Goal: Task Accomplishment & Management: Use online tool/utility

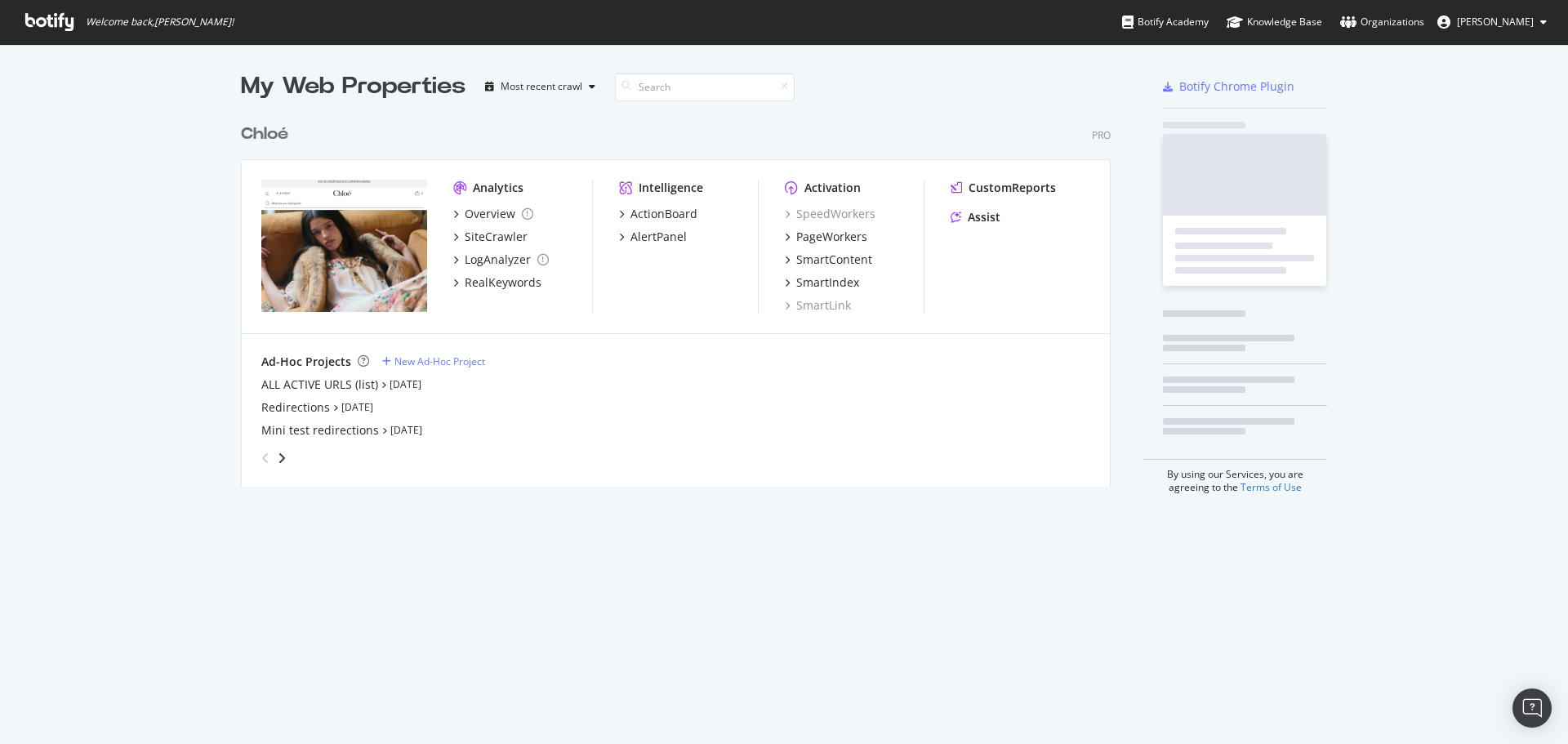
scroll to position [732, 1543]
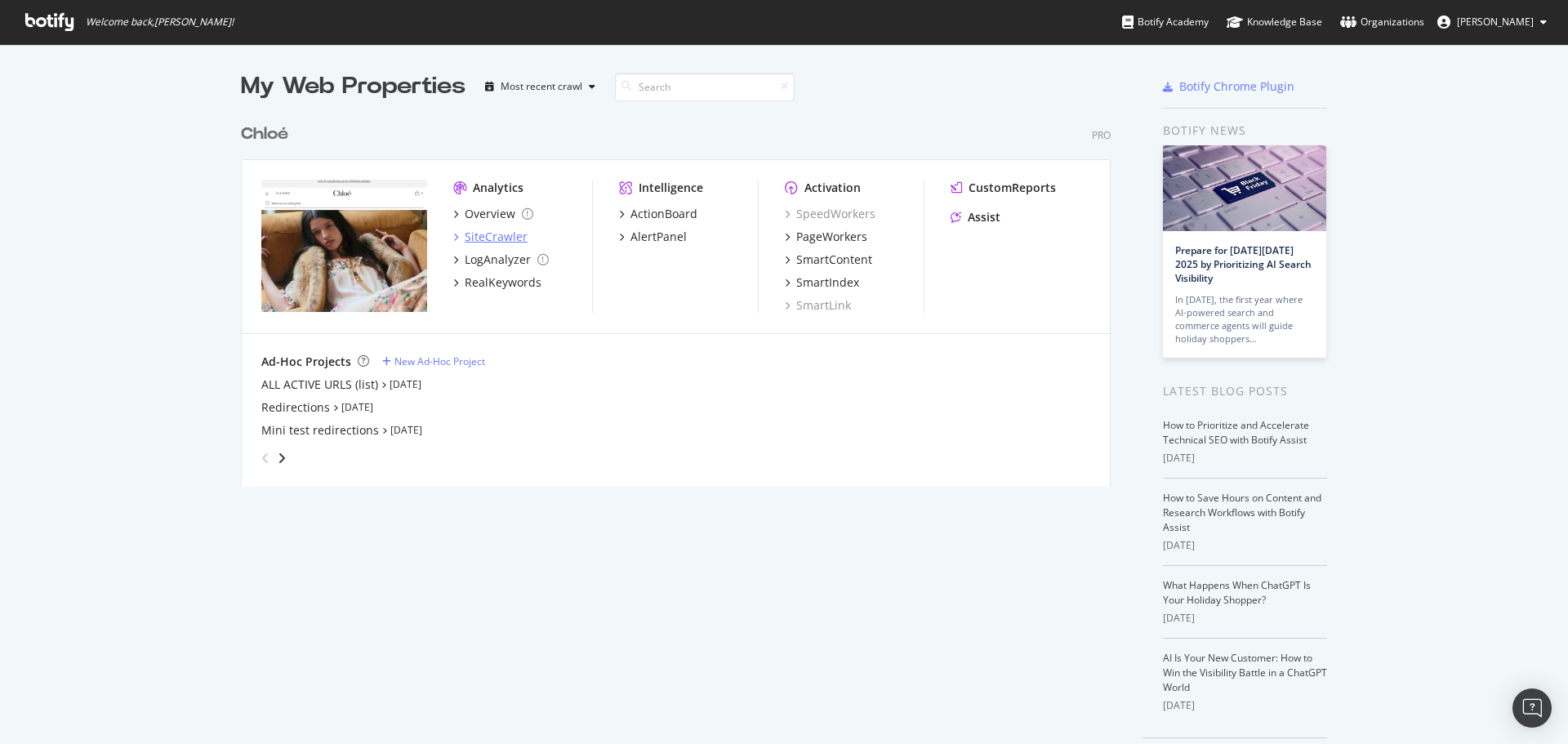
click at [475, 233] on div "SiteCrawler" at bounding box center [496, 237] width 63 height 17
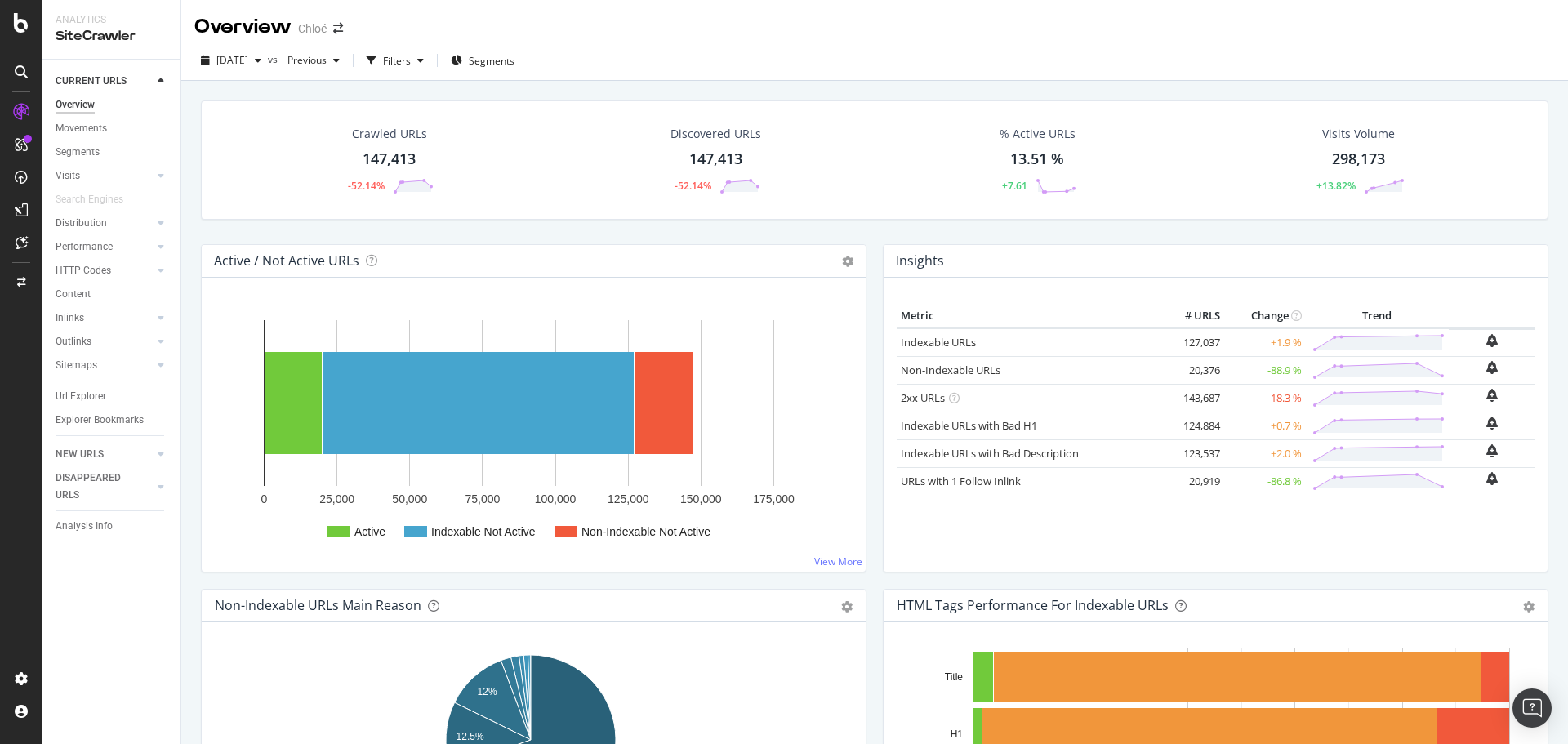
click at [386, 156] on div "147,413" at bounding box center [389, 159] width 53 height 21
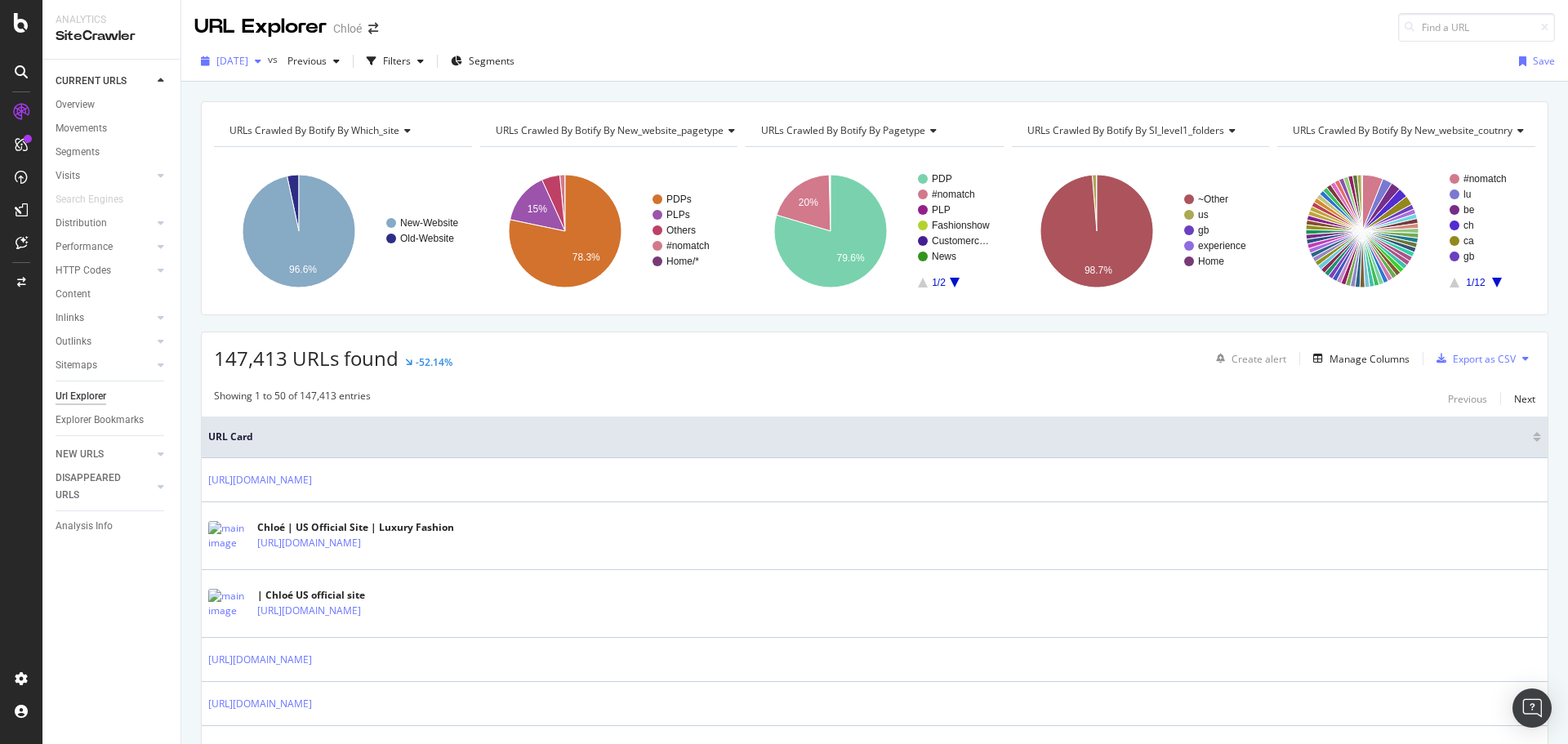
click at [268, 57] on div "button" at bounding box center [258, 61] width 19 height 10
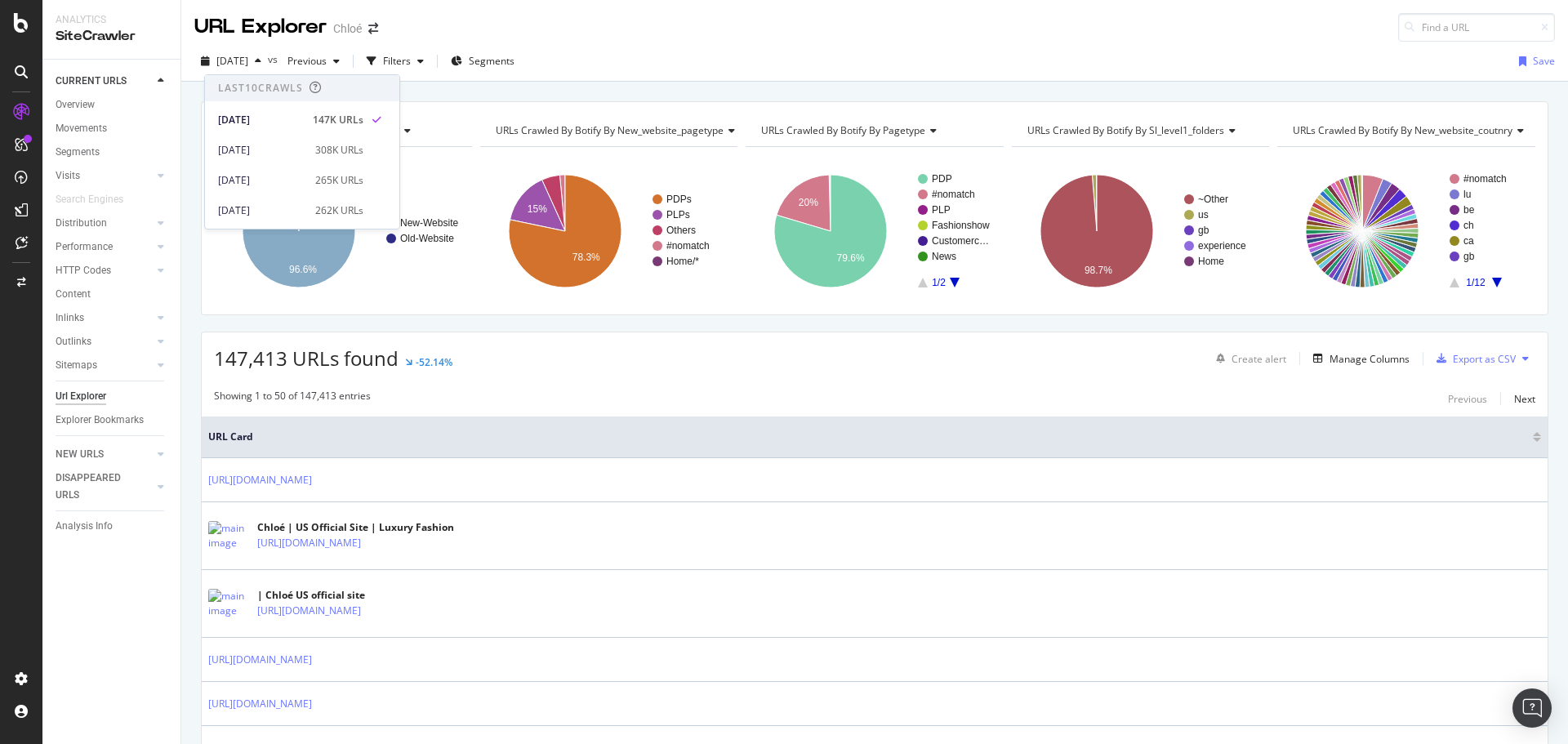
click at [654, 49] on div "2025 Sep. 30th vs Previous Filters Segments Save" at bounding box center [873, 64] width 1386 height 32
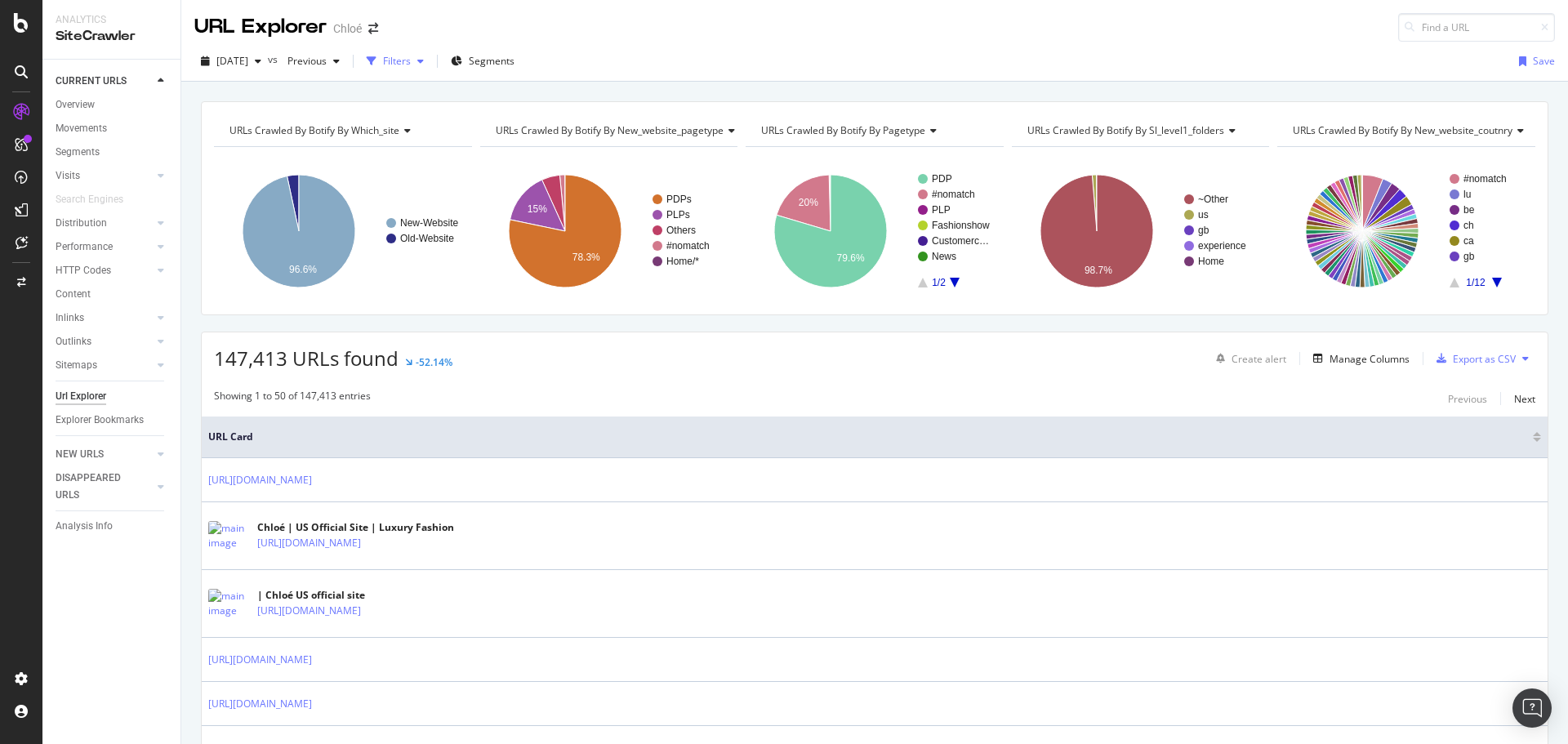
click at [411, 63] on div "Filters" at bounding box center [397, 60] width 28 height 14
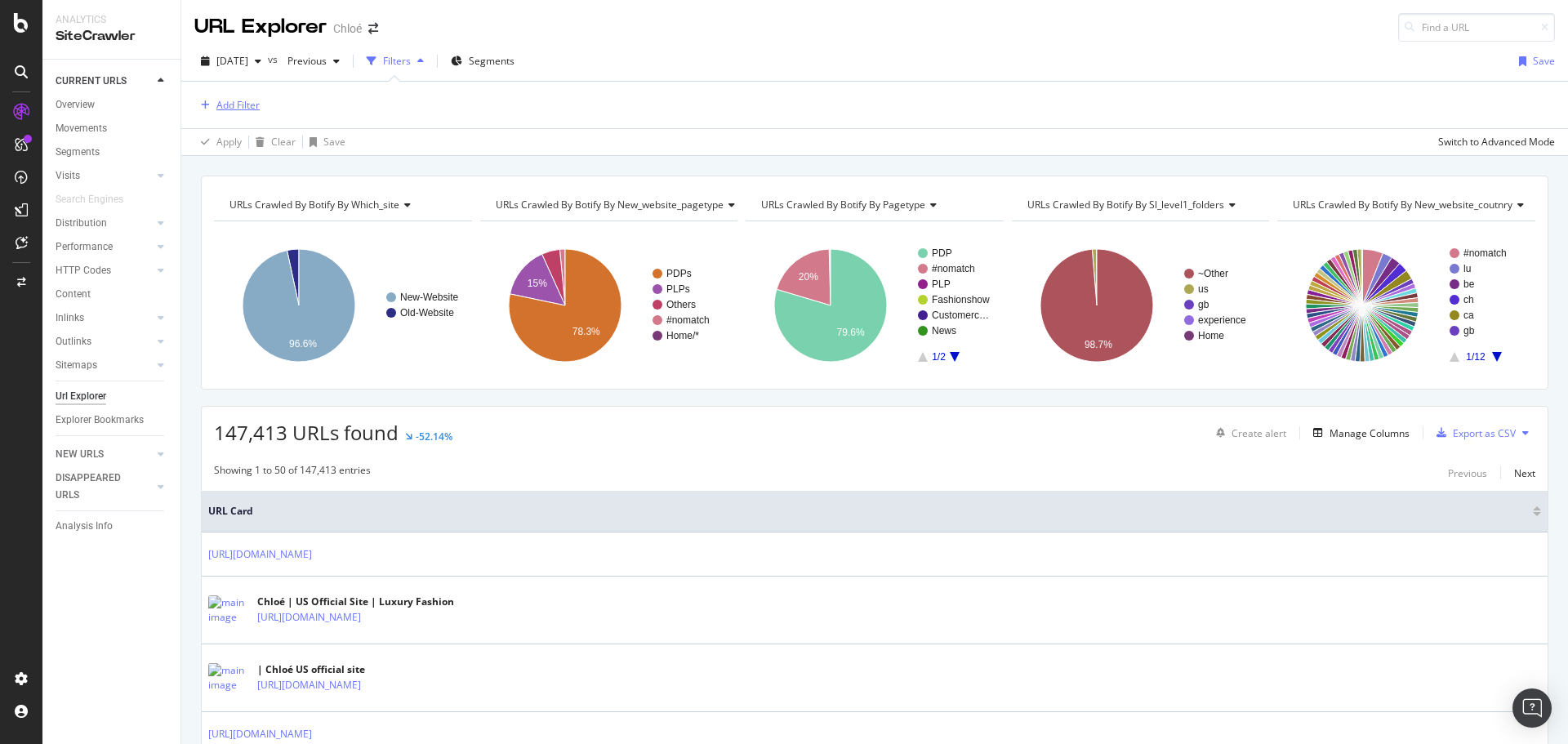
click at [239, 109] on div "Add Filter" at bounding box center [237, 105] width 44 height 14
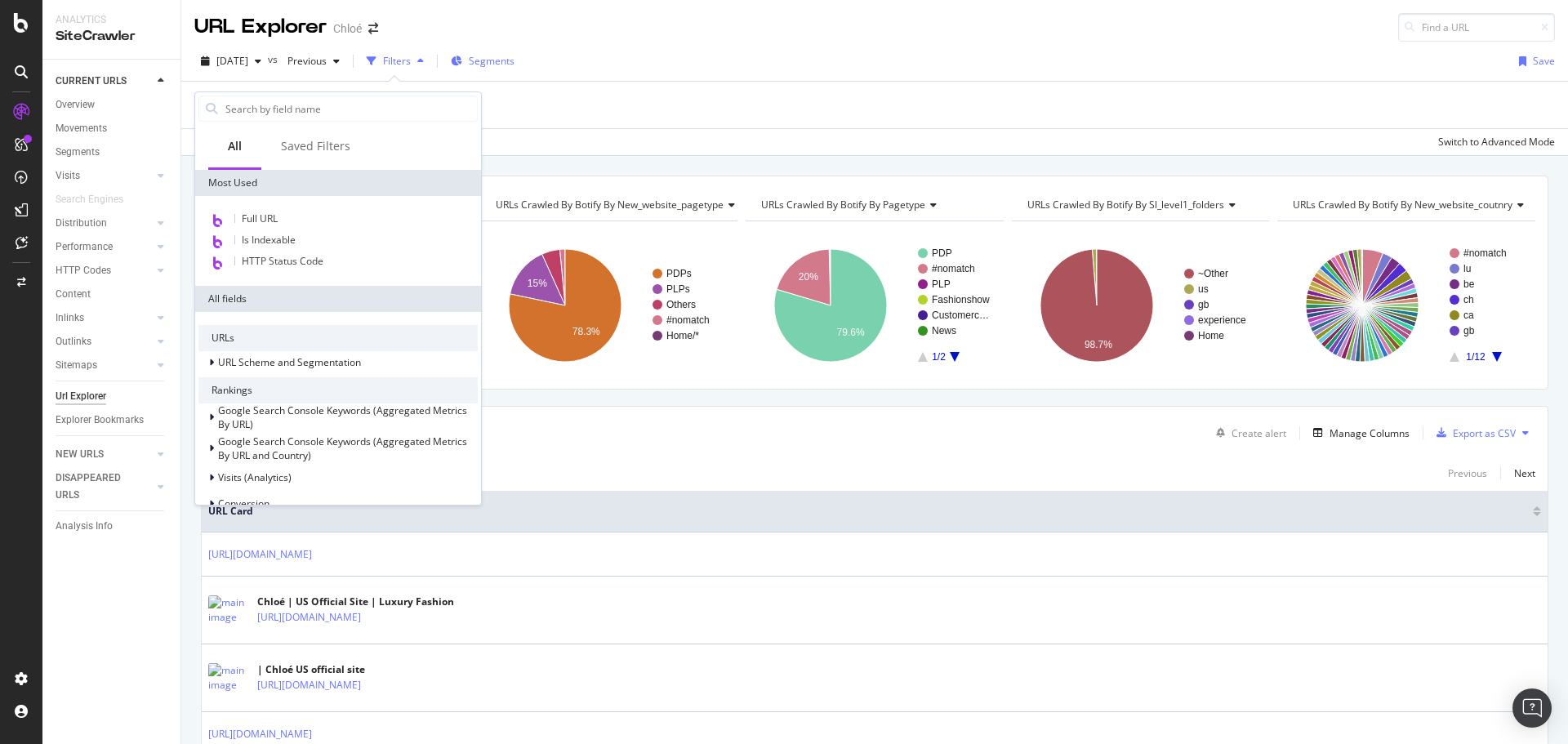
click at [462, 58] on icon "button" at bounding box center [456, 61] width 11 height 10
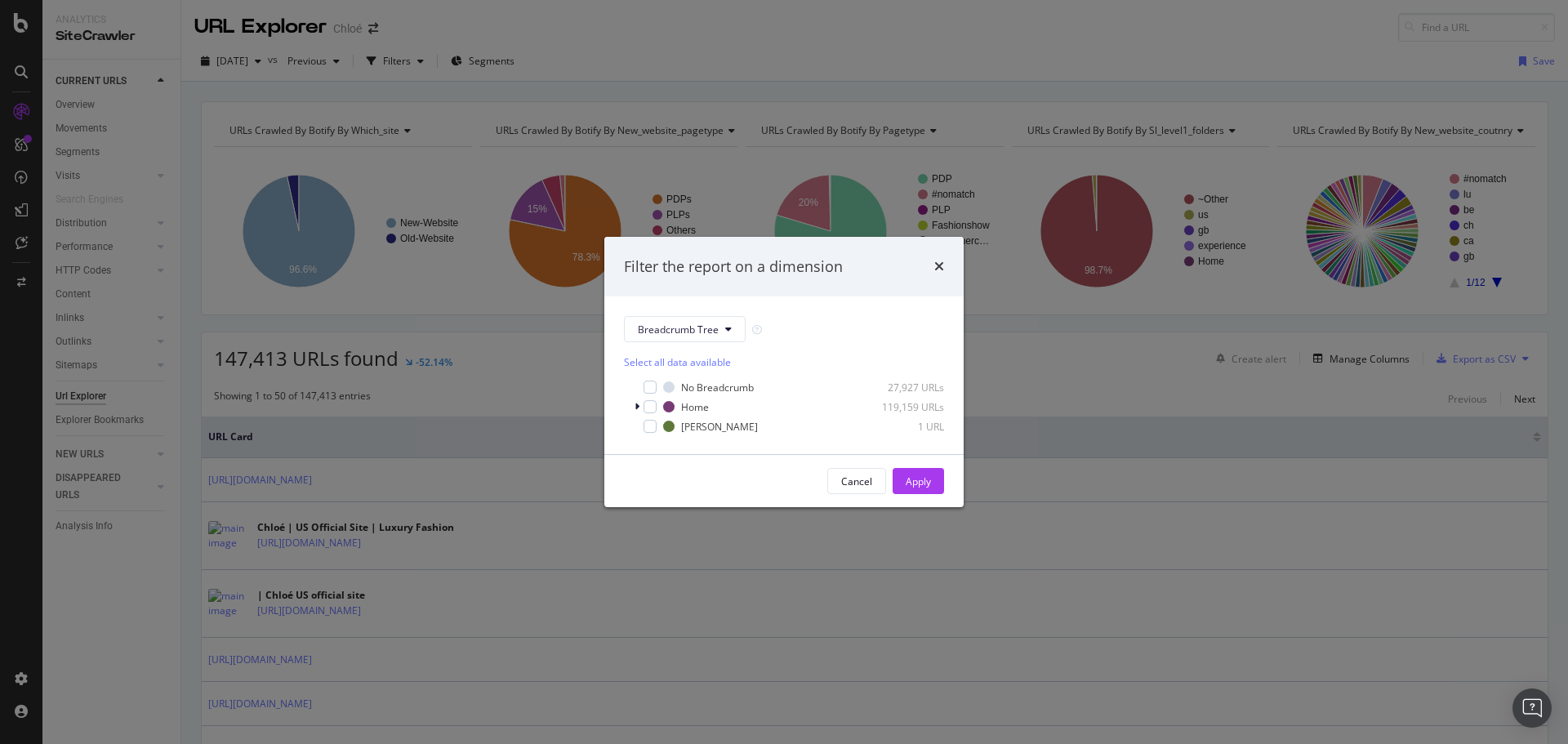
click at [451, 66] on div "Filter the report on a dimension Breadcrumb Tree Select all data available No B…" at bounding box center [784, 372] width 1568 height 744
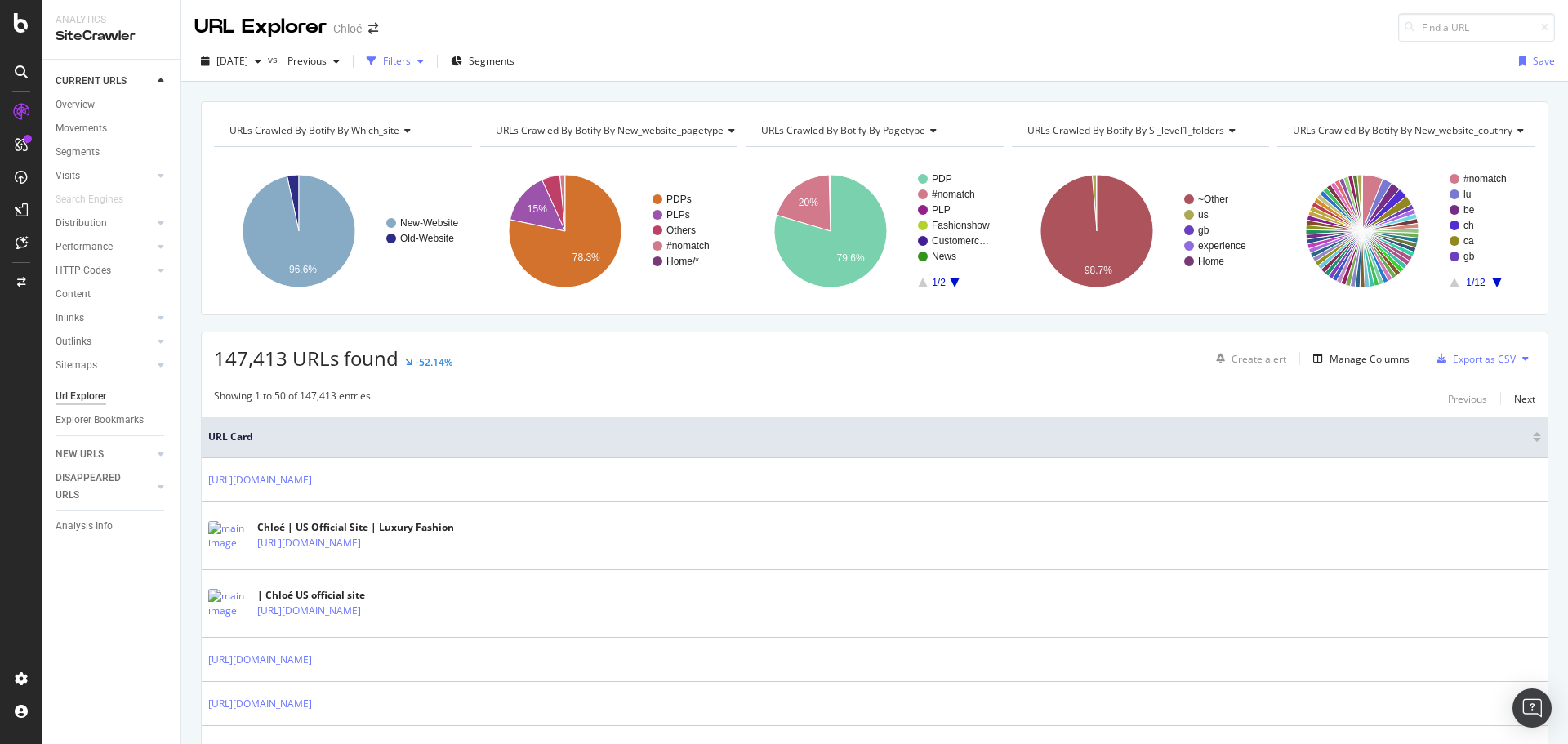
click at [411, 62] on div "Filters" at bounding box center [397, 60] width 28 height 14
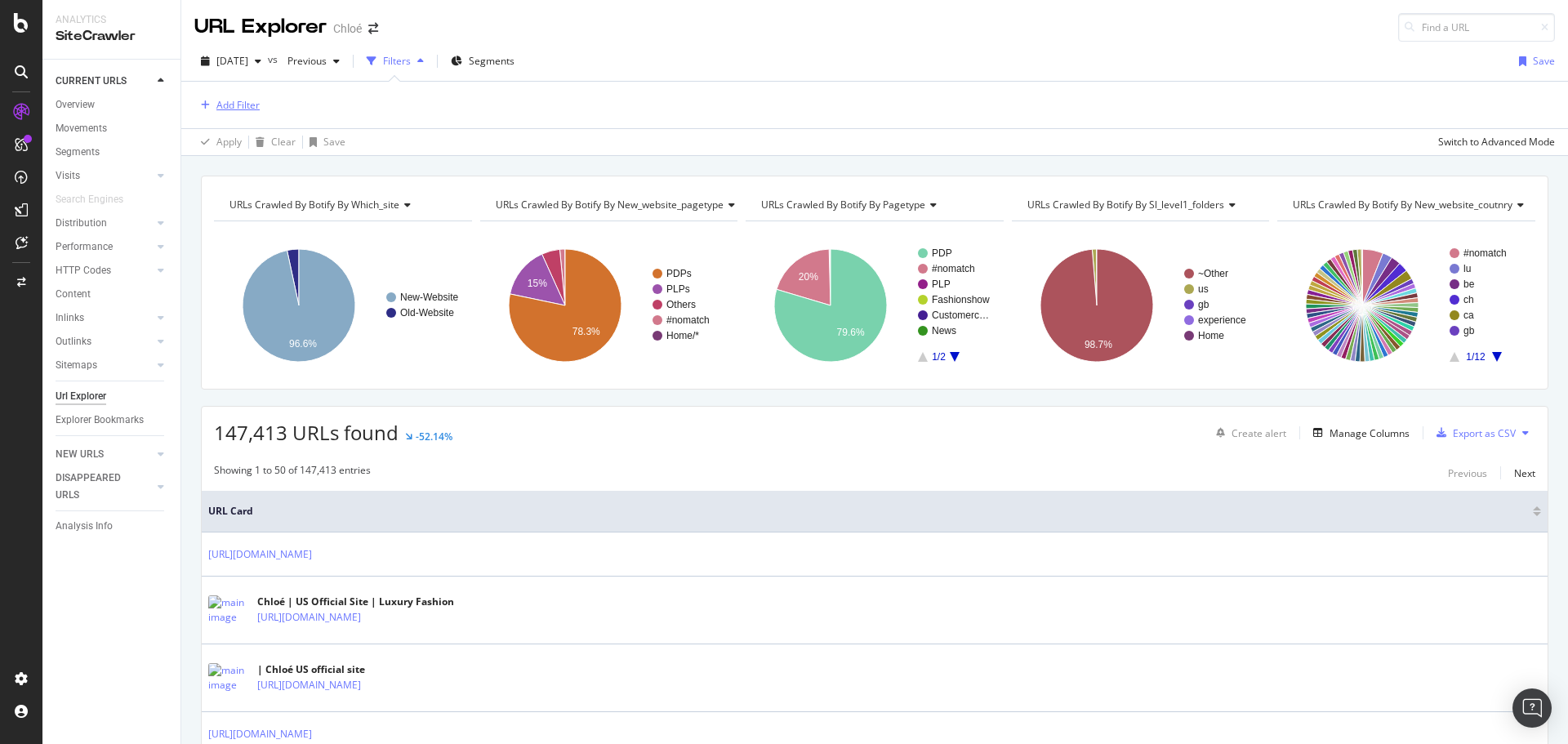
click at [230, 109] on div "Add Filter" at bounding box center [237, 105] width 44 height 14
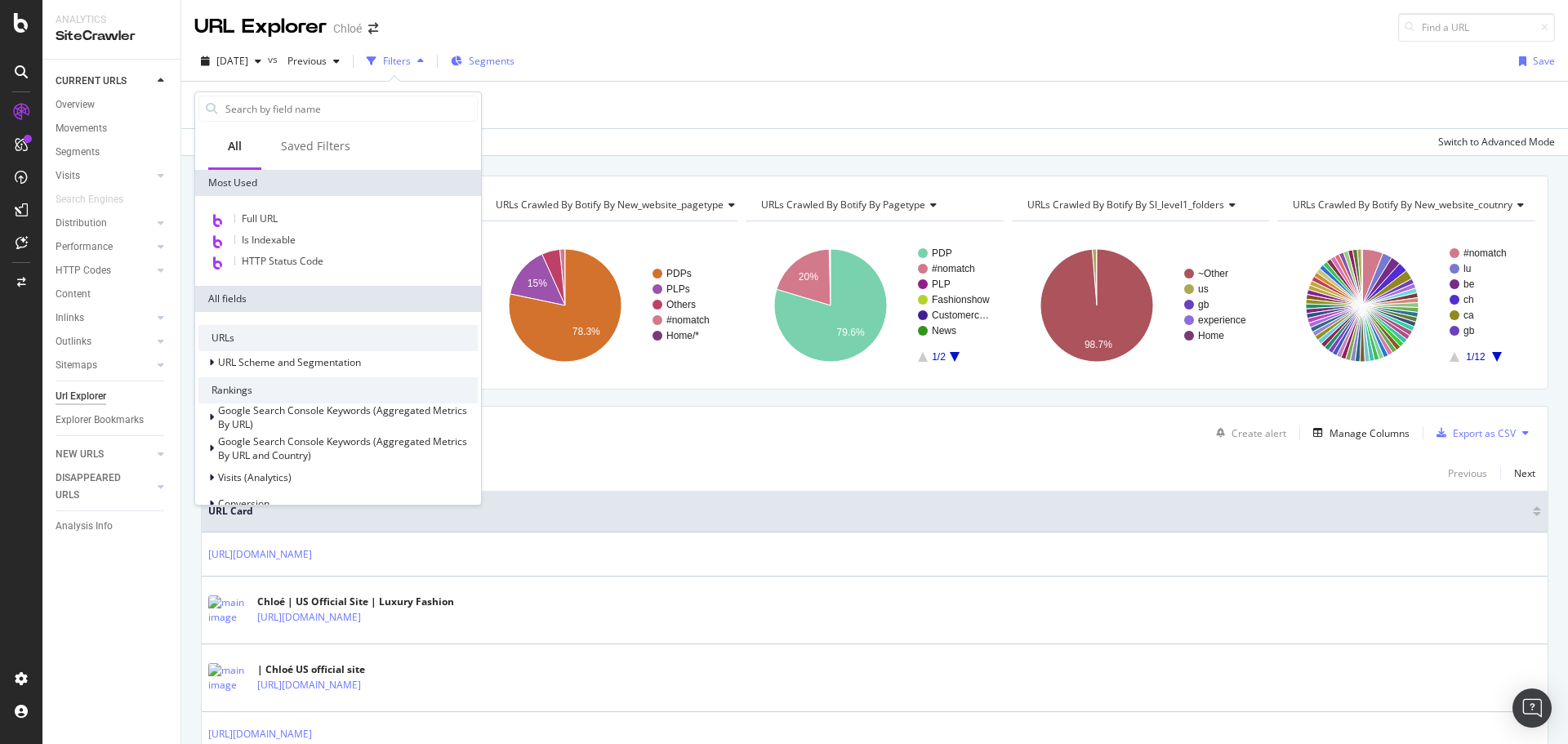
click at [515, 58] on span "Segments" at bounding box center [491, 60] width 45 height 14
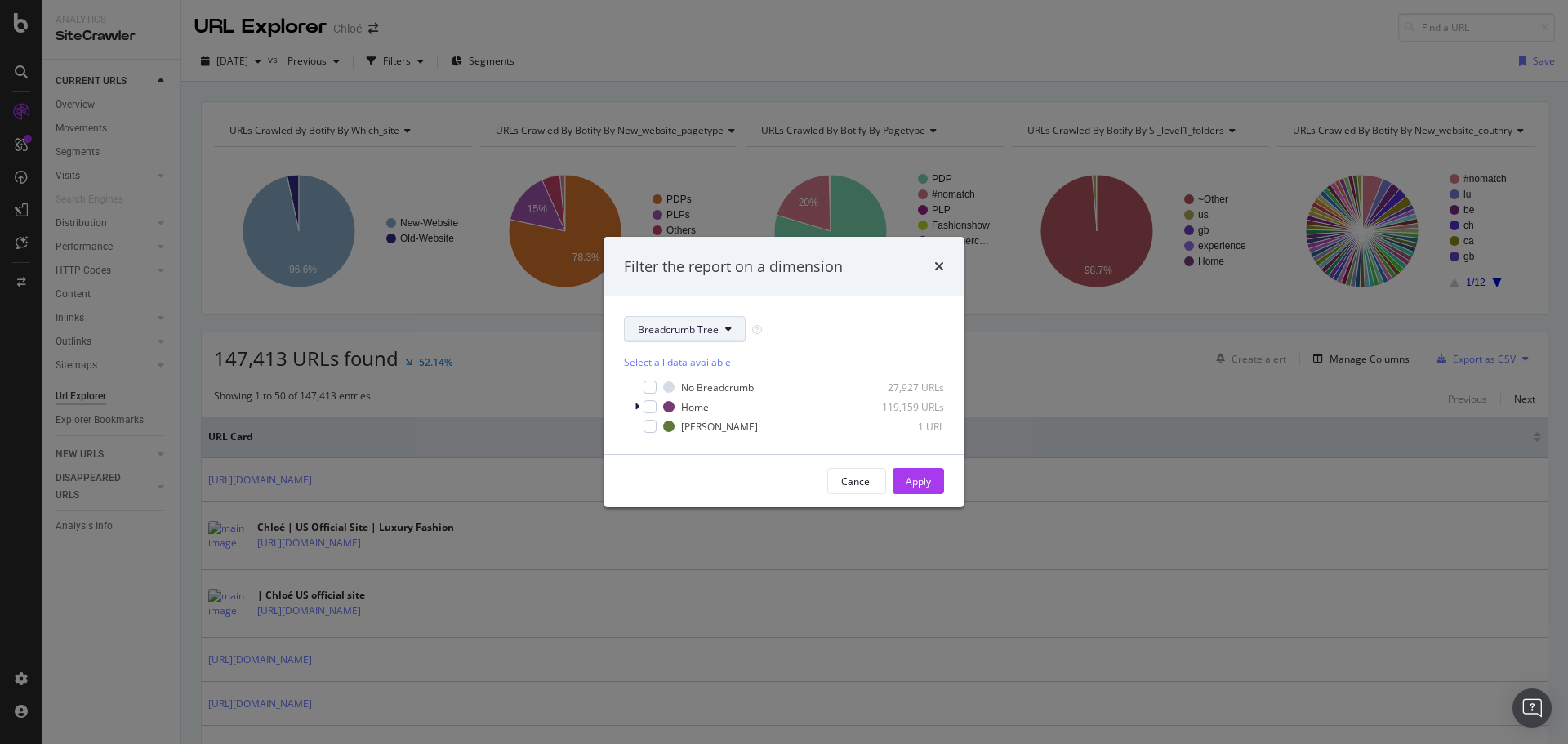
click at [683, 325] on span "Breadcrumb Tree" at bounding box center [678, 329] width 81 height 14
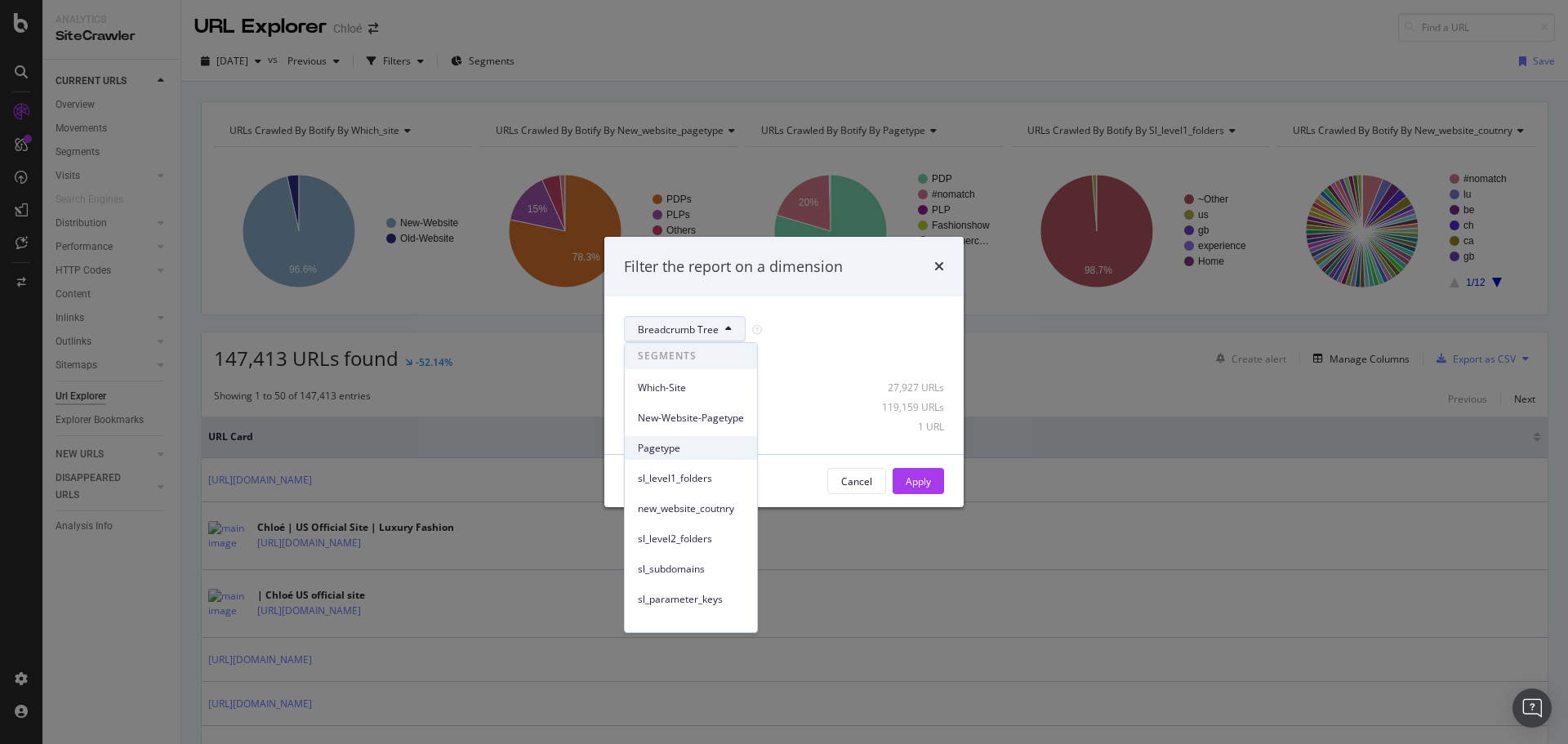
click at [669, 443] on span "Pagetype" at bounding box center [691, 448] width 106 height 15
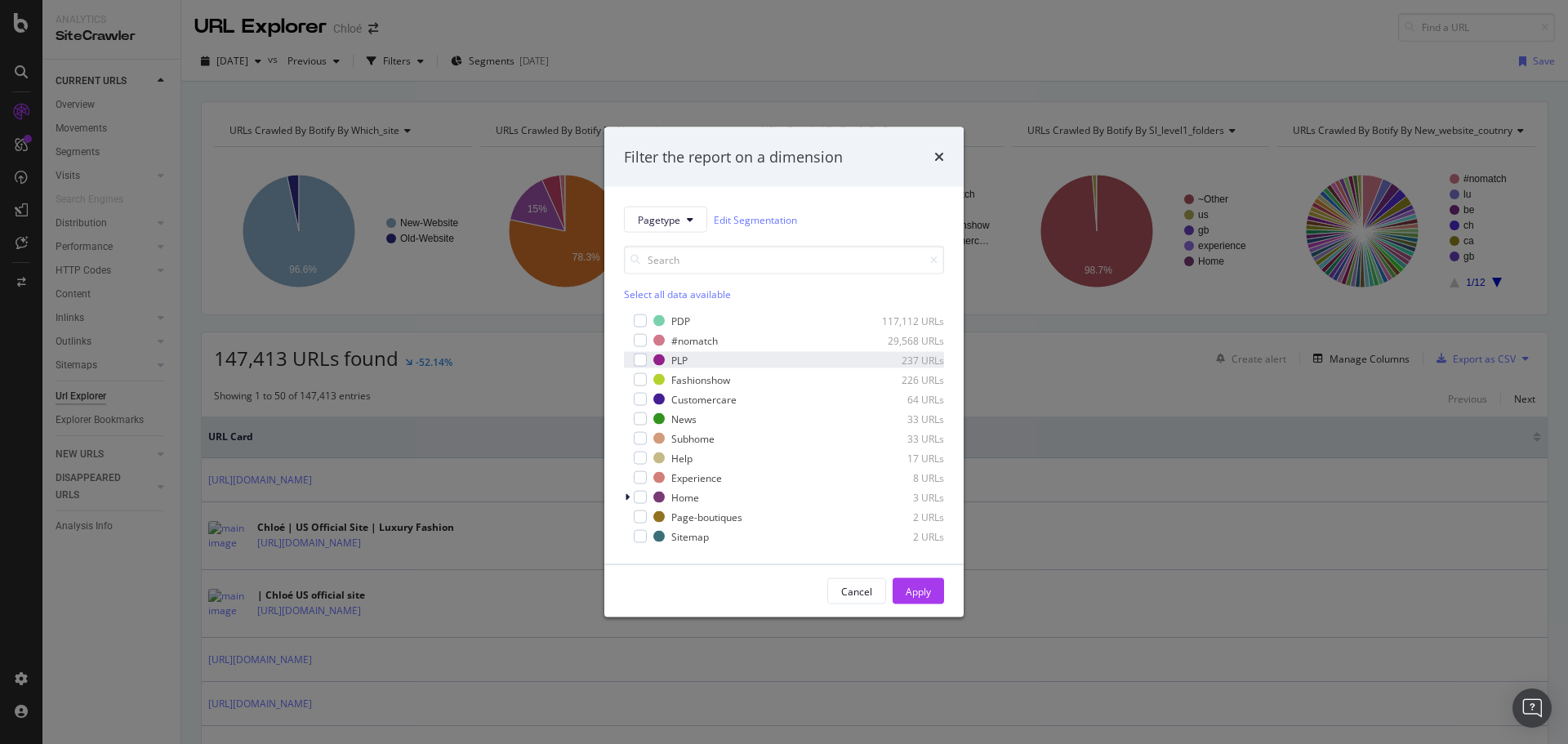
click at [651, 361] on div "PLP 237 URLs" at bounding box center [784, 361] width 320 height 17
click at [922, 596] on div "Apply" at bounding box center [918, 591] width 25 height 14
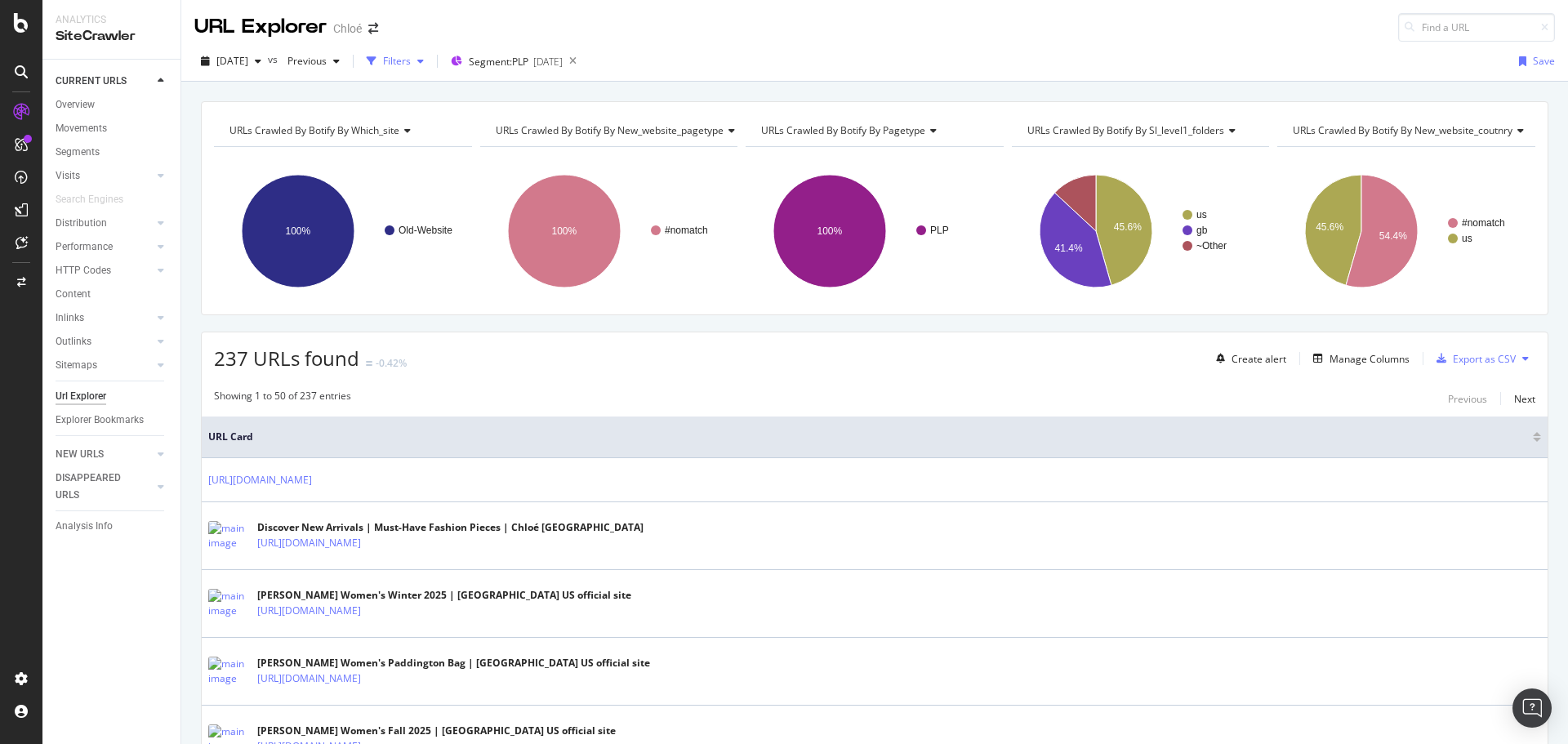
click at [411, 66] on div "Filters" at bounding box center [397, 60] width 28 height 14
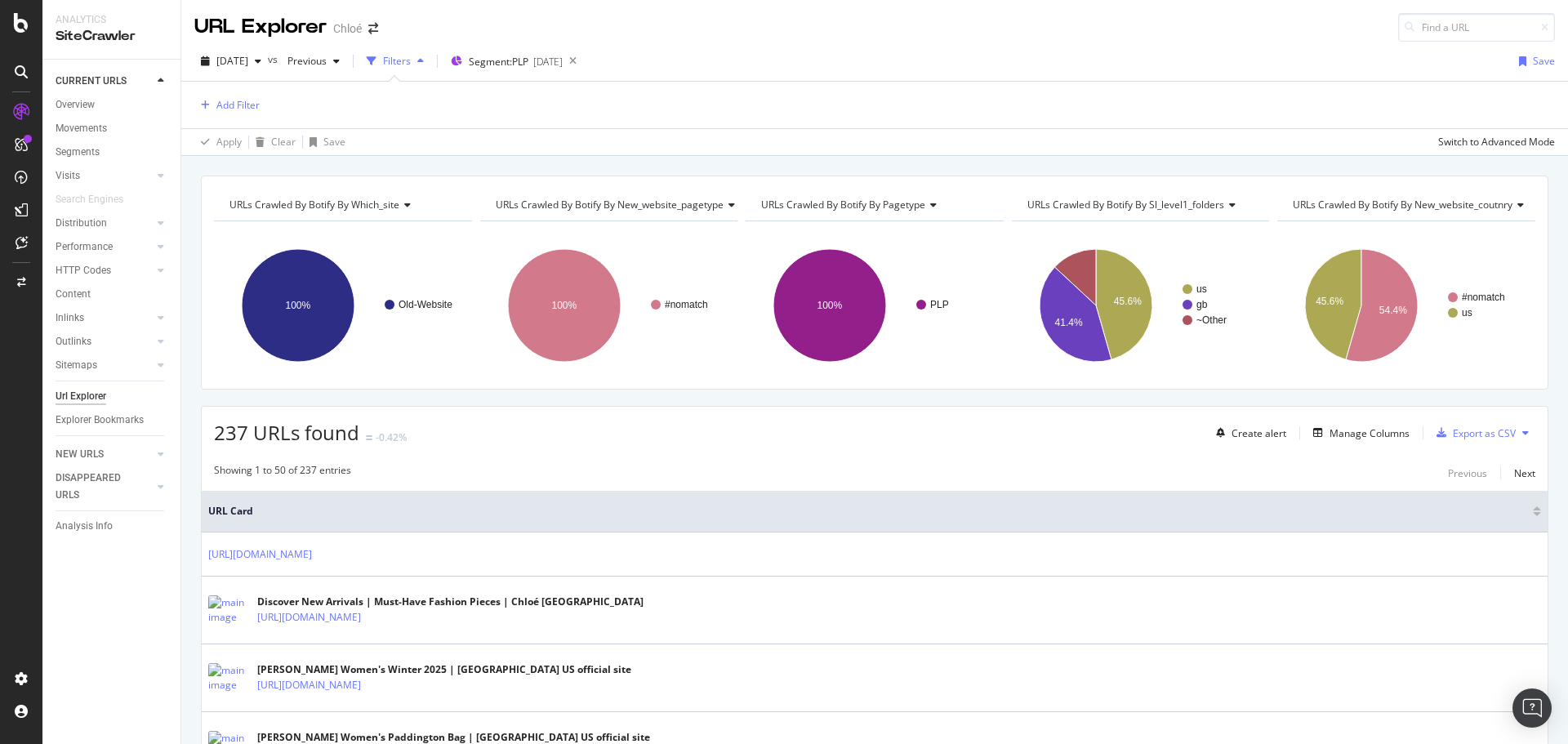
click at [411, 66] on div "Filters" at bounding box center [397, 60] width 28 height 14
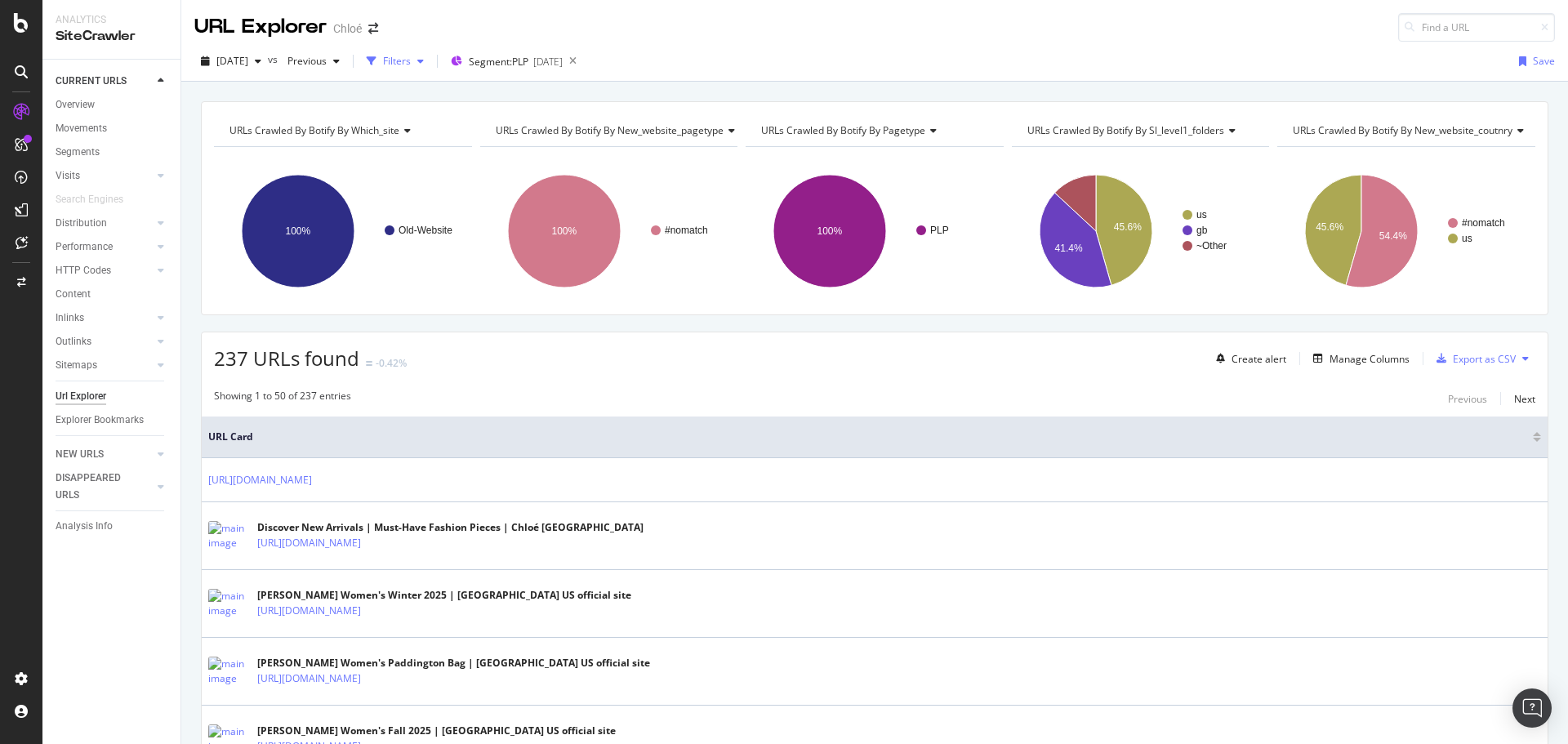
click at [411, 66] on div "Filters" at bounding box center [397, 60] width 28 height 14
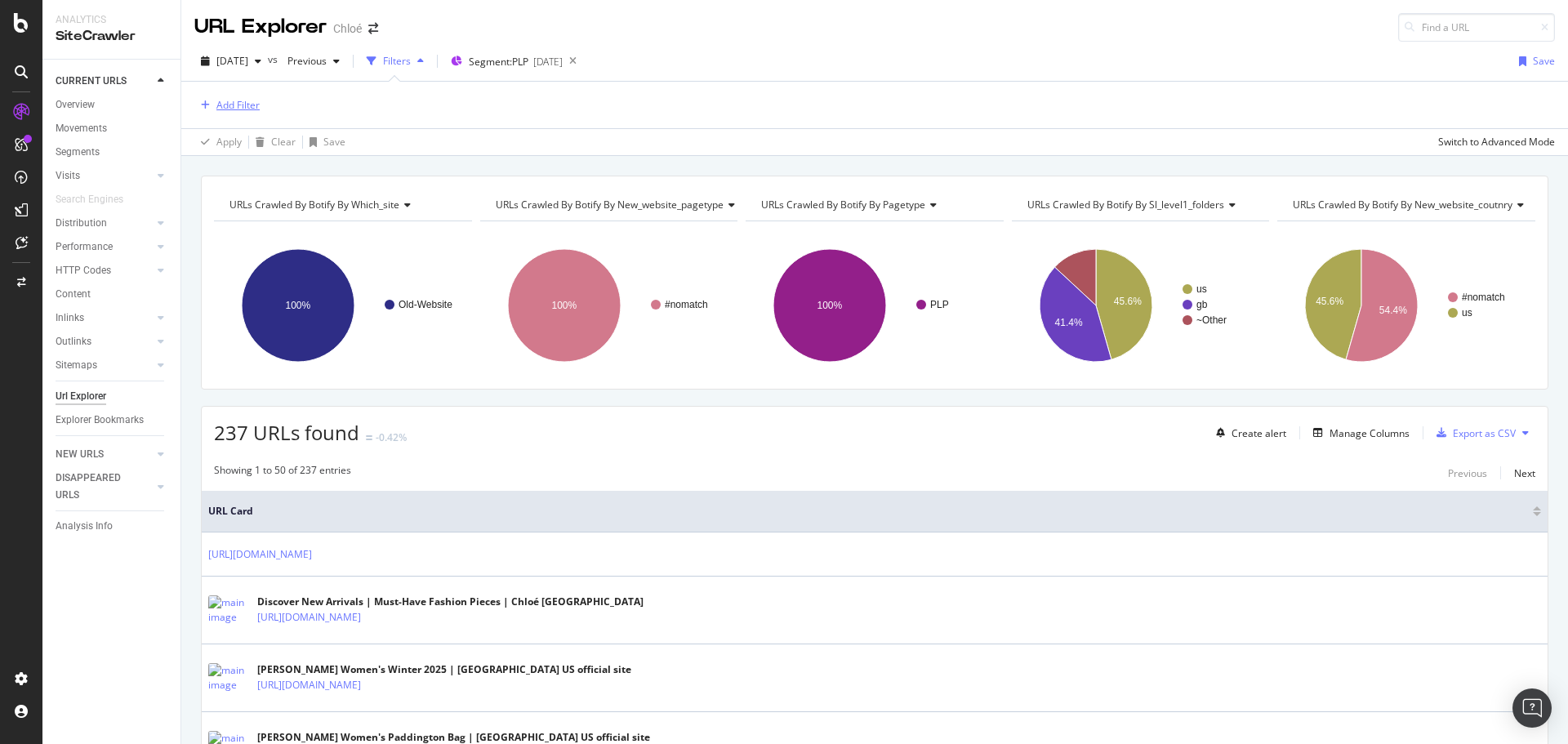
click at [198, 108] on div "button" at bounding box center [206, 105] width 22 height 10
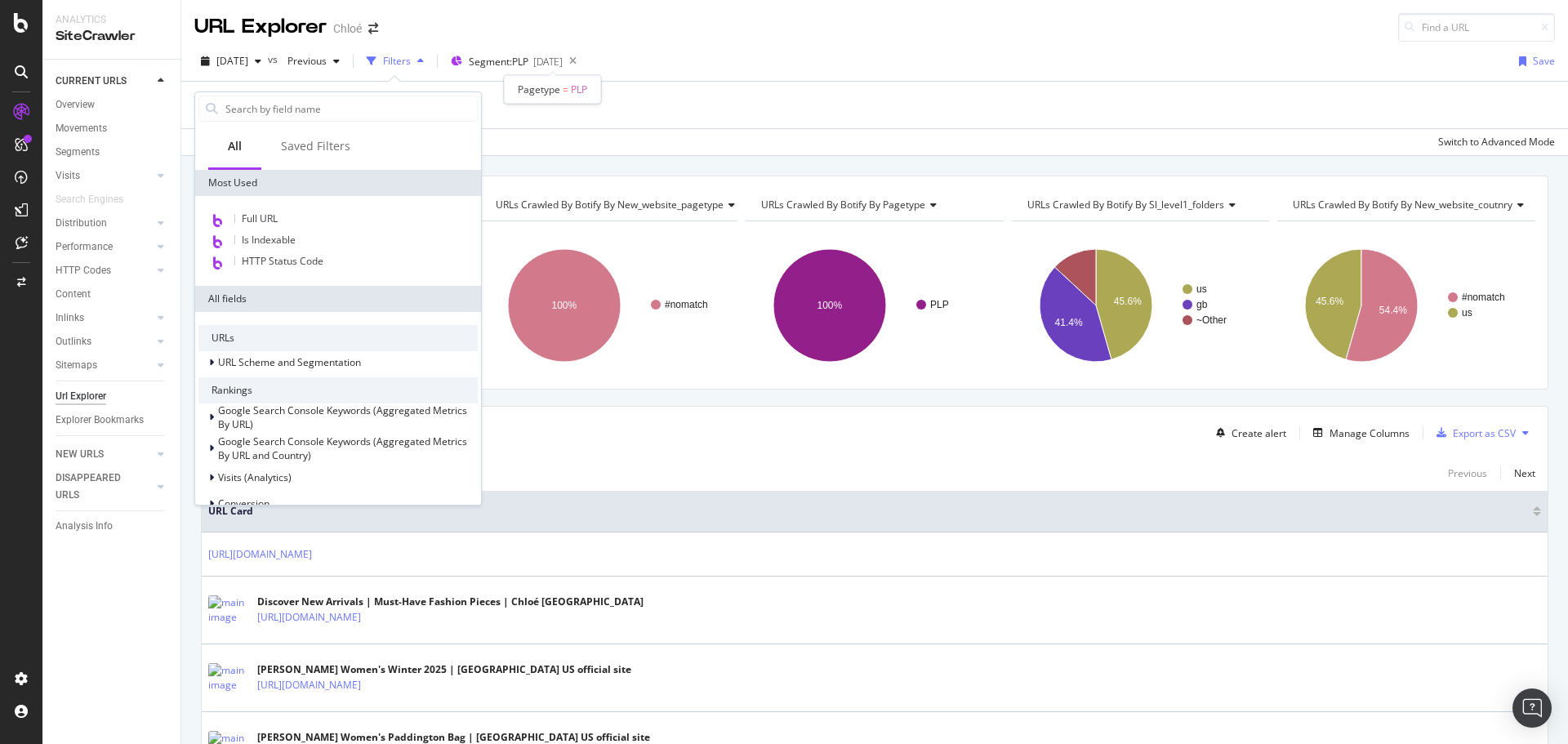
click at [578, 84] on span "PLP" at bounding box center [579, 89] width 17 height 14
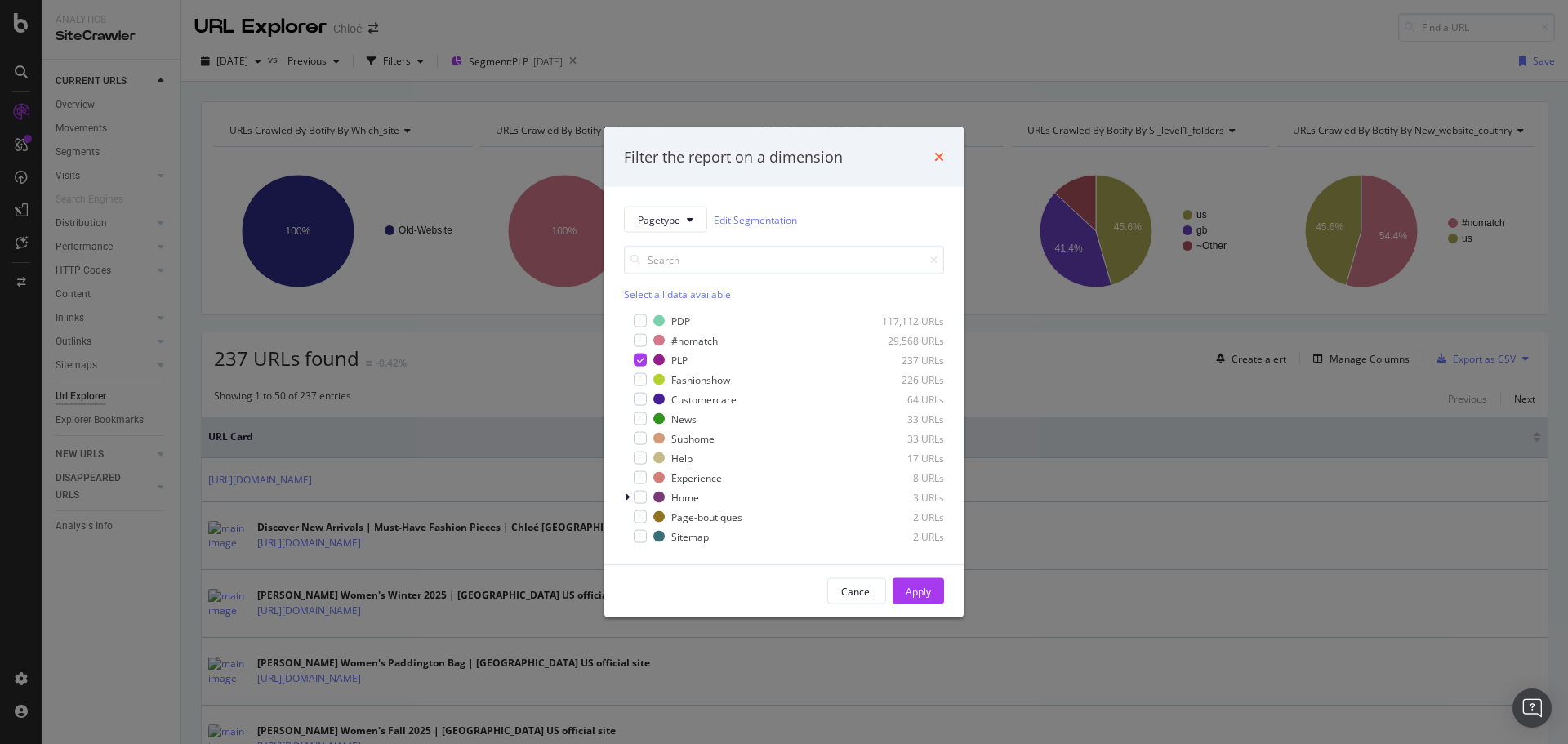
click at [934, 155] on icon "times" at bounding box center [938, 157] width 10 height 13
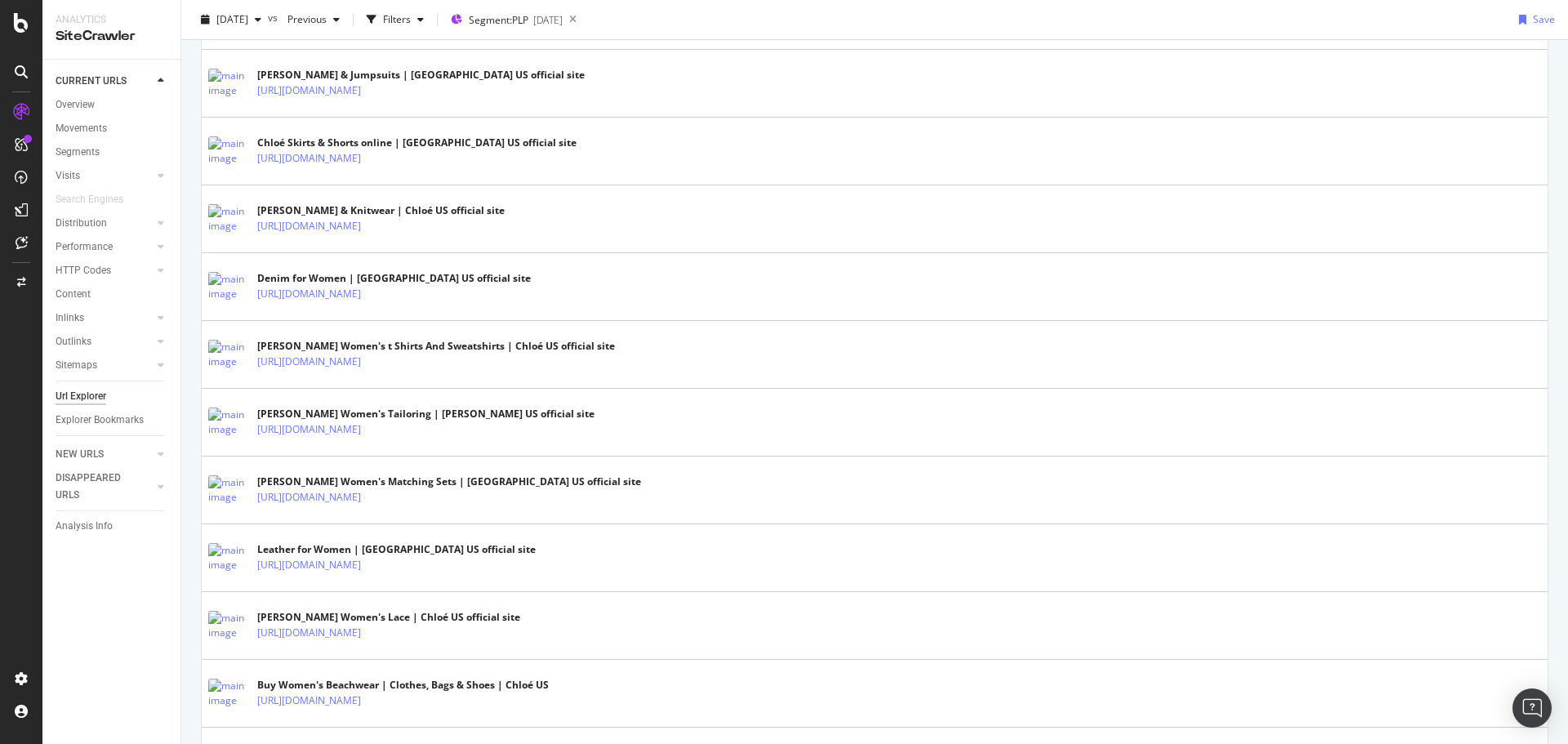
scroll to position [3150, 0]
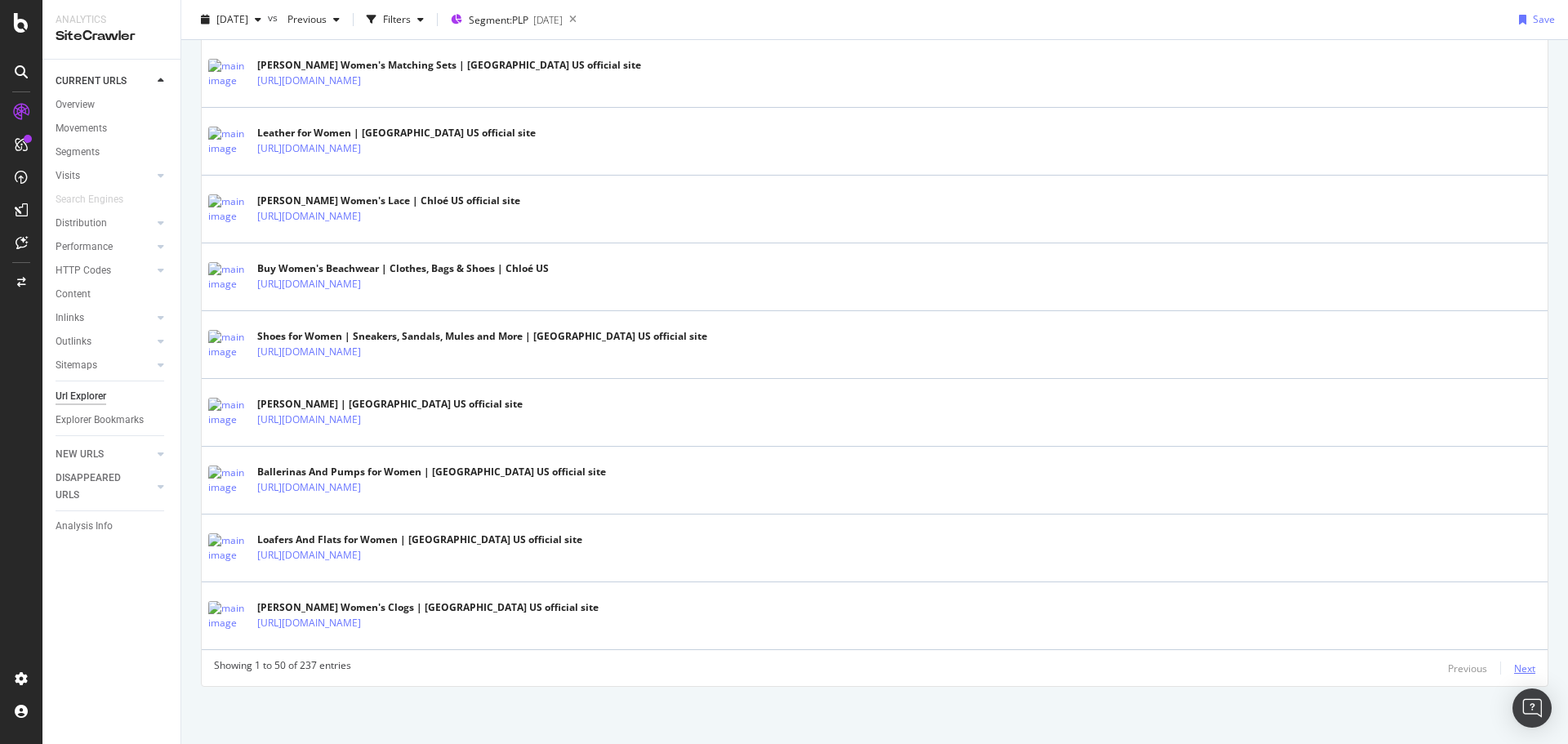
click at [1521, 667] on div "Next" at bounding box center [1524, 668] width 21 height 14
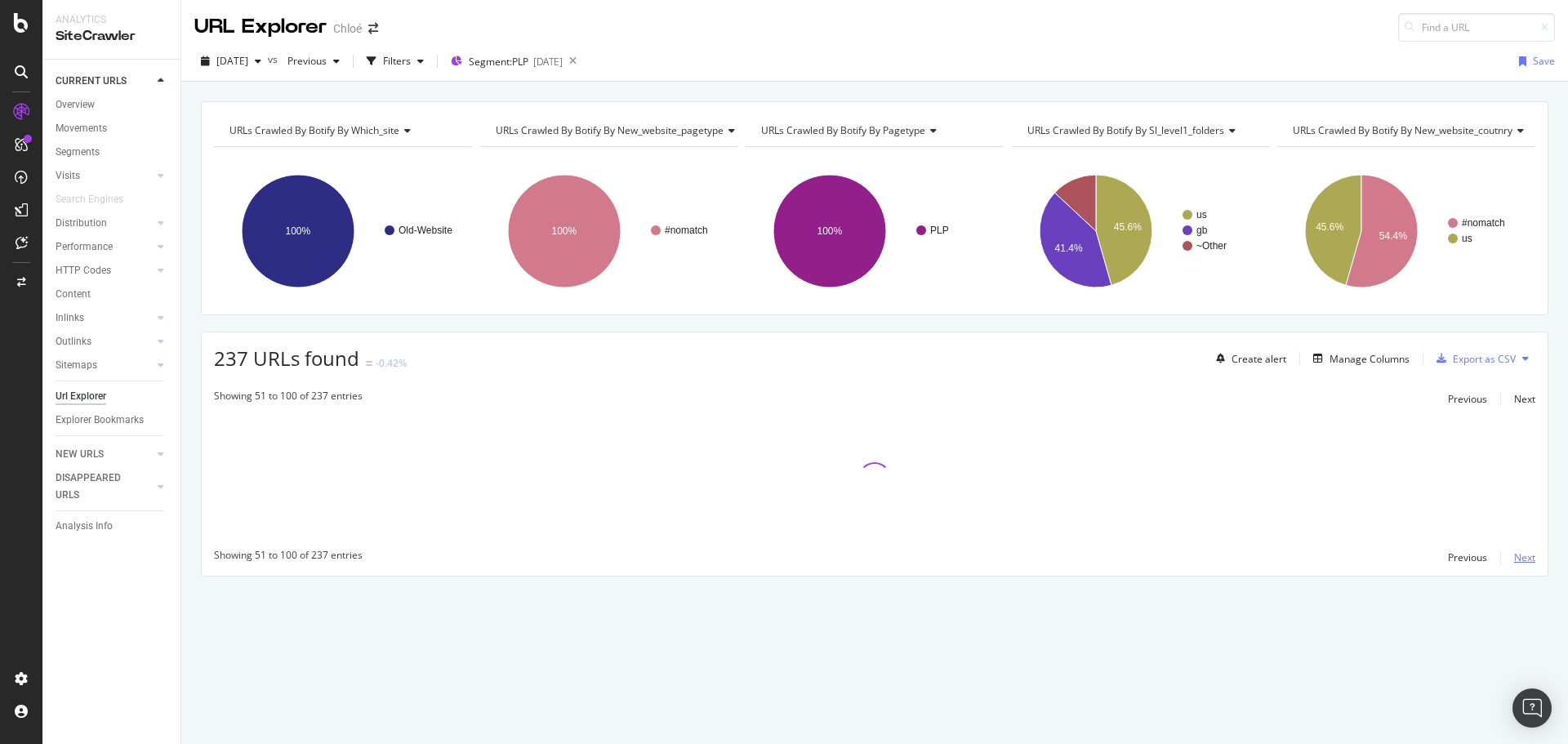
scroll to position [0, 0]
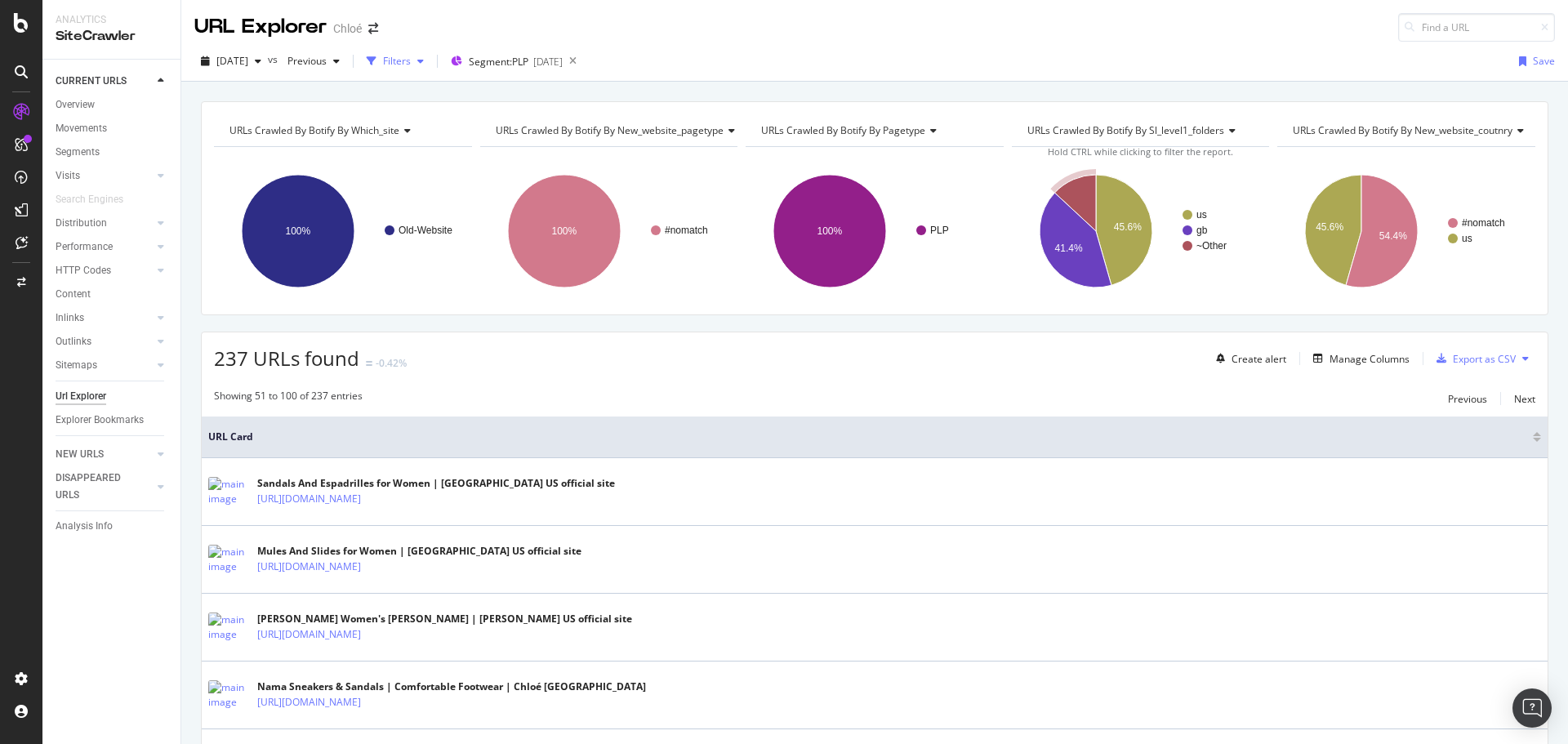
click at [411, 61] on div "Filters" at bounding box center [397, 60] width 28 height 14
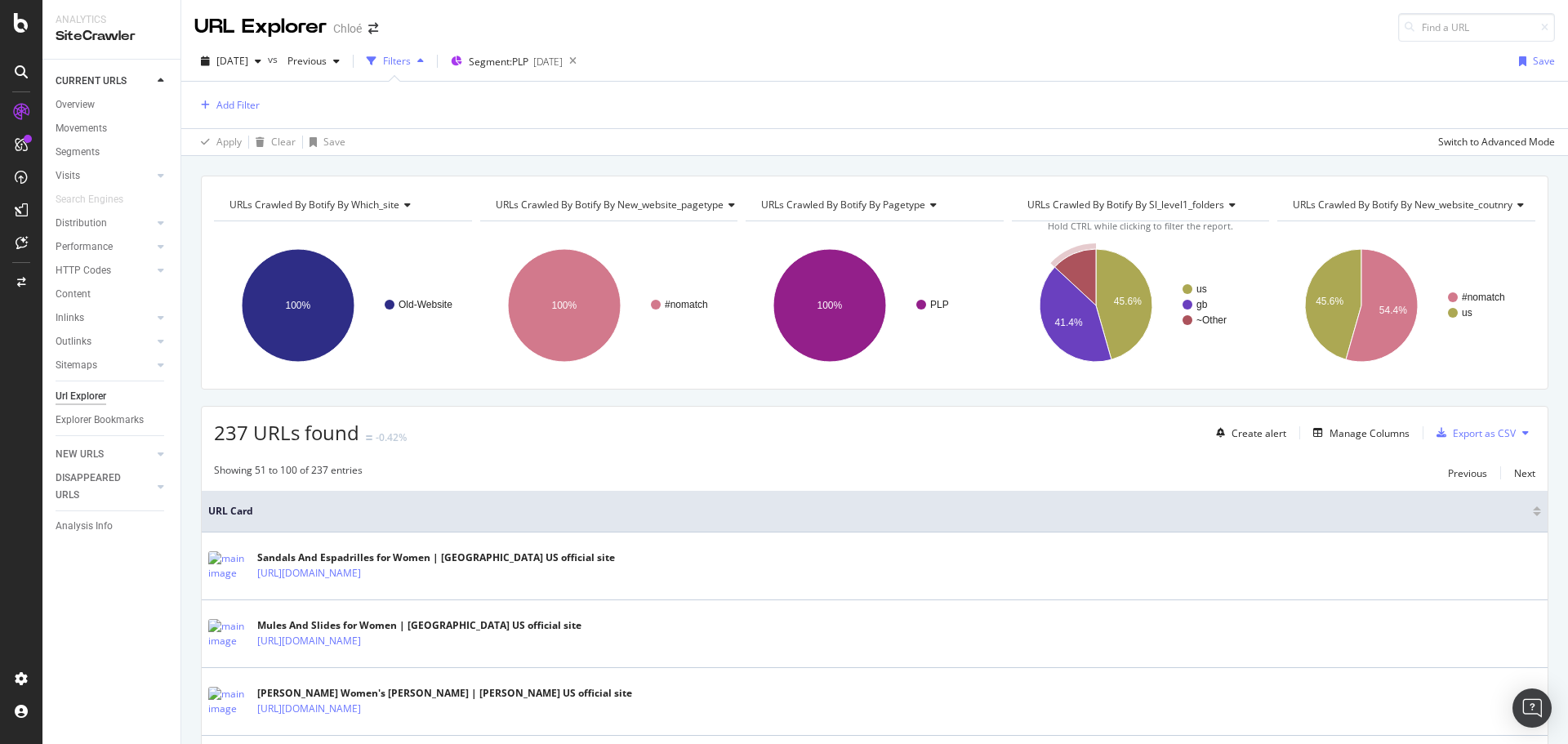
click at [411, 61] on div "Filters" at bounding box center [397, 60] width 28 height 14
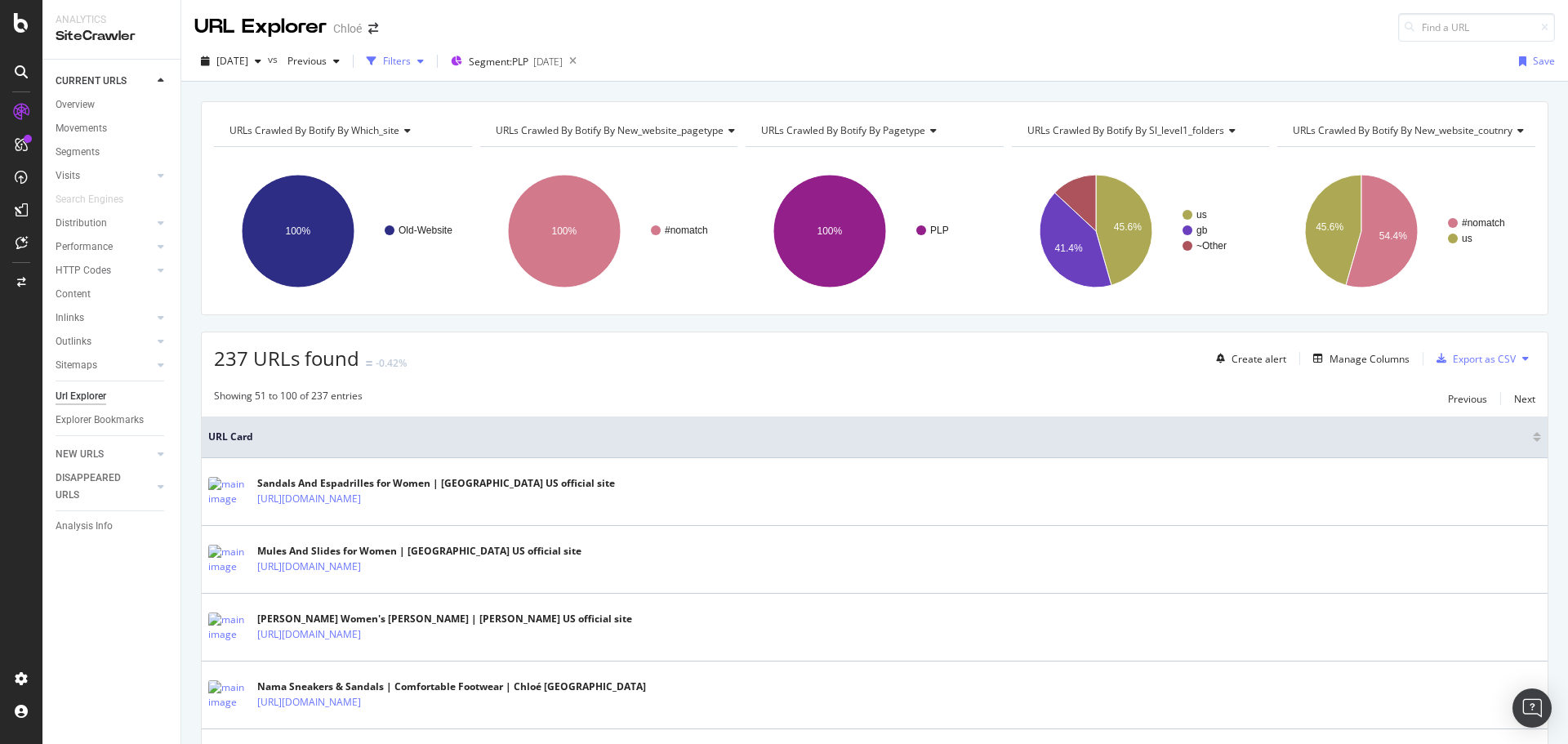
click at [383, 65] on div "button" at bounding box center [371, 61] width 23 height 23
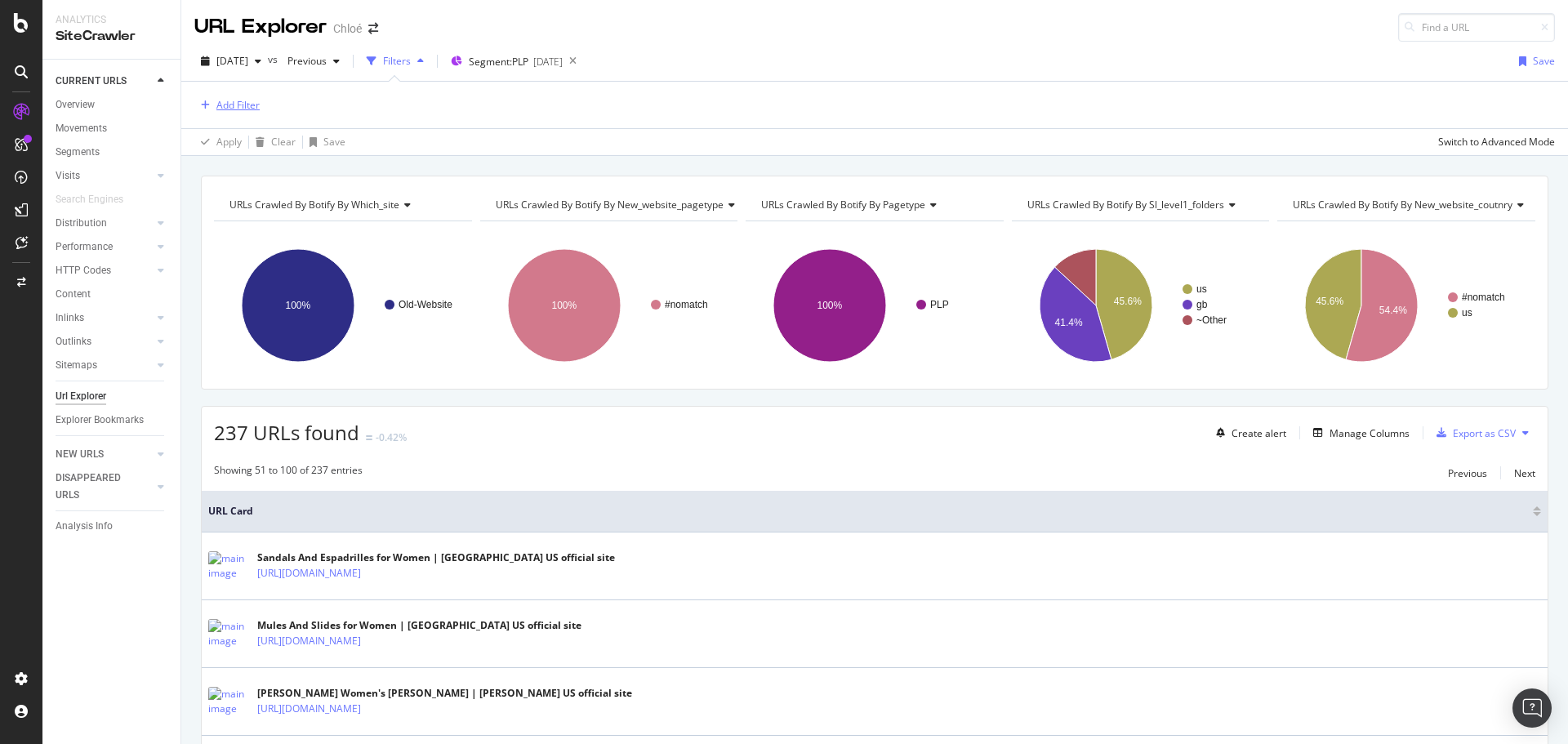
click at [234, 108] on div "Add Filter" at bounding box center [237, 105] width 44 height 14
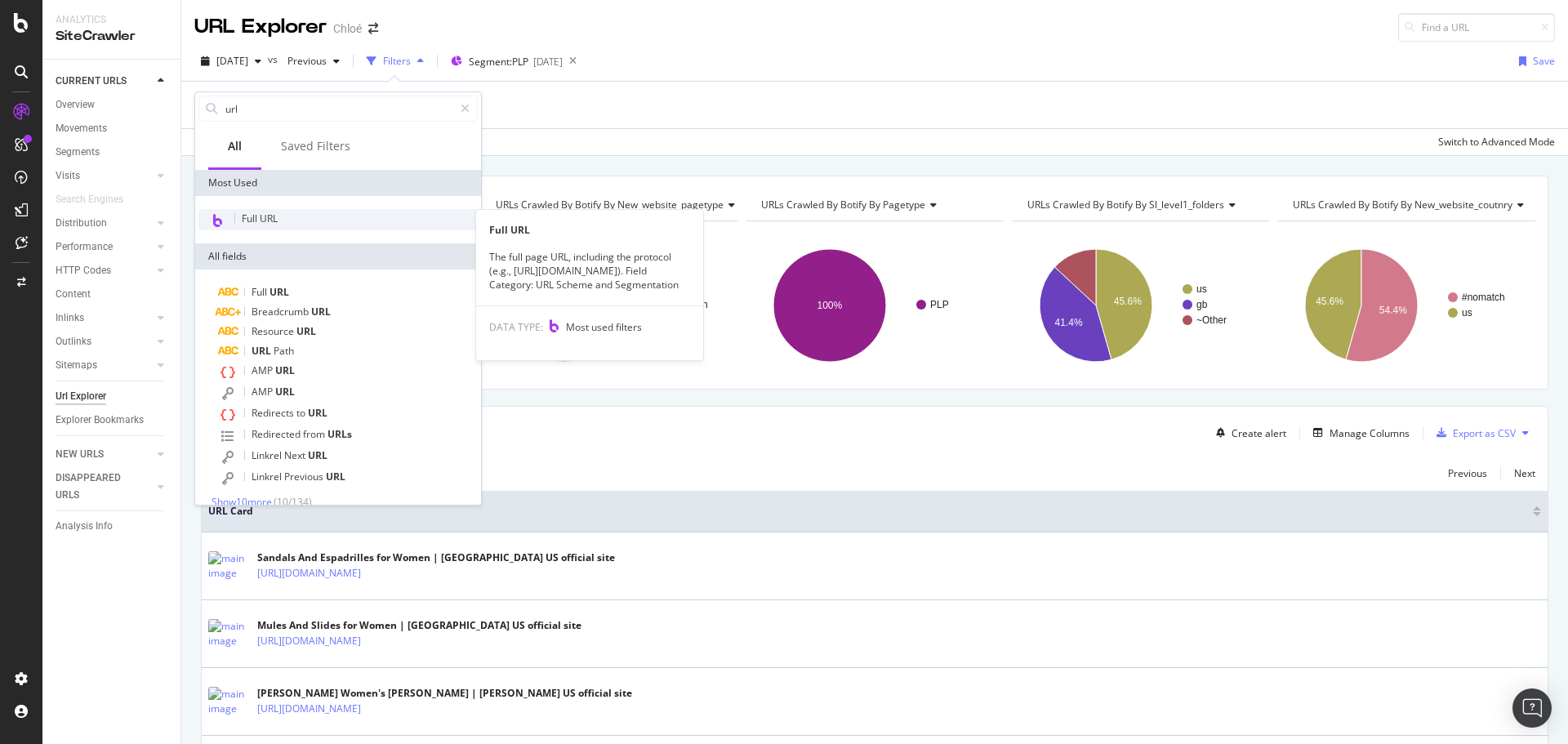
type input "url"
click at [253, 224] on span "Full URL" at bounding box center [260, 218] width 36 height 14
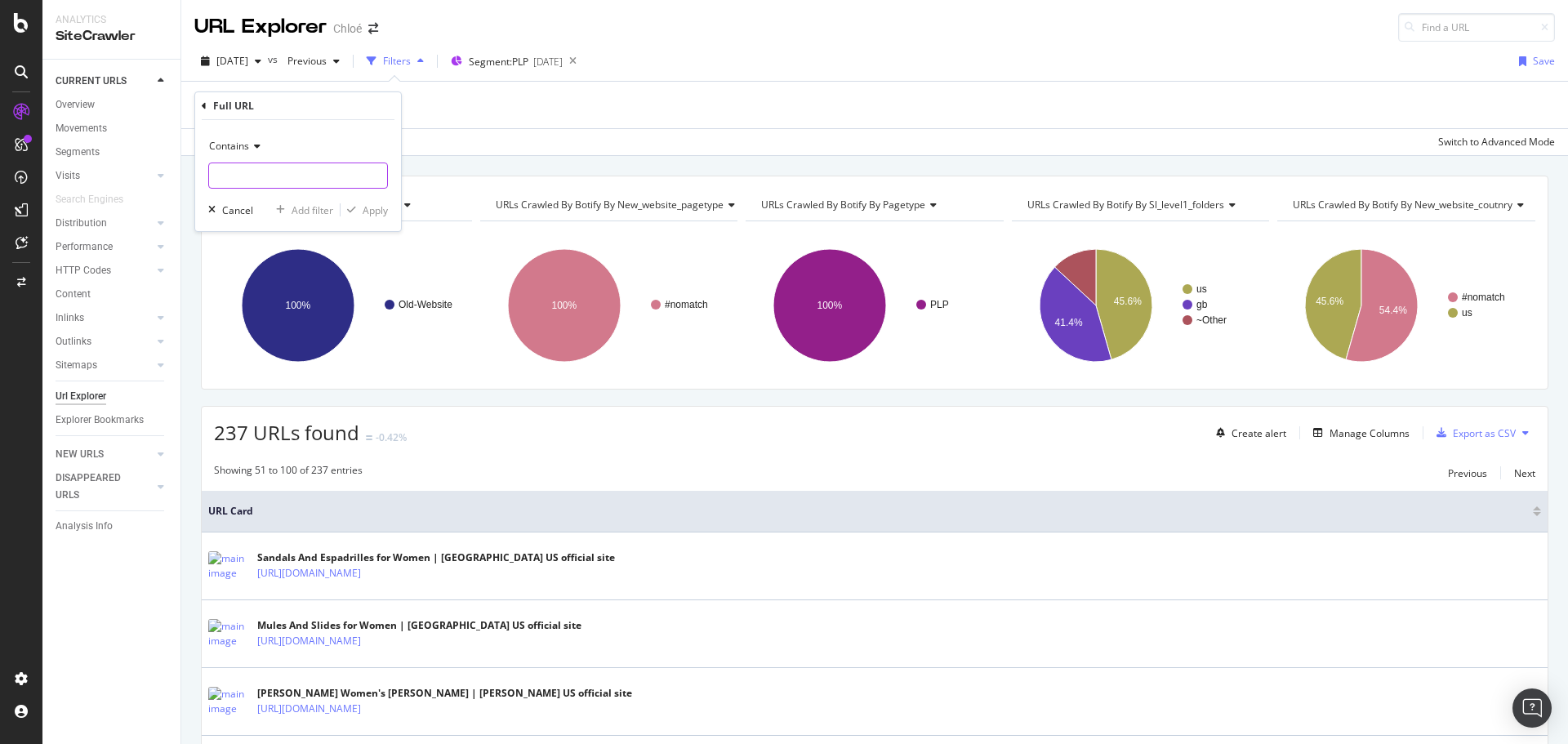
click at [252, 181] on input "text" at bounding box center [298, 175] width 178 height 26
paste input "https://www.chloe.com/es-es/"
drag, startPoint x: 320, startPoint y: 181, endPoint x: 57, endPoint y: 179, distance: 263.0
click at [57, 180] on body "Analytics SiteCrawler CURRENT URLS Overview Movements Segments Visits Analysis …" at bounding box center [784, 372] width 1568 height 744
type input "https://www.chloe.com/es-es/"
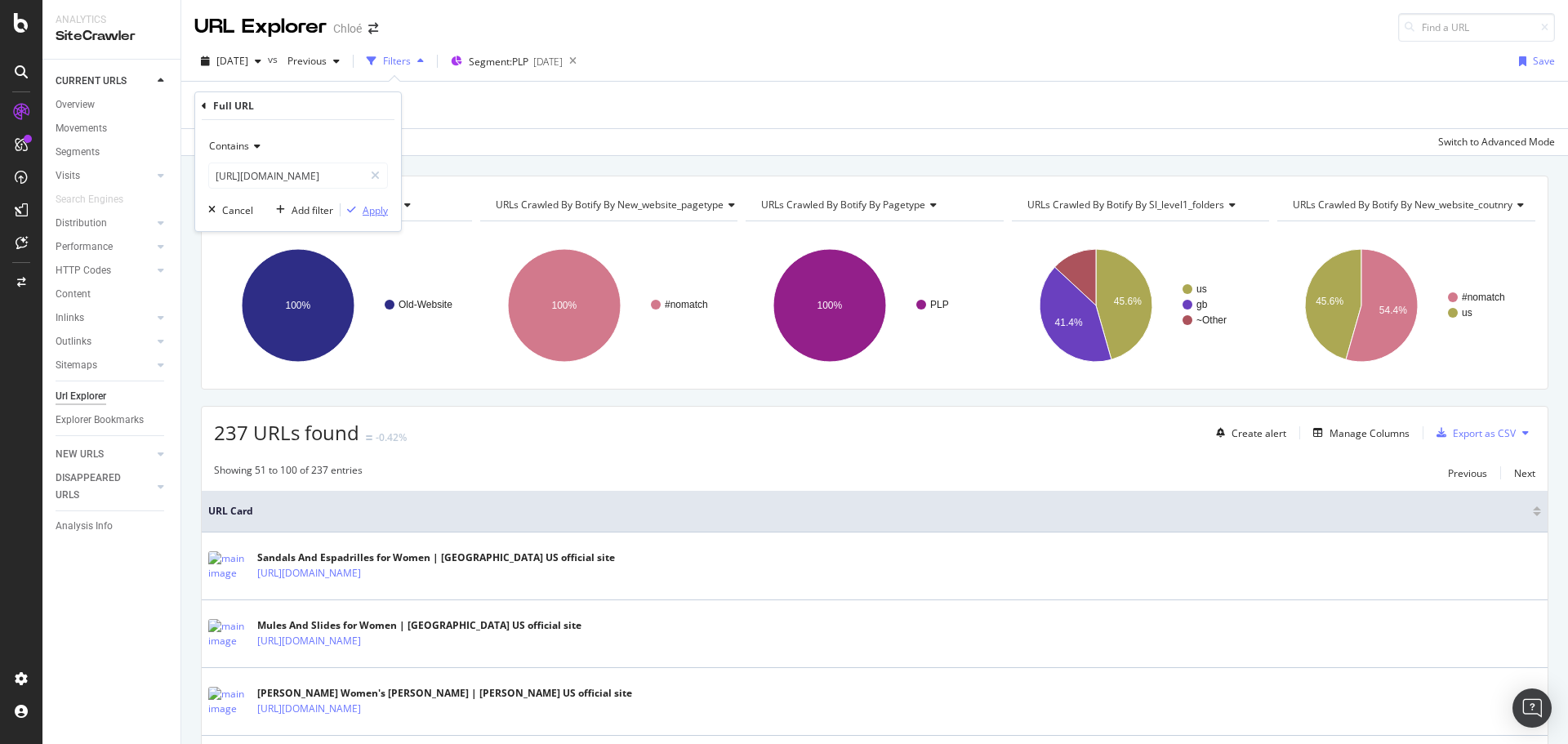
click at [363, 209] on div "Apply" at bounding box center [375, 210] width 25 height 14
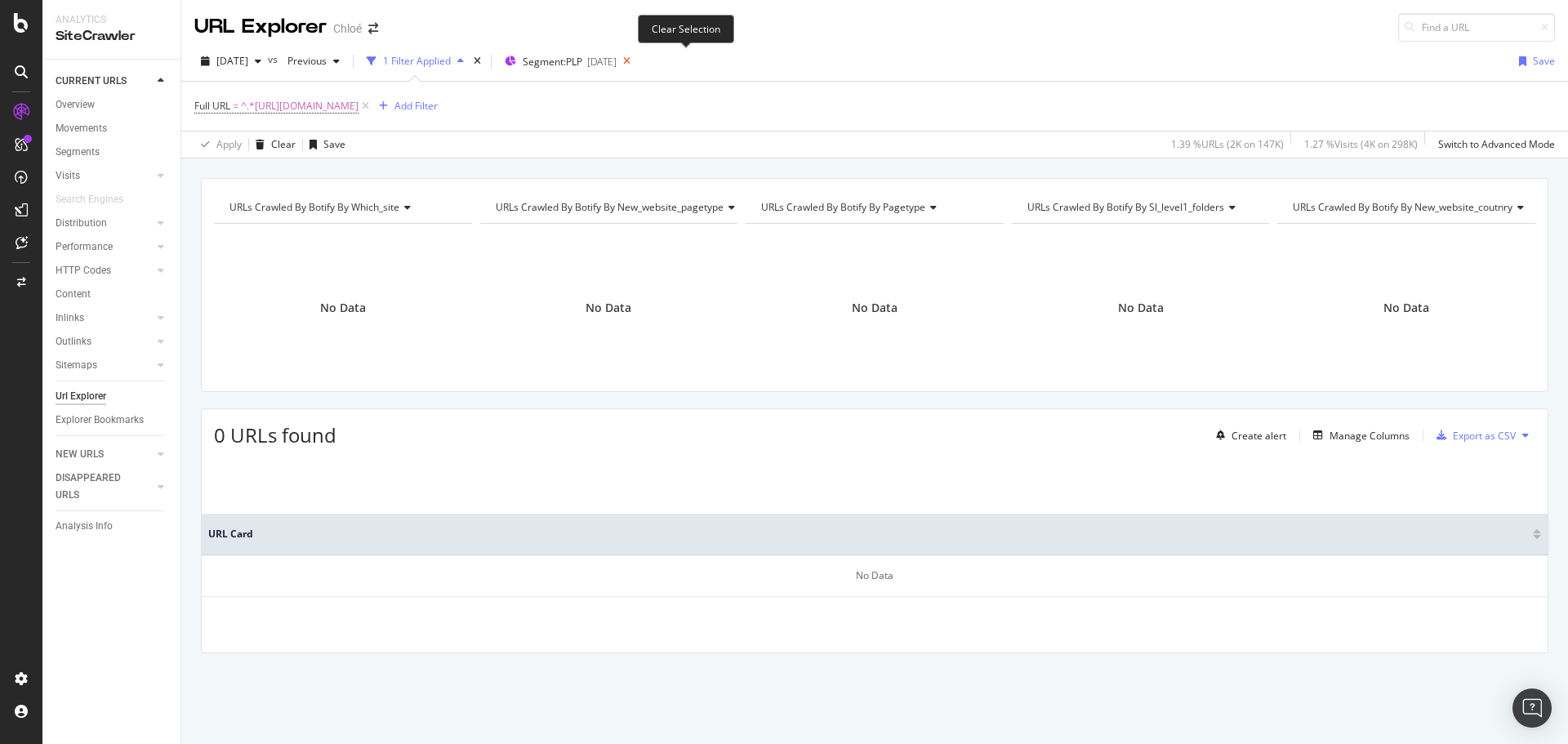
click at [637, 63] on icon at bounding box center [627, 61] width 20 height 23
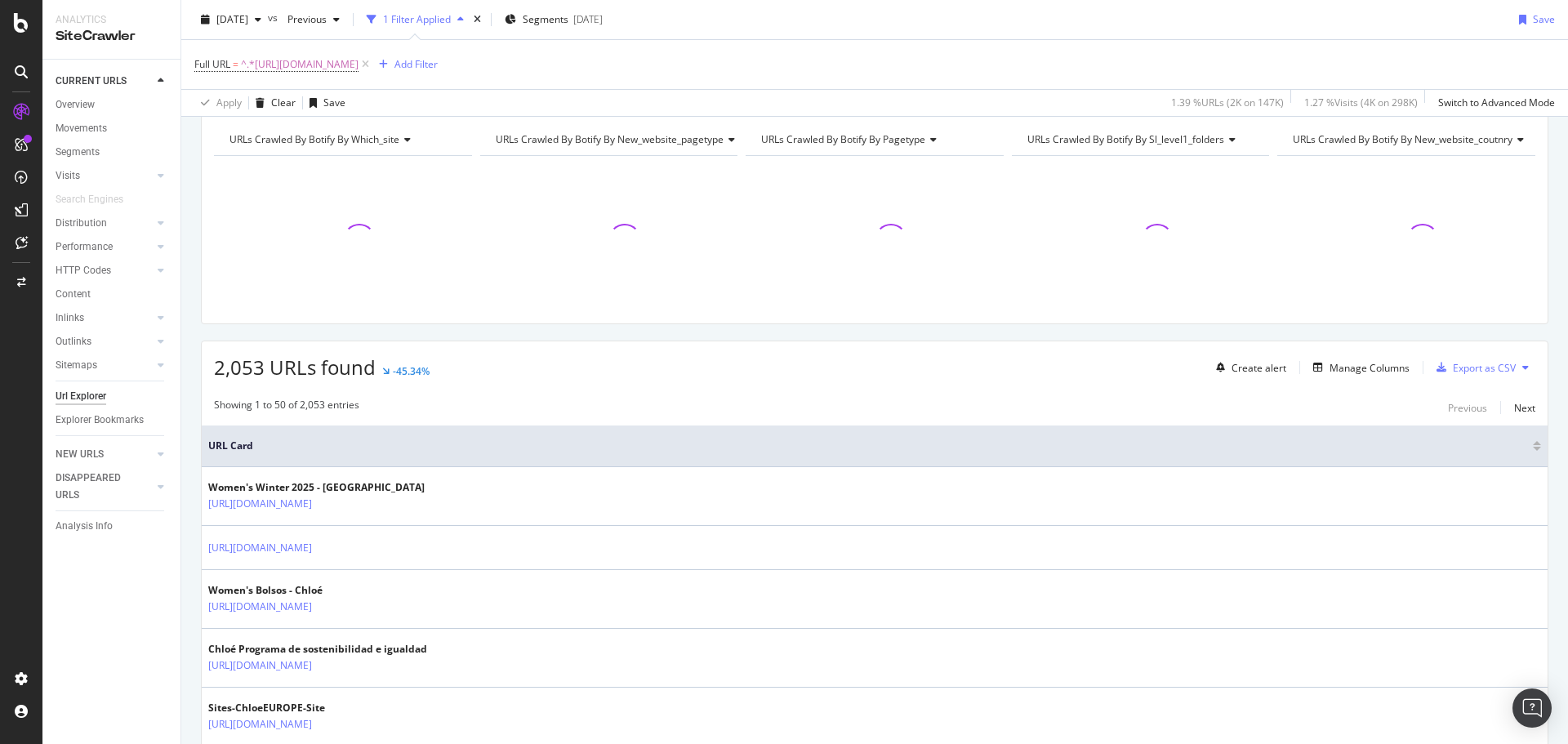
scroll to position [245, 0]
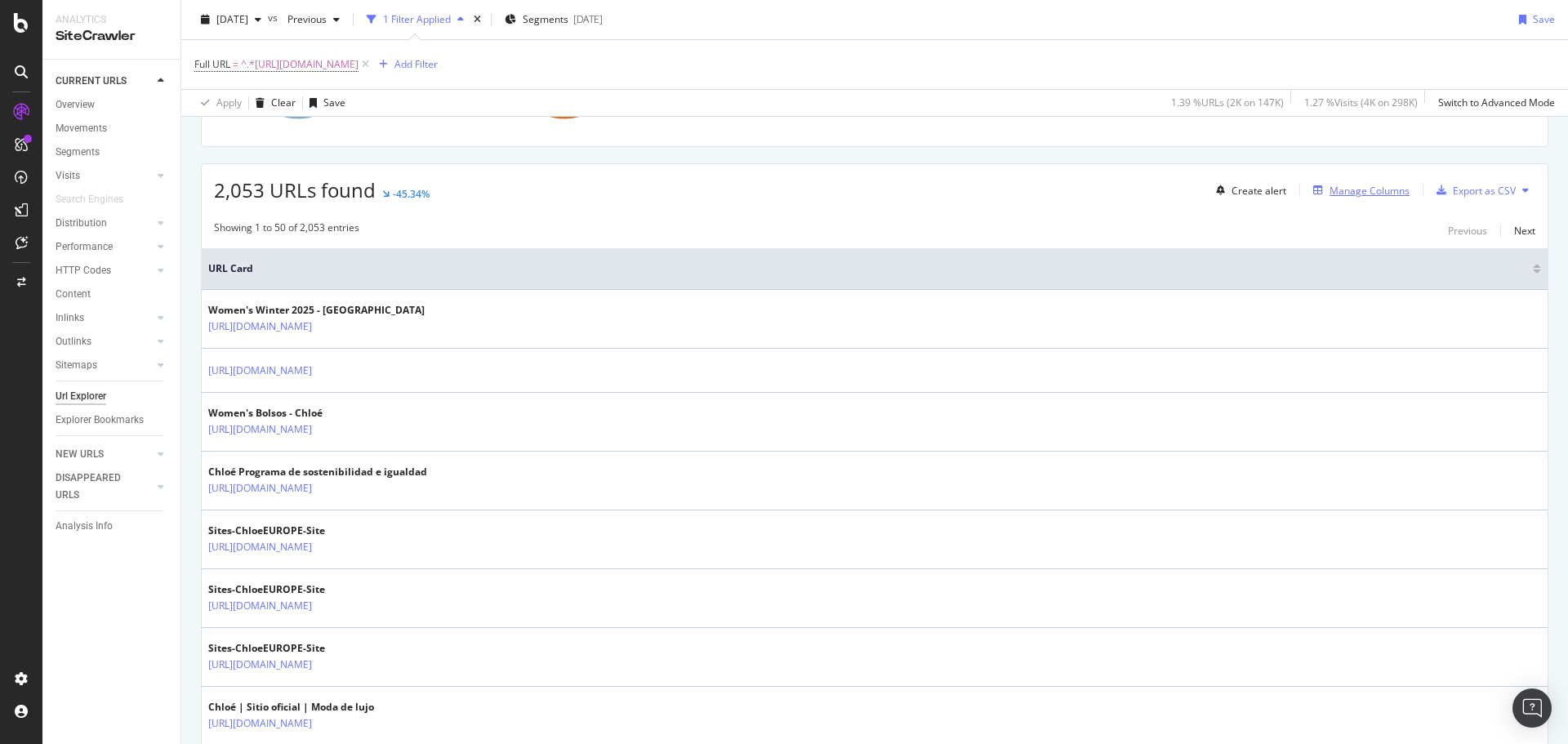
click at [1385, 190] on div "Manage Columns" at bounding box center [1370, 190] width 80 height 14
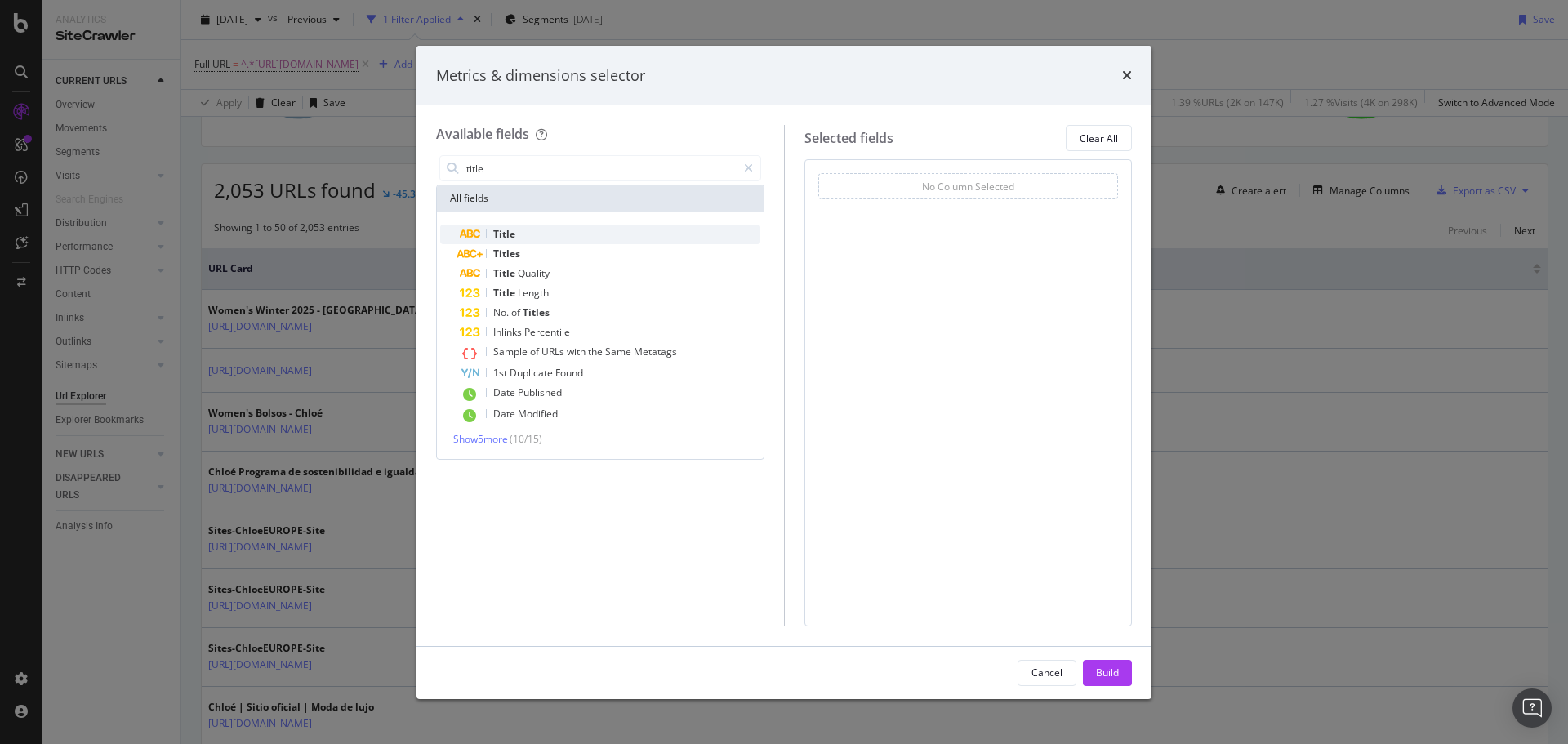
click at [509, 236] on span "Title" at bounding box center [504, 234] width 22 height 14
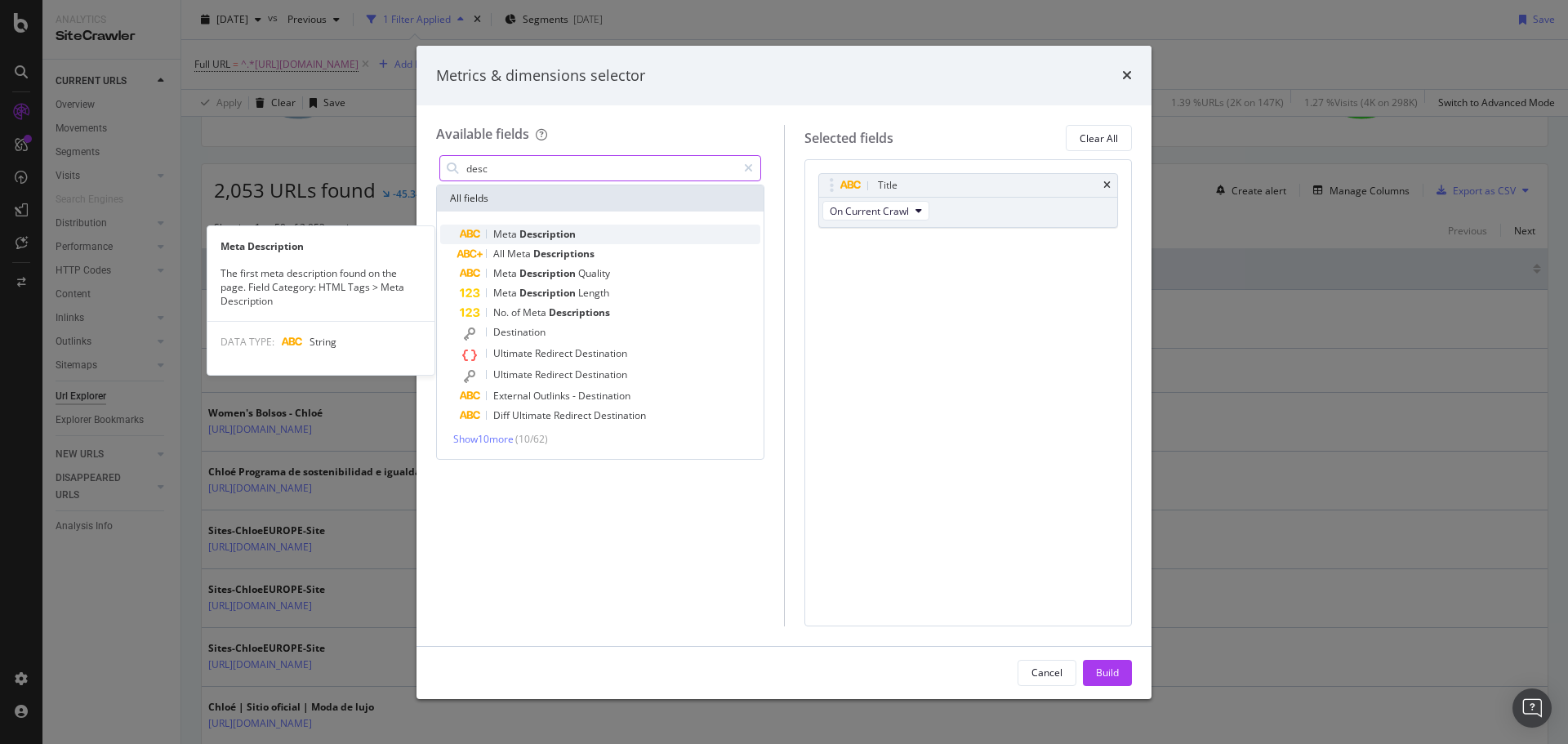
type input "desc"
click at [516, 237] on span "Meta" at bounding box center [506, 234] width 26 height 14
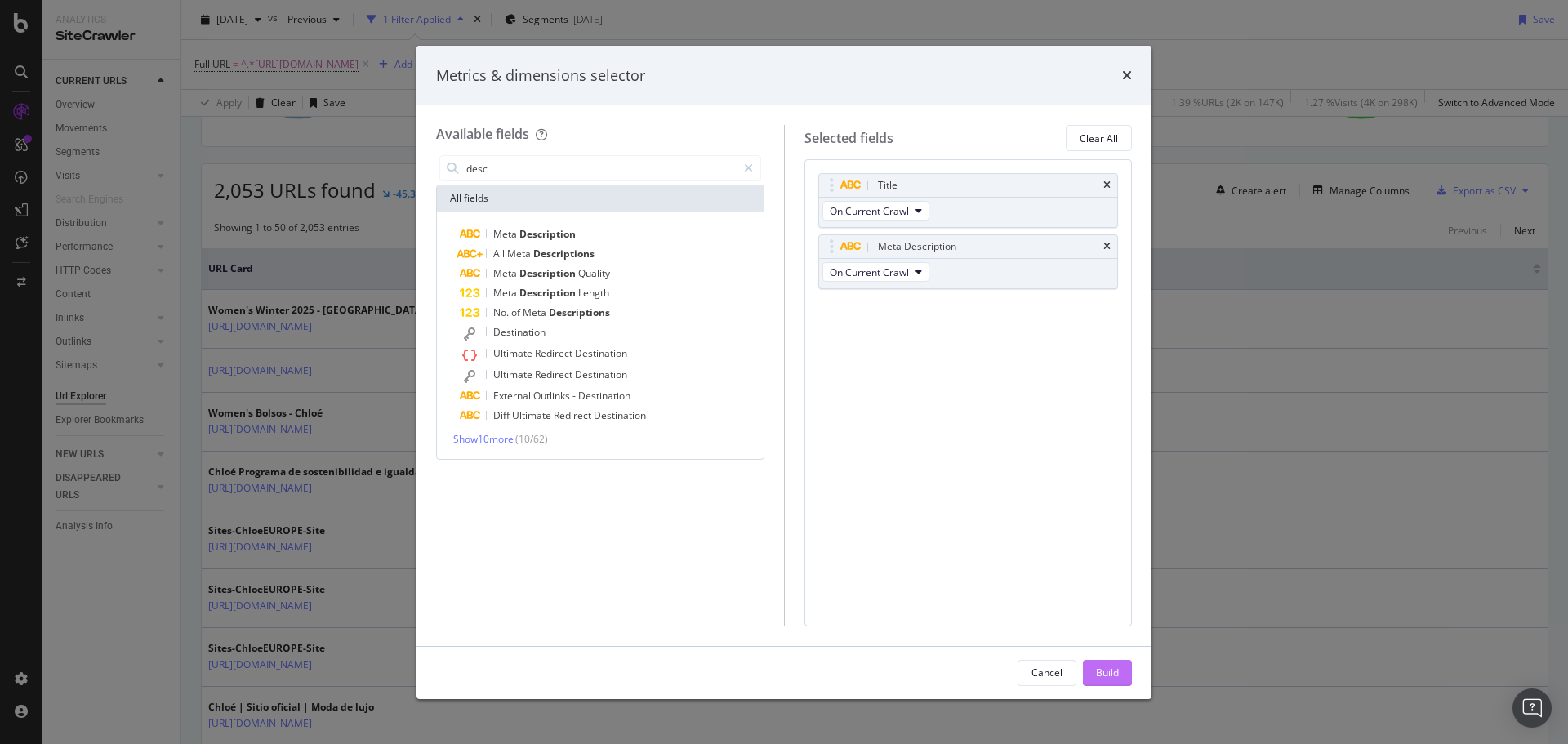
click at [1118, 670] on button "Build" at bounding box center [1107, 673] width 49 height 26
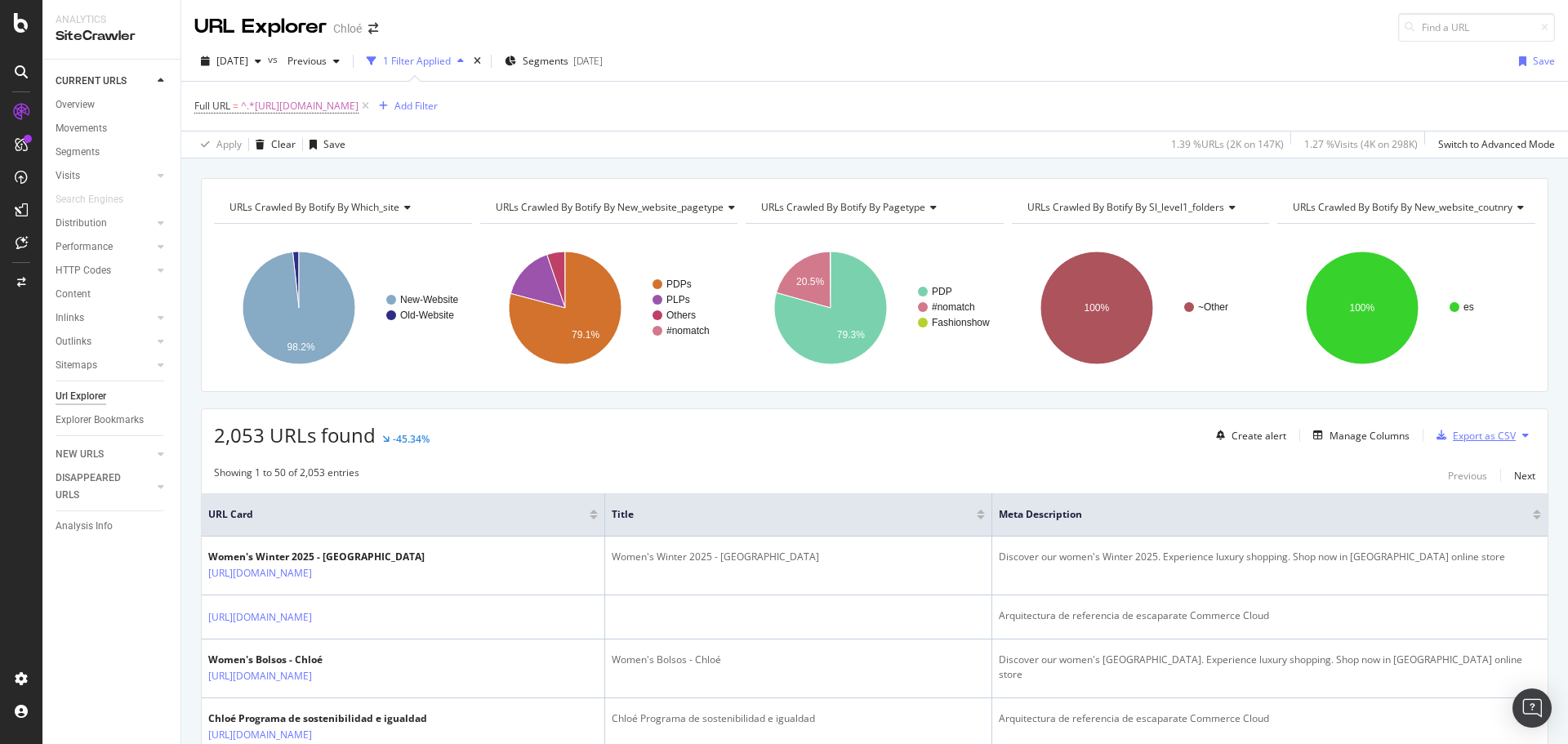
click at [1460, 438] on div "Export as CSV" at bounding box center [1484, 435] width 63 height 14
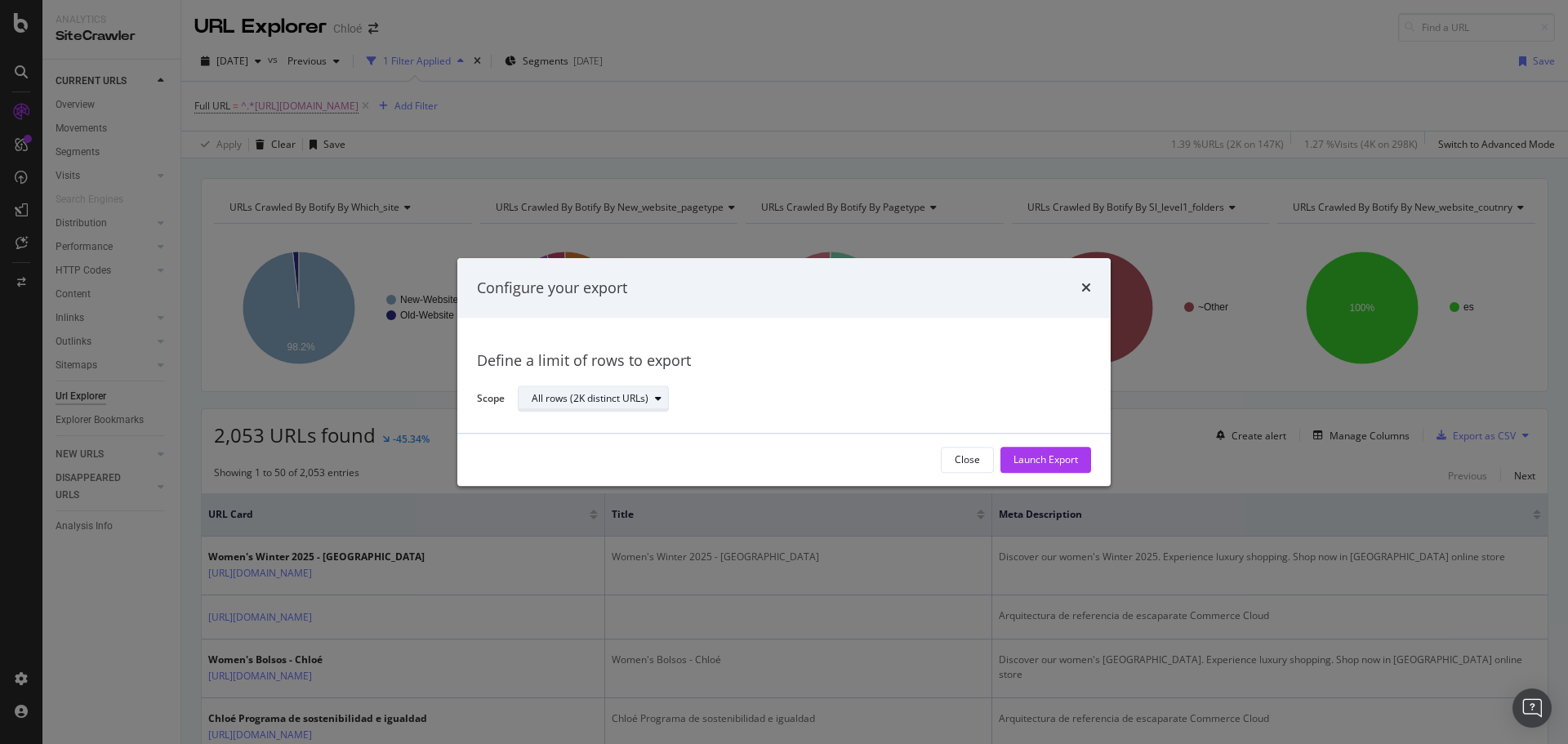
click at [576, 404] on div "All rows (2K distinct URLs)" at bounding box center [590, 399] width 117 height 10
click at [584, 391] on div "All rows (2K distinct URLs)" at bounding box center [599, 399] width 136 height 23
click at [1077, 462] on button "Launch Export" at bounding box center [1046, 460] width 91 height 26
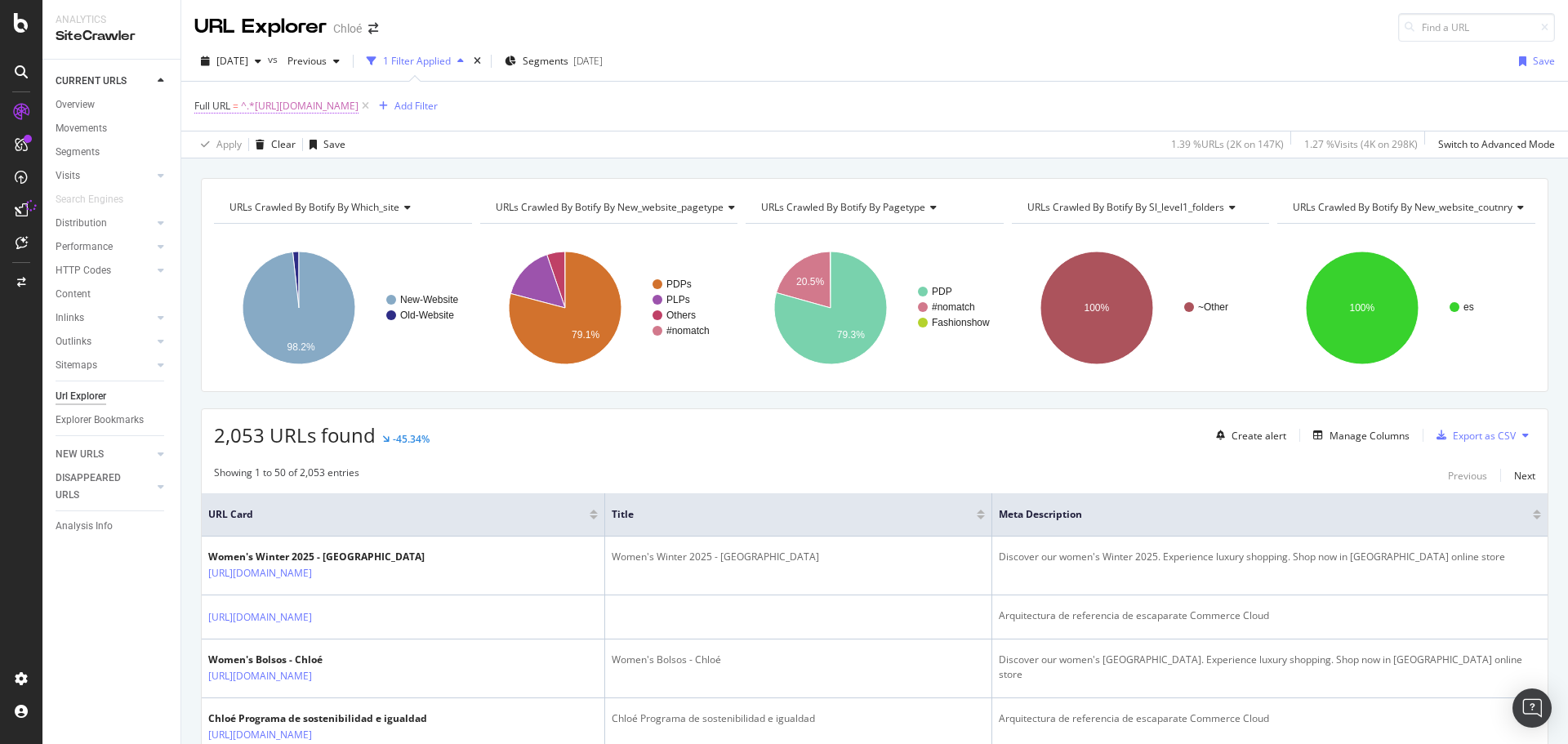
click at [359, 103] on span "^.*https://www.chloe.com/es-es/.*$" at bounding box center [300, 106] width 118 height 23
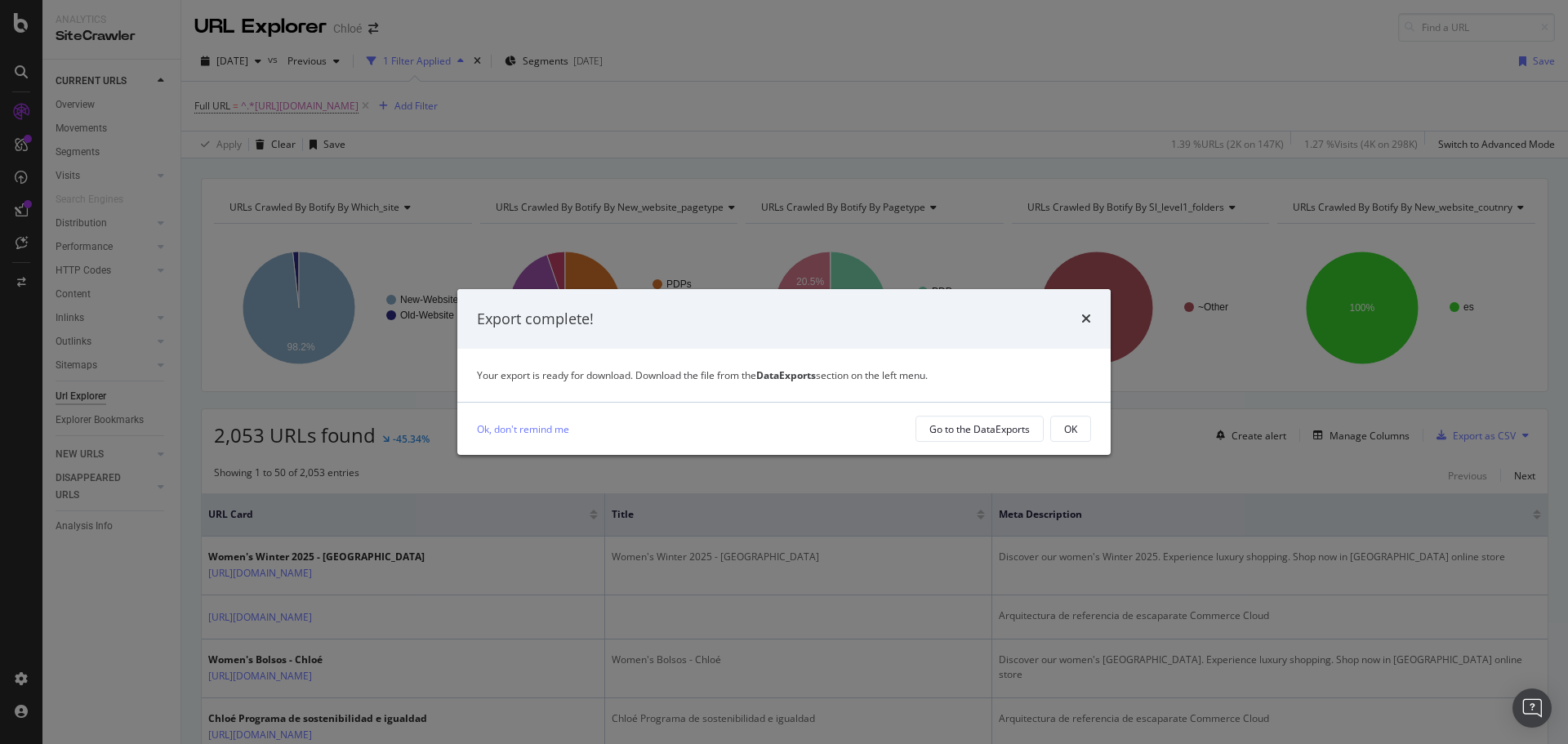
drag, startPoint x: 981, startPoint y: 429, endPoint x: 785, endPoint y: 397, distance: 198.6
click at [785, 397] on div "Your export is ready for download. Download the file from the DataExports secti…" at bounding box center [784, 375] width 653 height 53
click at [1085, 318] on icon "times" at bounding box center [1086, 318] width 10 height 13
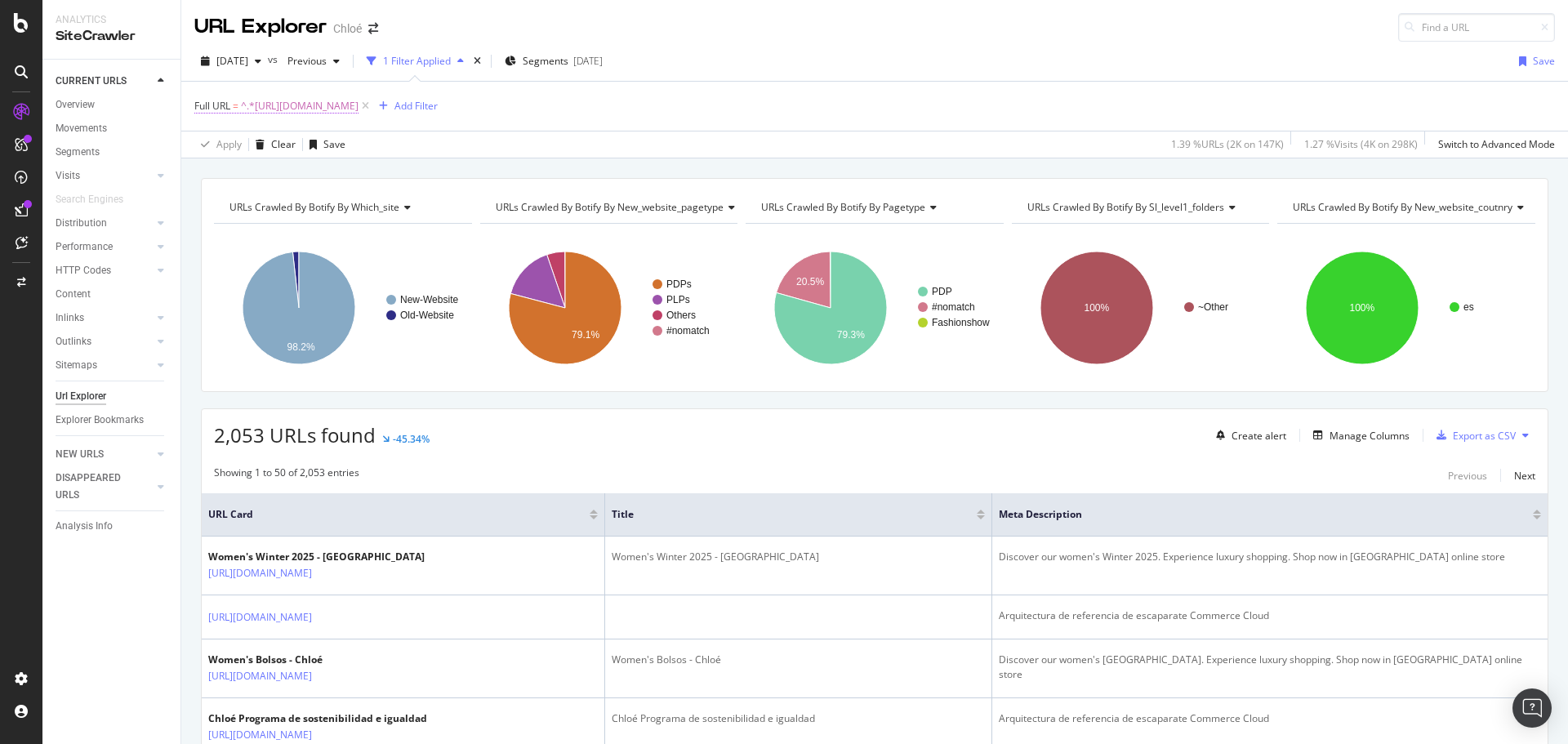
click at [312, 106] on span "^.*https://www.chloe.com/es-es/.*$" at bounding box center [300, 106] width 118 height 23
click at [348, 174] on input "https://www.chloe.com/es-es/" at bounding box center [286, 173] width 154 height 26
type input "https://www.chloe.com/es-cl/"
click at [369, 208] on div "Apply" at bounding box center [375, 208] width 25 height 14
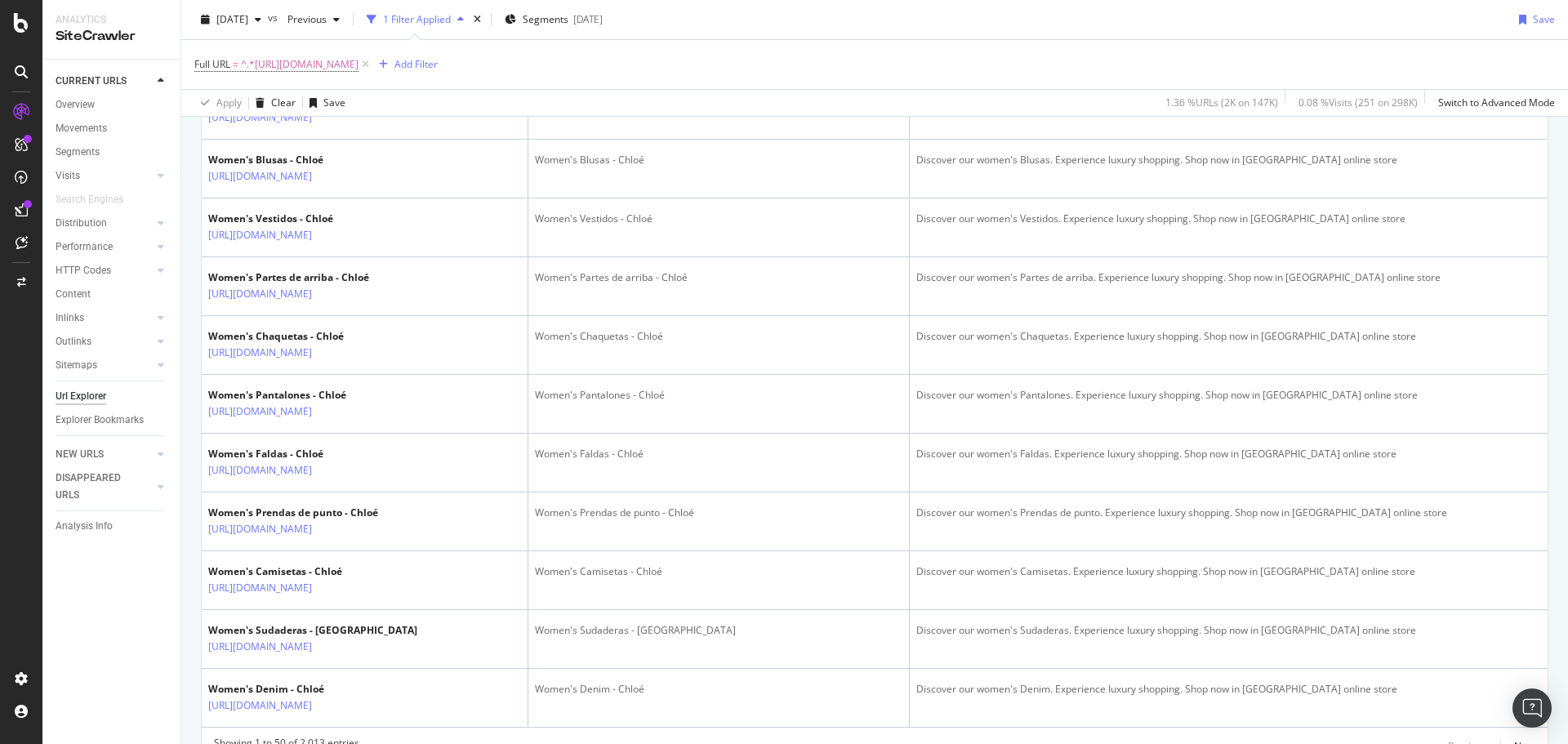
scroll to position [2954, 0]
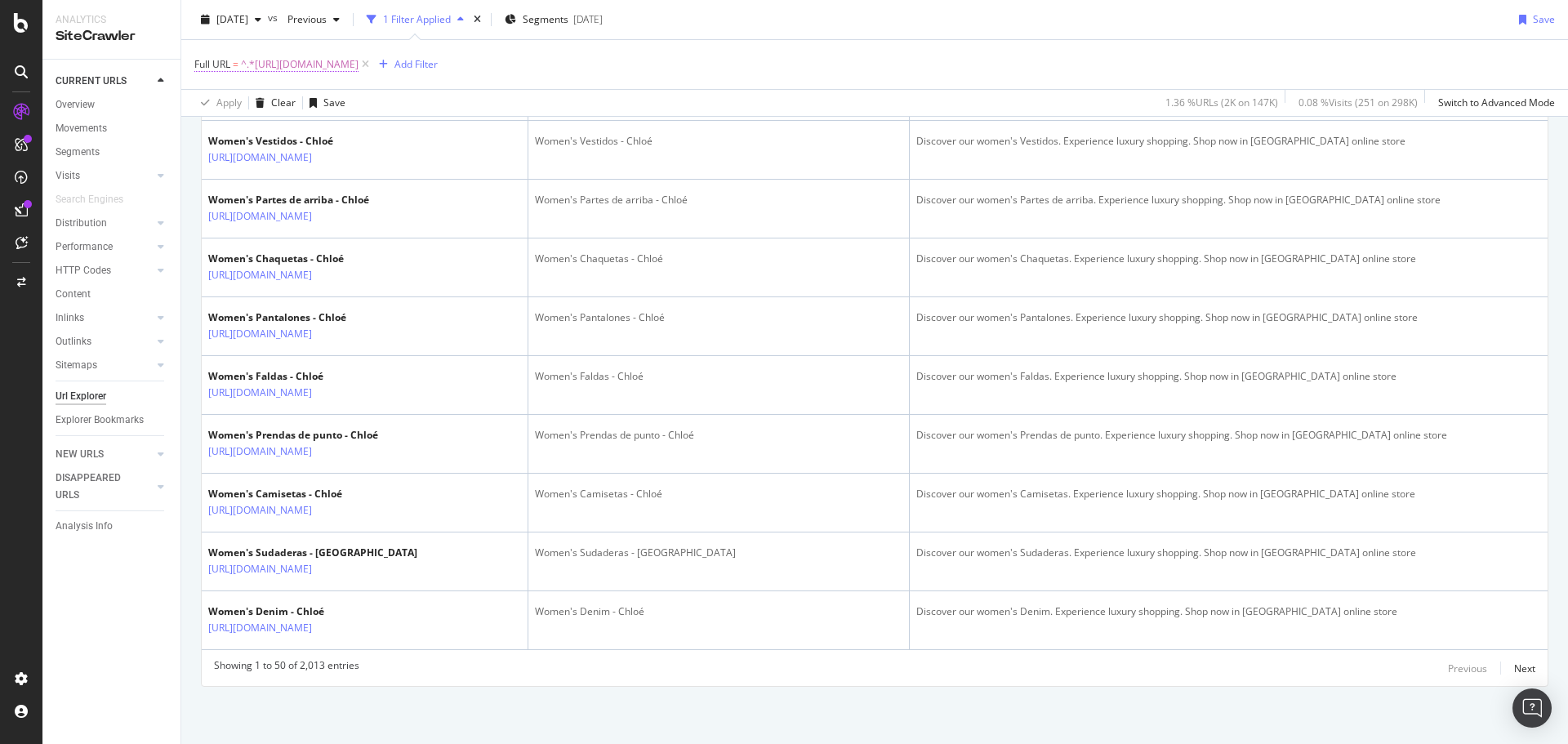
click at [359, 65] on span "^.*https://www.chloe.com/es-cl/.*$" at bounding box center [300, 64] width 118 height 23
click at [345, 135] on input "https://www.chloe.com/es-cl/" at bounding box center [286, 133] width 154 height 26
click at [352, 137] on input "https://www.chloe.com/es-cl/" at bounding box center [286, 133] width 154 height 26
click at [348, 133] on input "https://www.chloe.com/es-cl/" at bounding box center [286, 133] width 154 height 26
click at [345, 134] on input "https://www.chloe.com/es-cl/" at bounding box center [286, 133] width 154 height 26
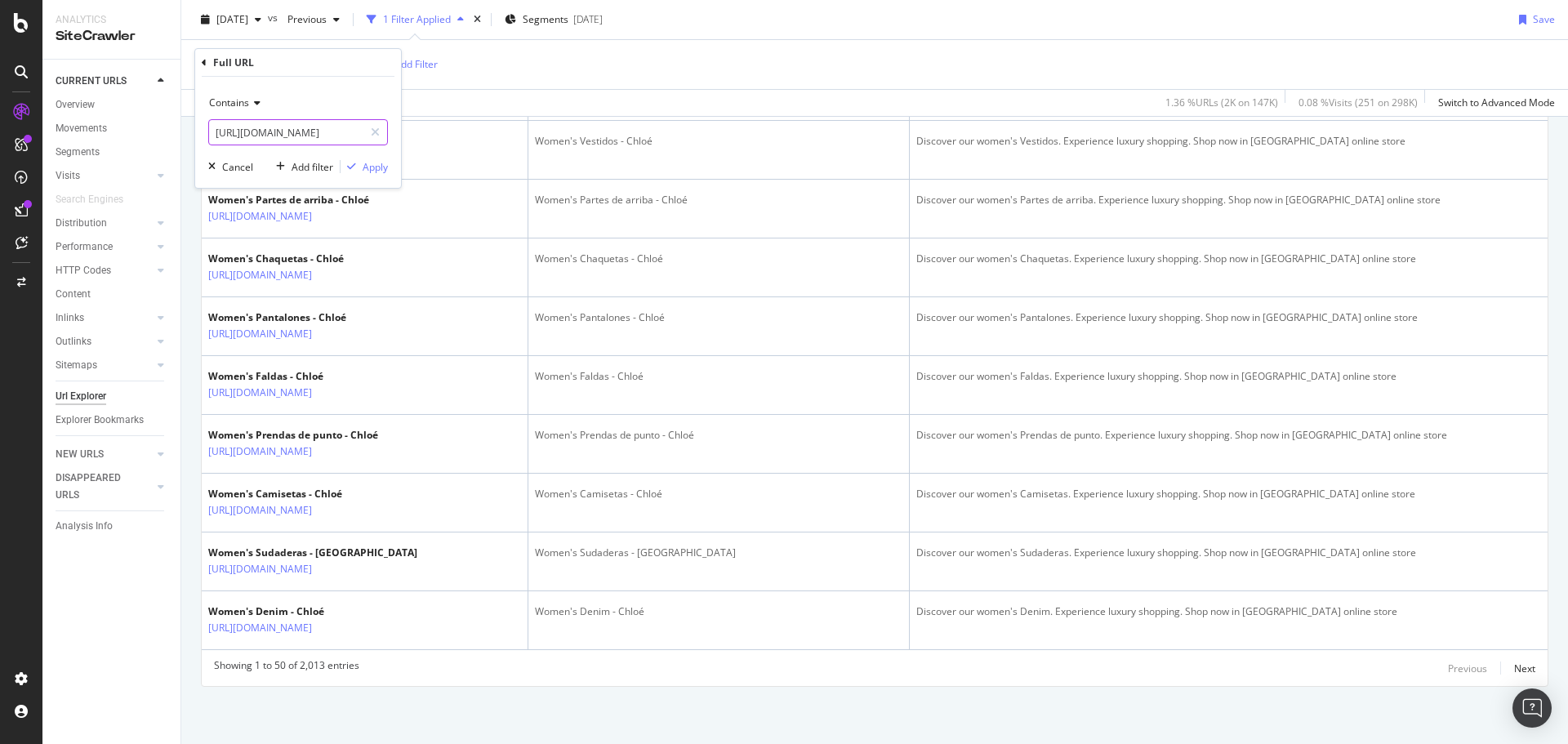
type input "https://www.chloe.com/es-do/"
click at [363, 168] on div "Apply" at bounding box center [375, 167] width 25 height 14
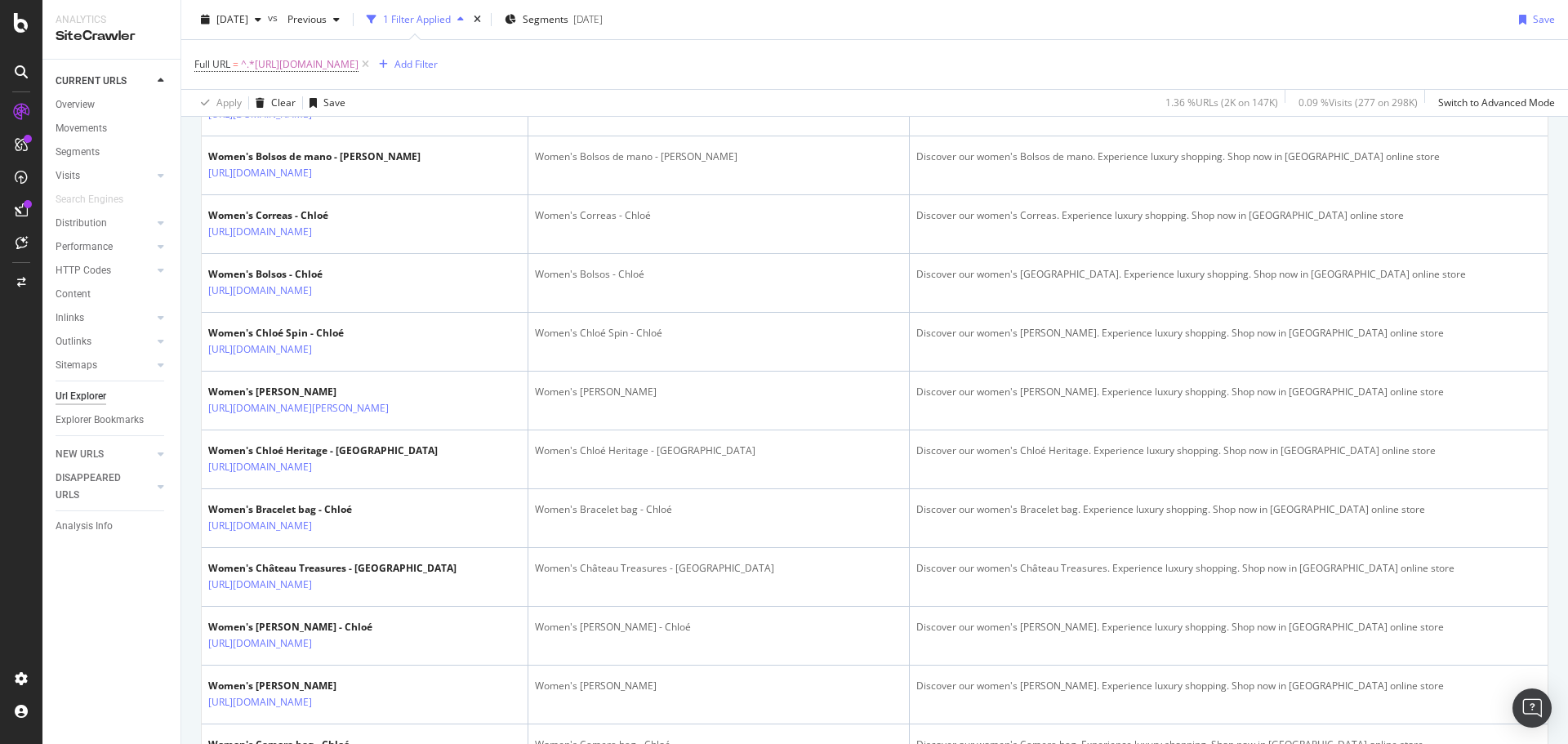
scroll to position [1783, 0]
click at [359, 63] on span "^.*https://www.chloe.com/es-do/.*$" at bounding box center [300, 64] width 118 height 23
click at [346, 135] on input "https://www.chloe.com/es-do/" at bounding box center [286, 133] width 154 height 26
drag, startPoint x: 349, startPoint y: 135, endPoint x: 326, endPoint y: 135, distance: 23.0
click at [326, 135] on input "https://www.chloe.com/es-do/" at bounding box center [286, 133] width 154 height 26
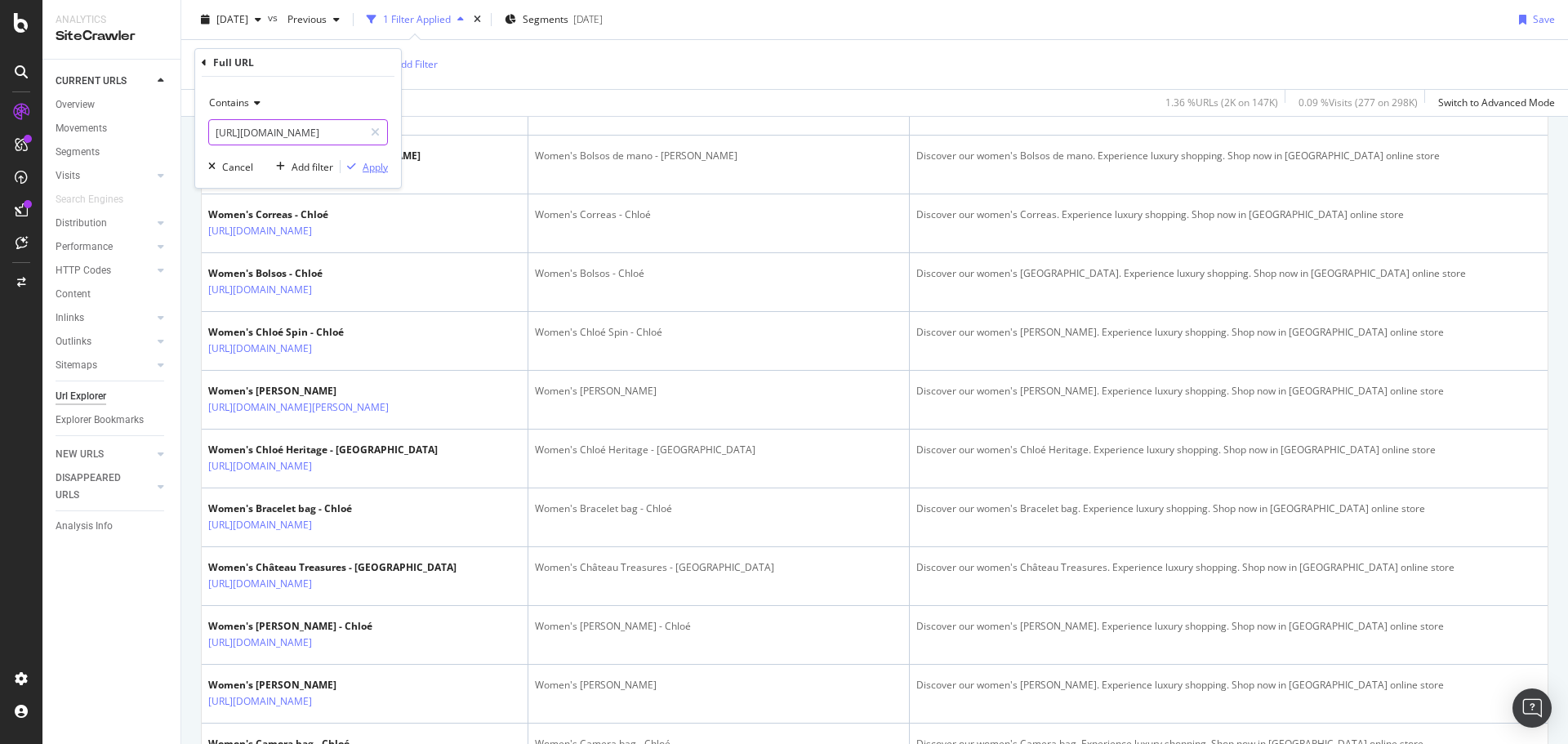
paste input "fr-fr"
type input "https://www.chloe.com/fr-fr/"
click at [363, 162] on div "Apply" at bounding box center [375, 167] width 25 height 14
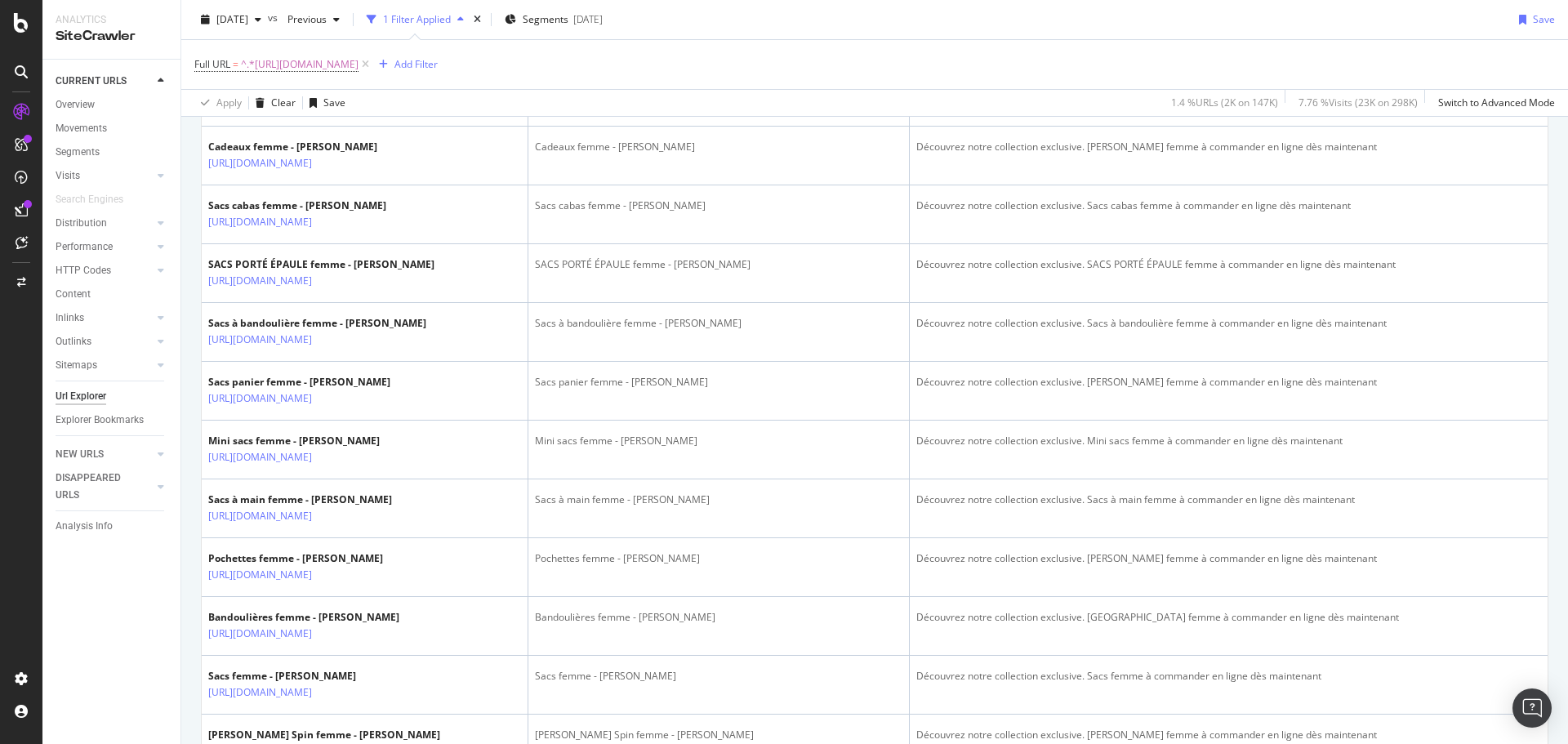
scroll to position [1389, 0]
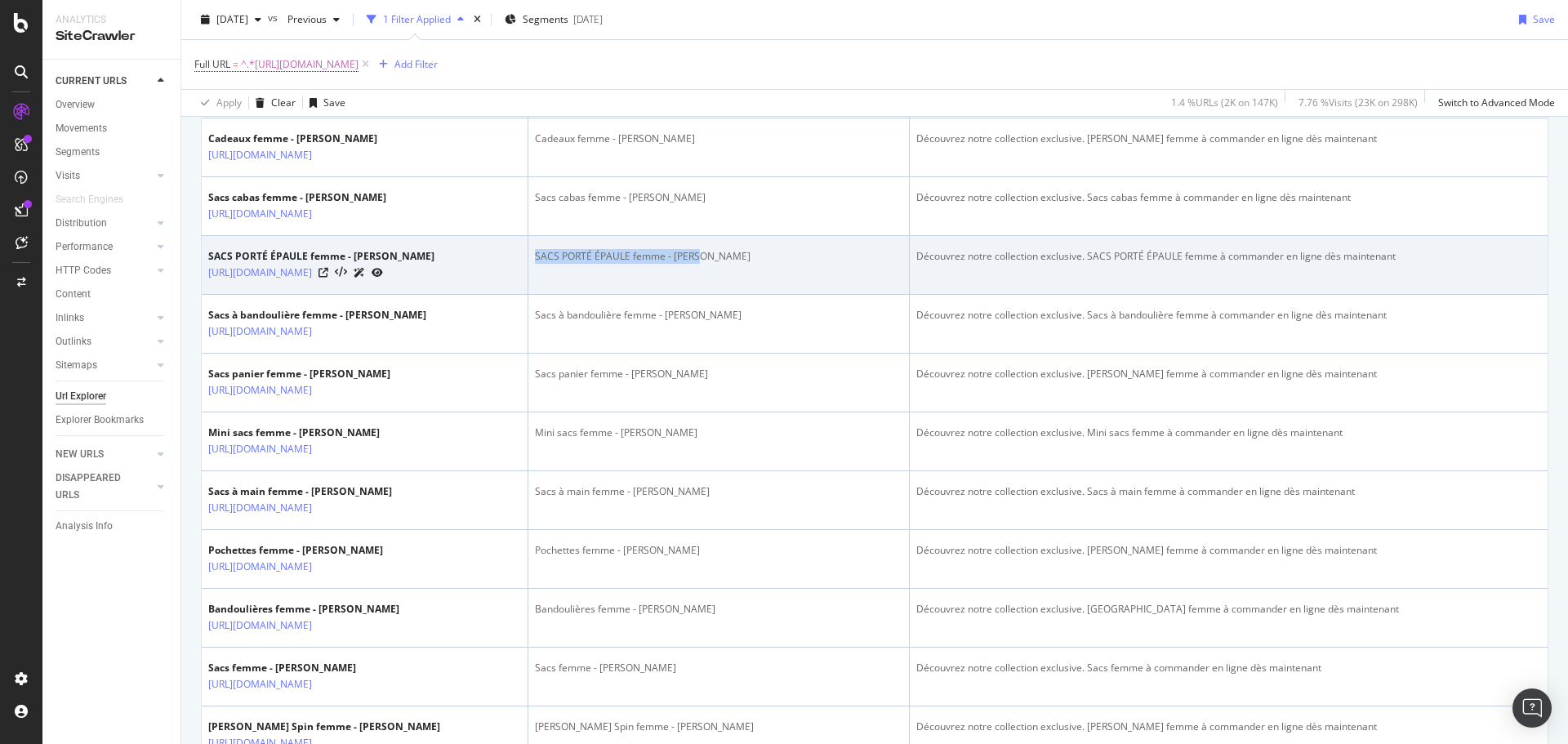
drag, startPoint x: 532, startPoint y: 284, endPoint x: 700, endPoint y: 294, distance: 168.3
click at [700, 294] on td "SACS PORTÉ ÉPAULE femme - Chloé" at bounding box center [719, 264] width 381 height 58
drag, startPoint x: 440, startPoint y: 304, endPoint x: 204, endPoint y: 308, distance: 236.0
click at [204, 295] on td "SACS PORTÉ ÉPAULE femme - Chloé https://www.chloe.com/fr-fr/c/bags/shoulder-bags" at bounding box center [364, 264] width 326 height 58
copy link "https://www.chloe.com/fr-fr/c/bags/shoulder-bags"
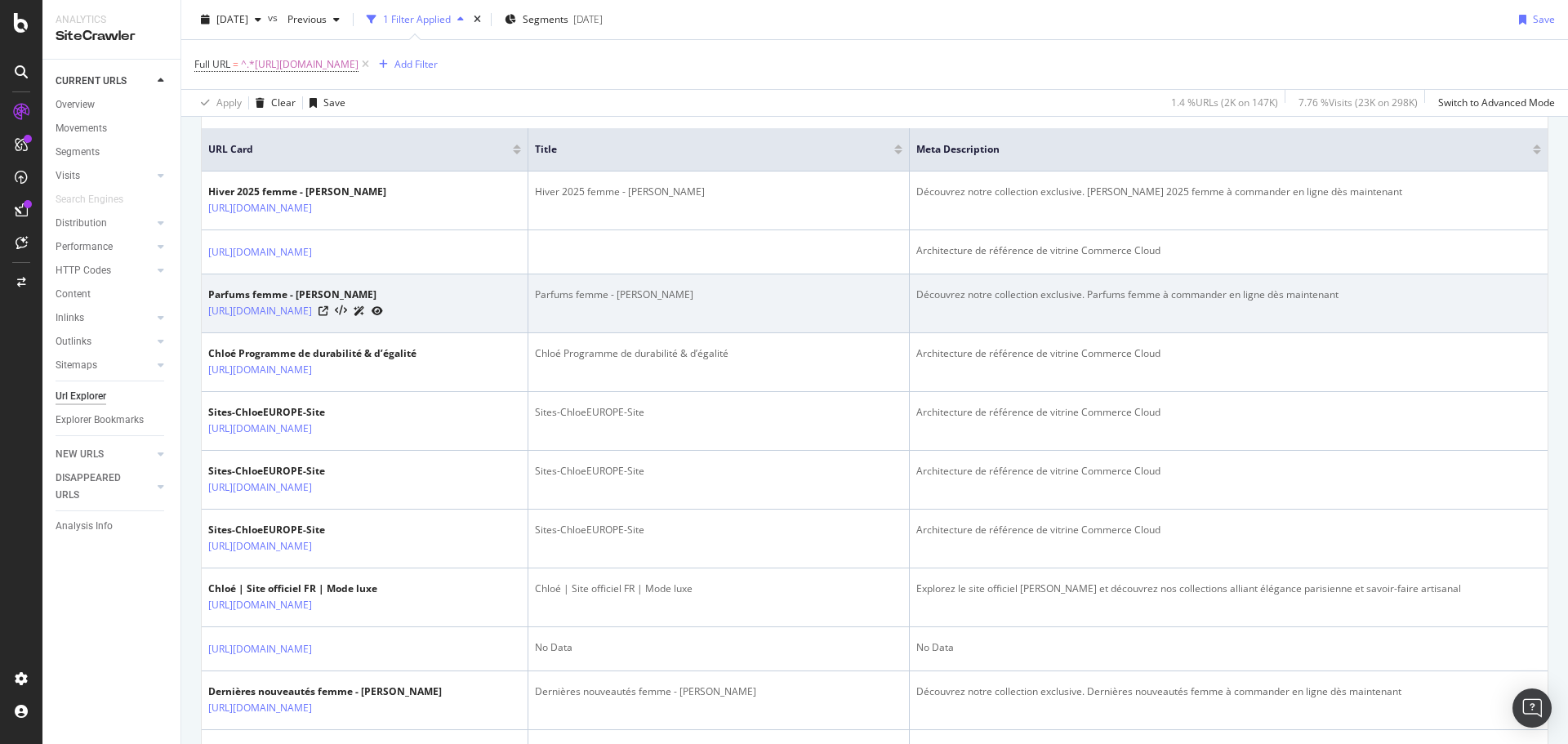
scroll to position [359, 0]
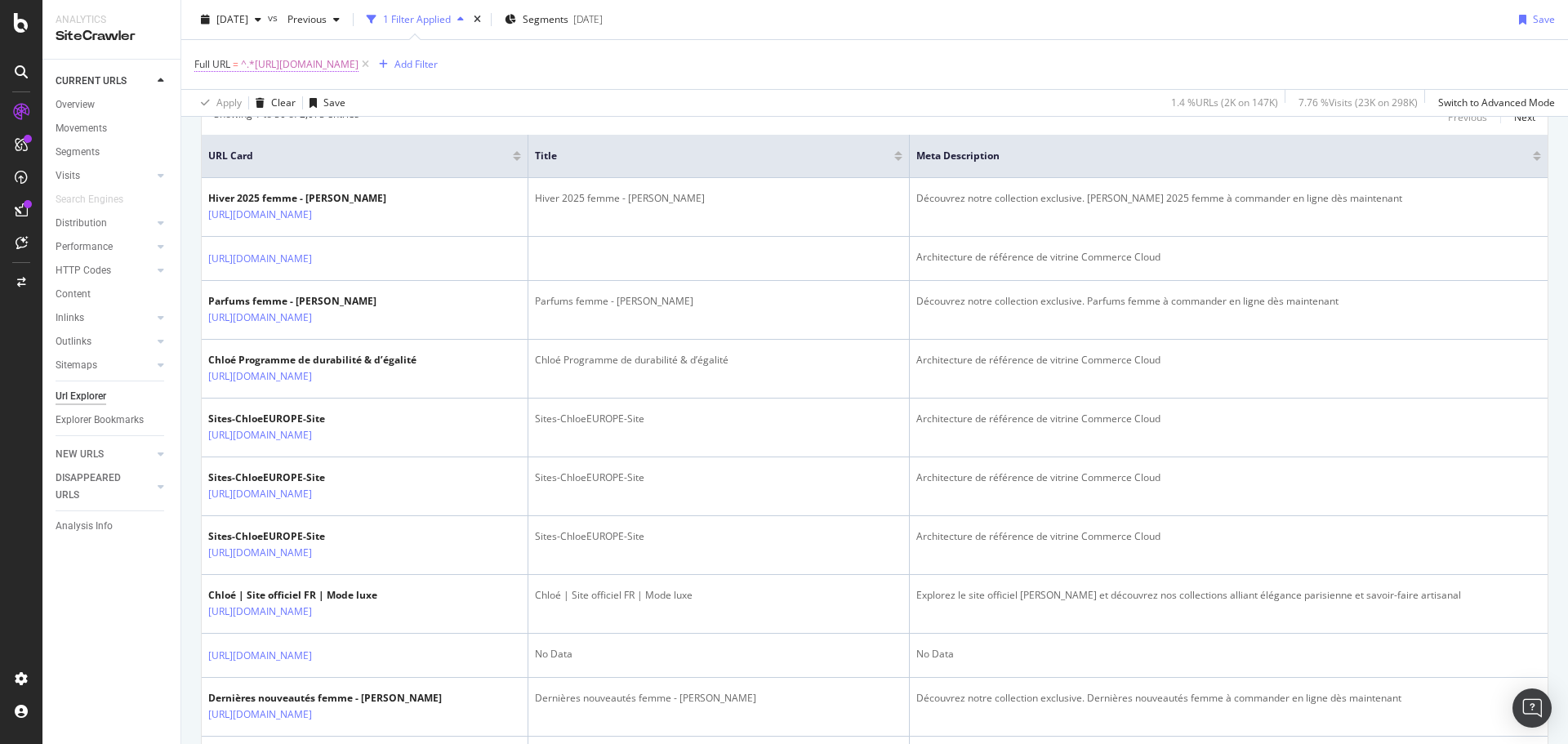
click at [311, 73] on span "^.*https://www.chloe.com/fr-fr/.*$" at bounding box center [300, 64] width 118 height 23
click at [342, 135] on input "https://www.chloe.com/fr-fr/" at bounding box center [286, 133] width 154 height 26
click at [345, 135] on input "https://www.chloe.com/fr-fr/" at bounding box center [286, 133] width 154 height 26
type input "https://www.chloe.com/fr-mc/"
click at [365, 172] on div "Apply" at bounding box center [375, 167] width 25 height 14
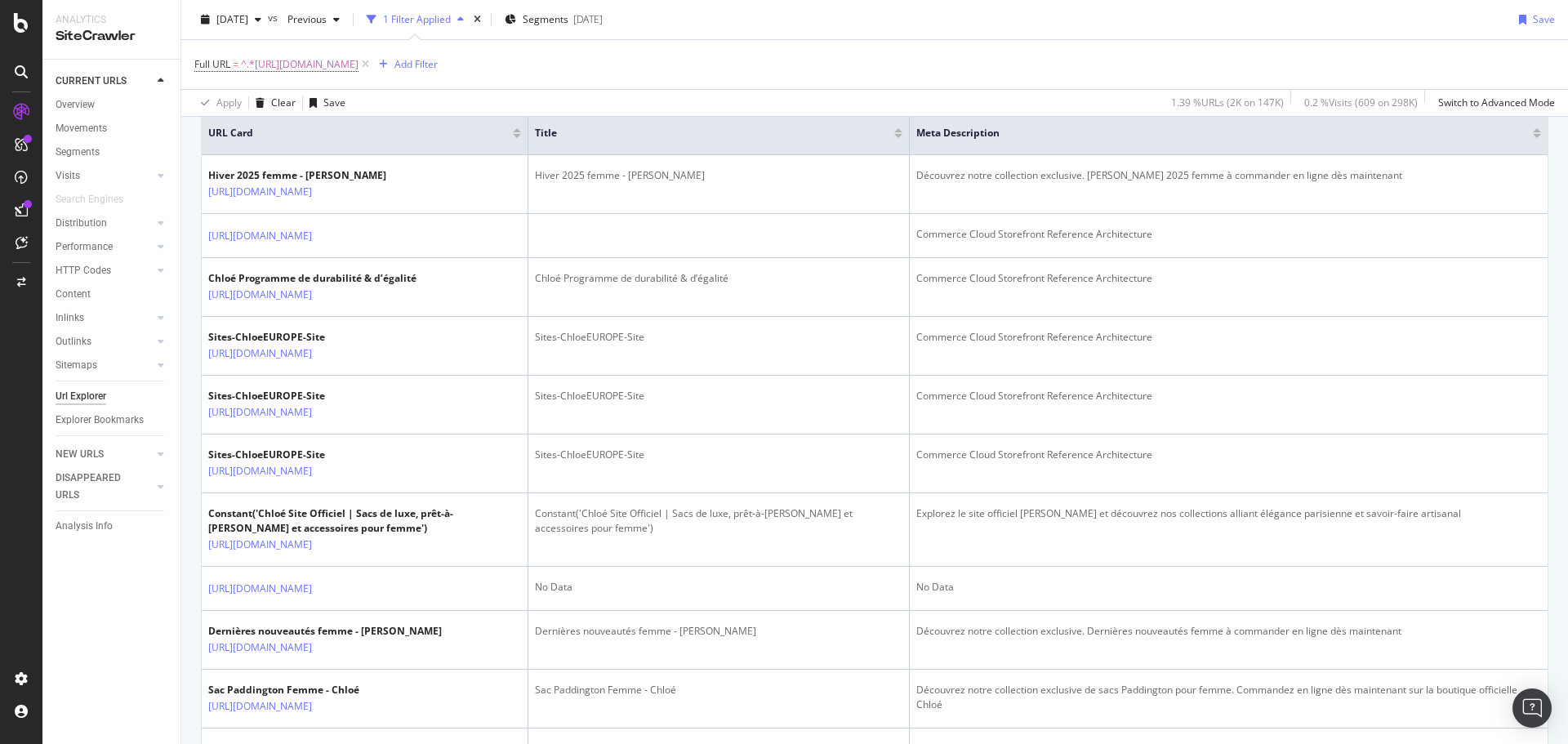
scroll to position [380, 0]
drag, startPoint x: 411, startPoint y: 190, endPoint x: 197, endPoint y: 201, distance: 214.3
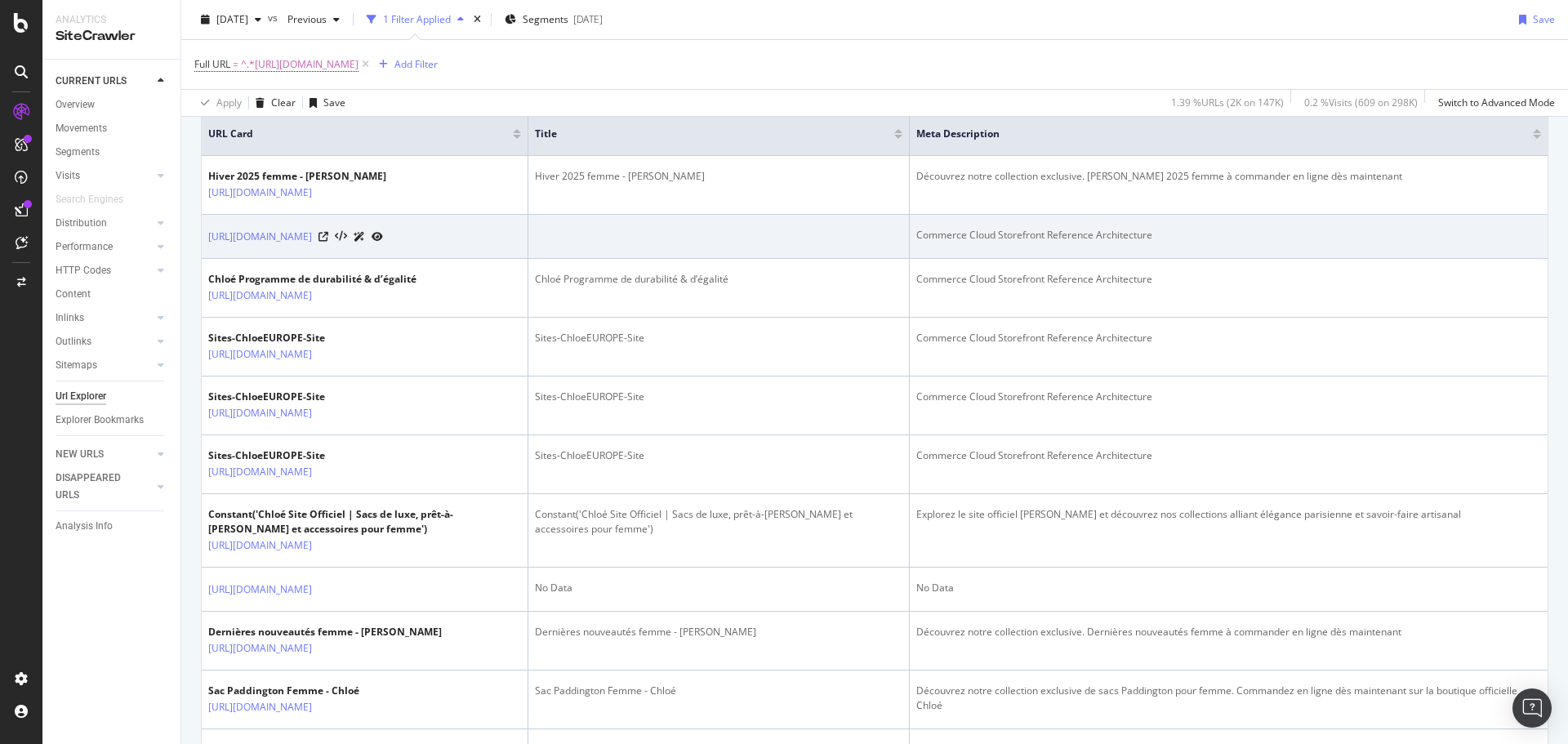
click at [266, 259] on td "https://www.chloe.com/fr-mc/paddington-campaign.html" at bounding box center [364, 237] width 326 height 45
drag, startPoint x: 266, startPoint y: 267, endPoint x: 202, endPoint y: 239, distance: 69.9
click at [202, 239] on td "https://www.chloe.com/fr-mc/paddington-campaign.html" at bounding box center [364, 237] width 326 height 45
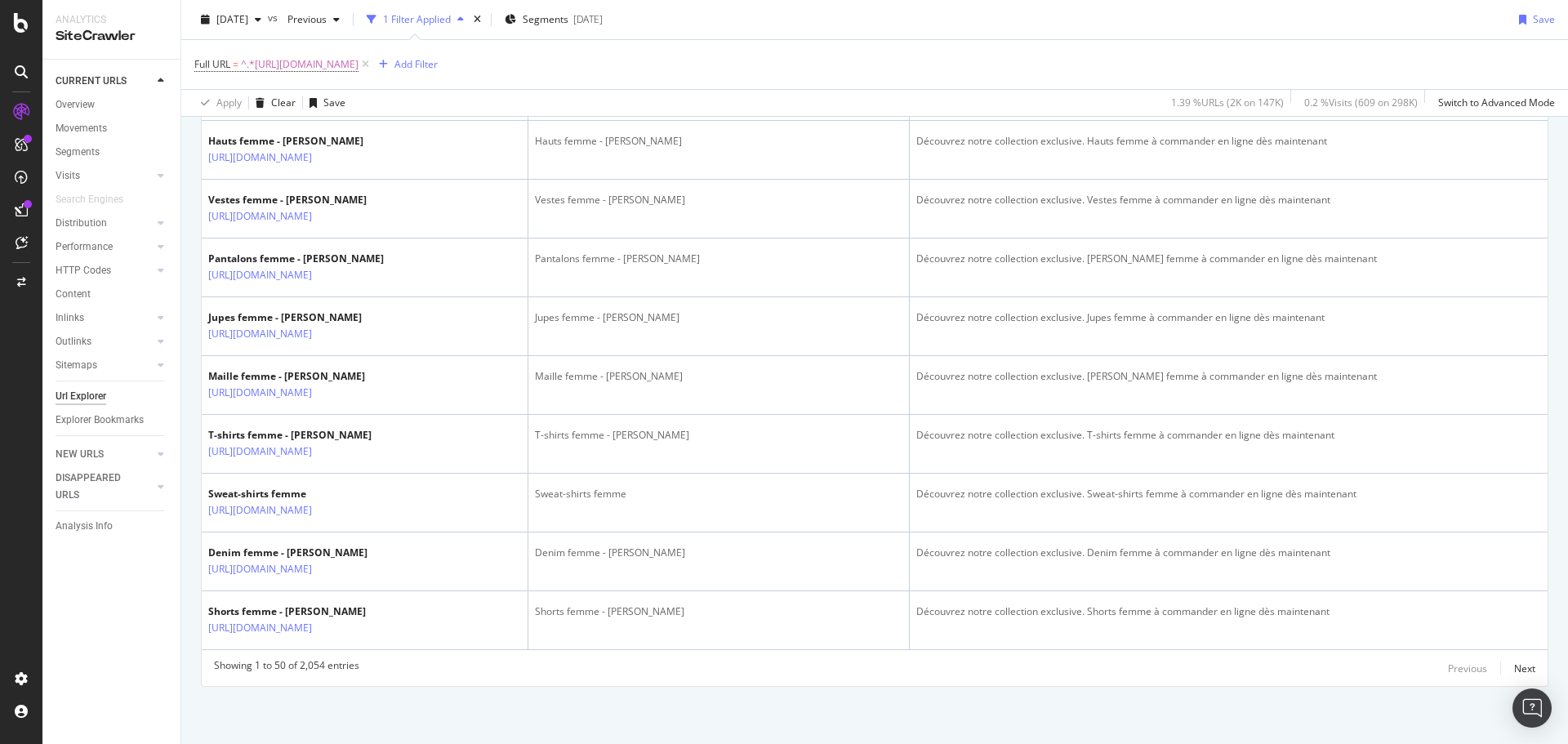
scroll to position [2968, 0]
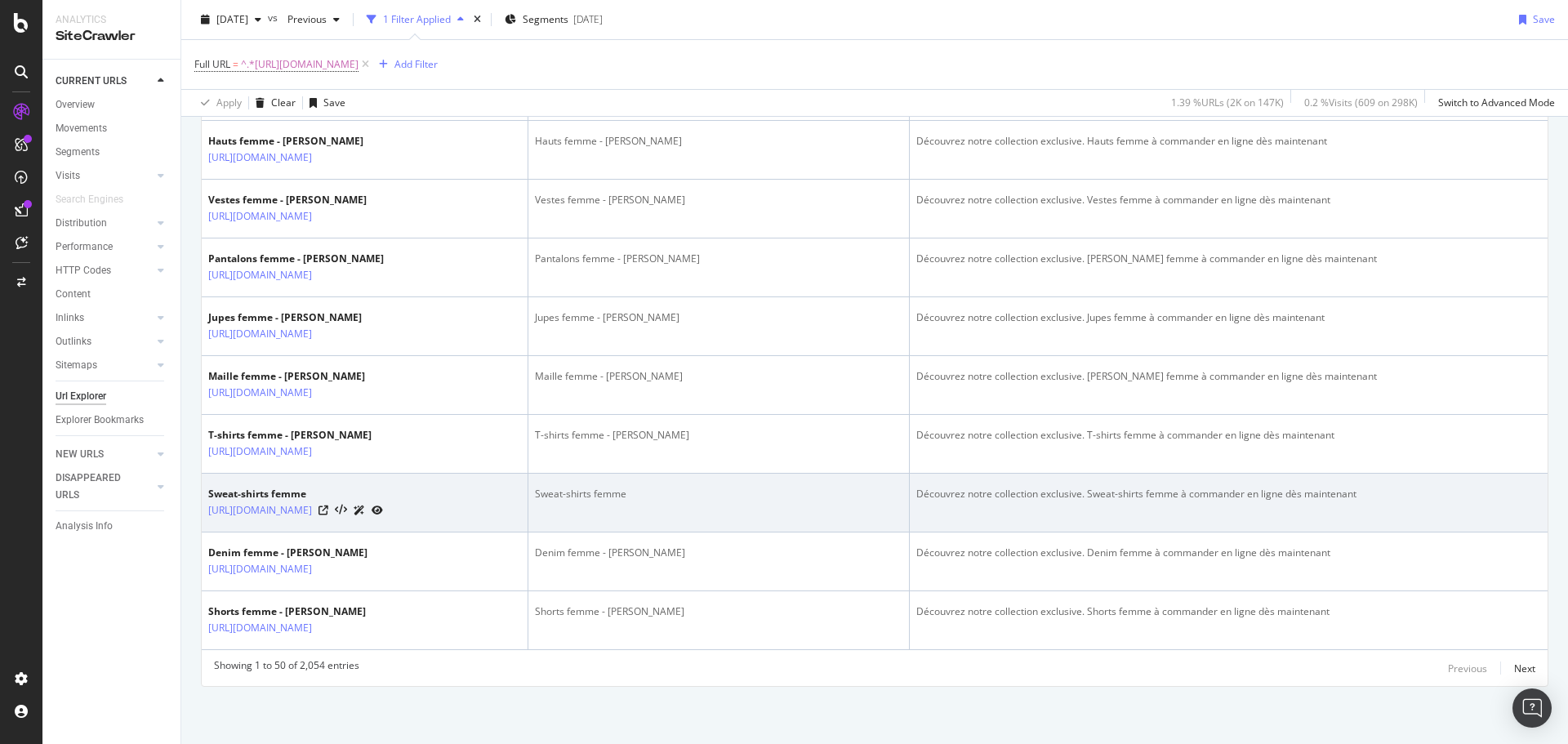
click at [324, 487] on div "Sweat-shirts femme" at bounding box center [296, 494] width 174 height 15
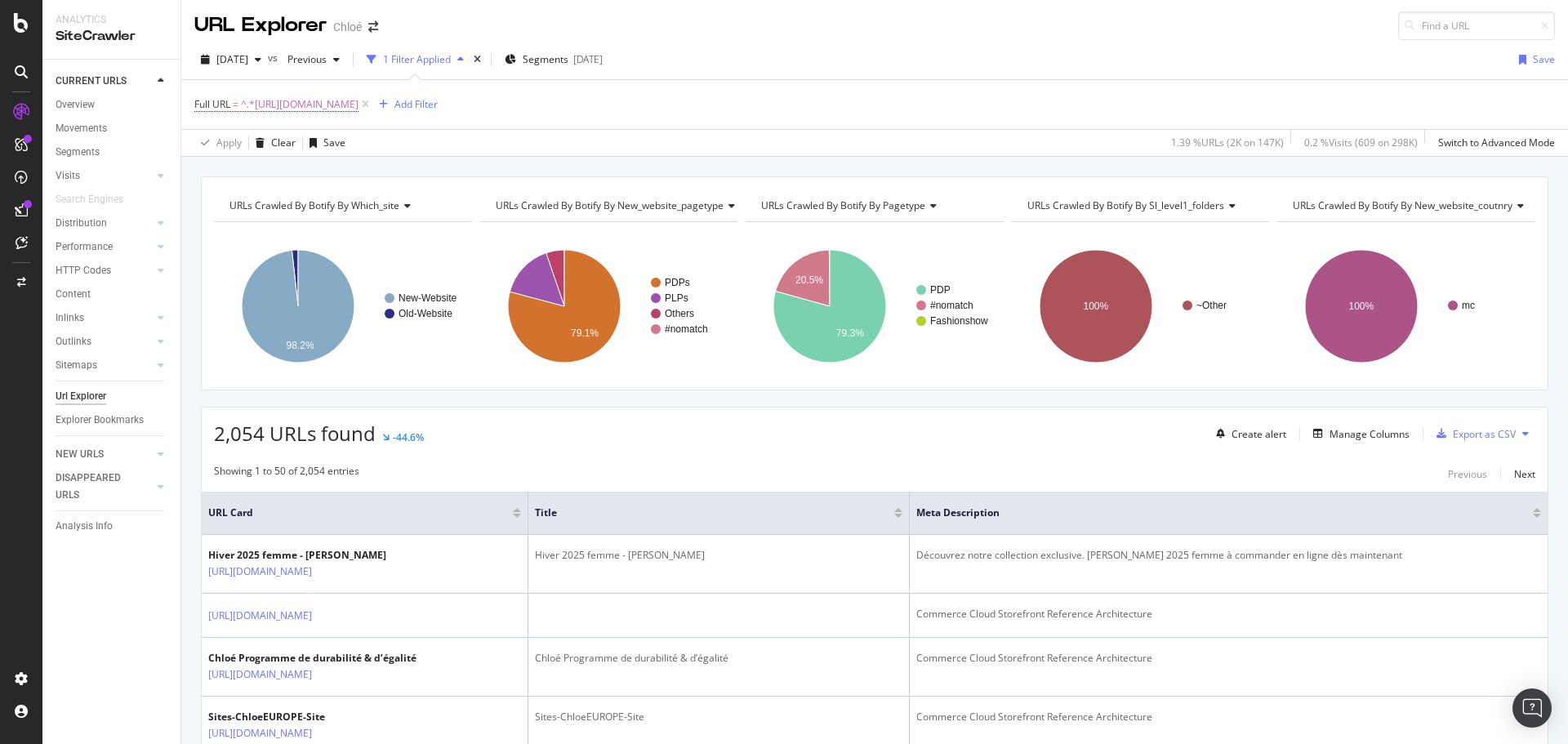
scroll to position [0, 0]
click at [359, 106] on span "^.*https://www.chloe.com/fr-mc/.*$" at bounding box center [300, 106] width 118 height 23
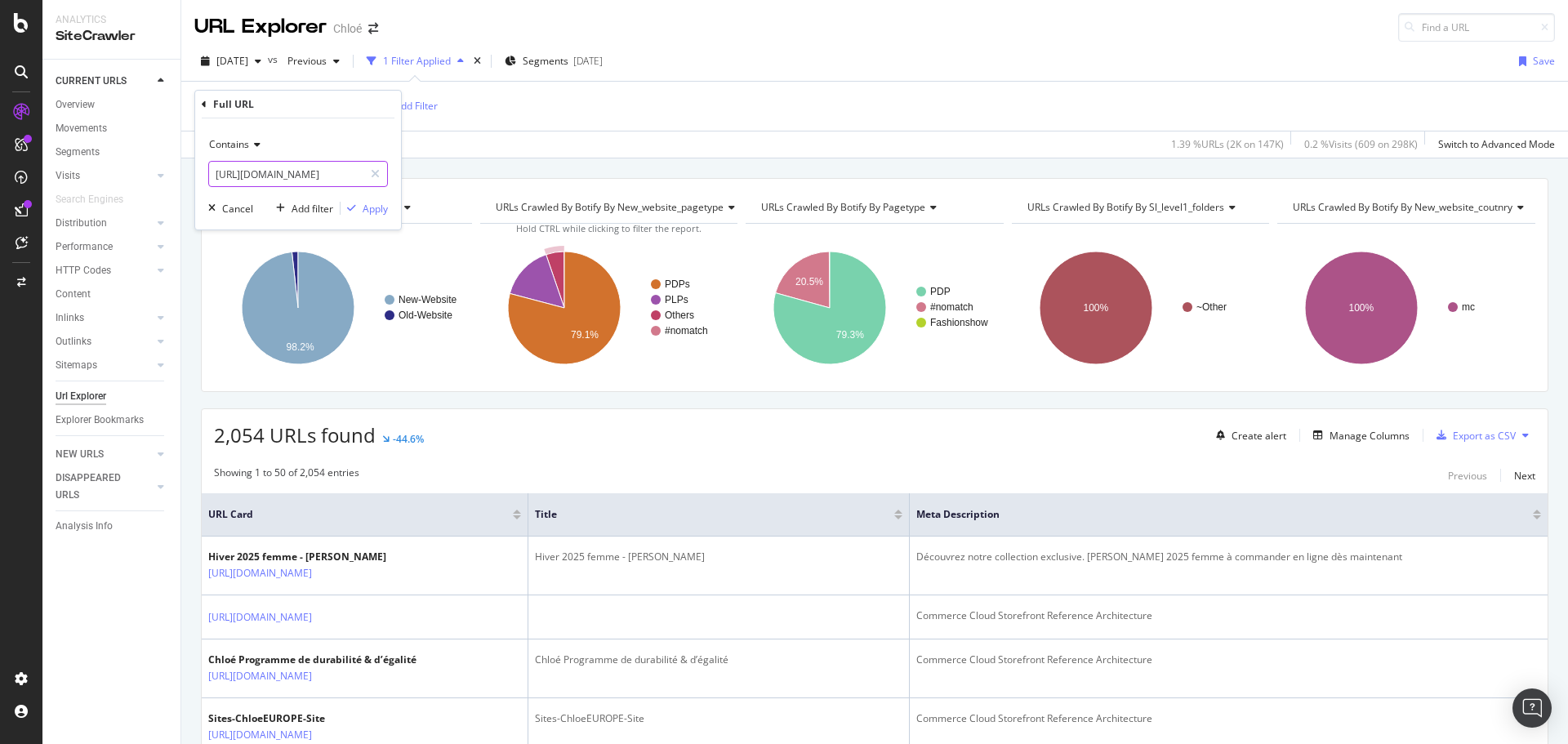
click at [346, 175] on input "https://www.chloe.com/fr-mc/" at bounding box center [286, 173] width 154 height 26
click at [347, 178] on input "https://www.chloe.com/fr-mc/" at bounding box center [286, 173] width 154 height 26
type input "https://www.chloe.com/it-it/"
click at [367, 212] on div "Apply" at bounding box center [375, 208] width 25 height 14
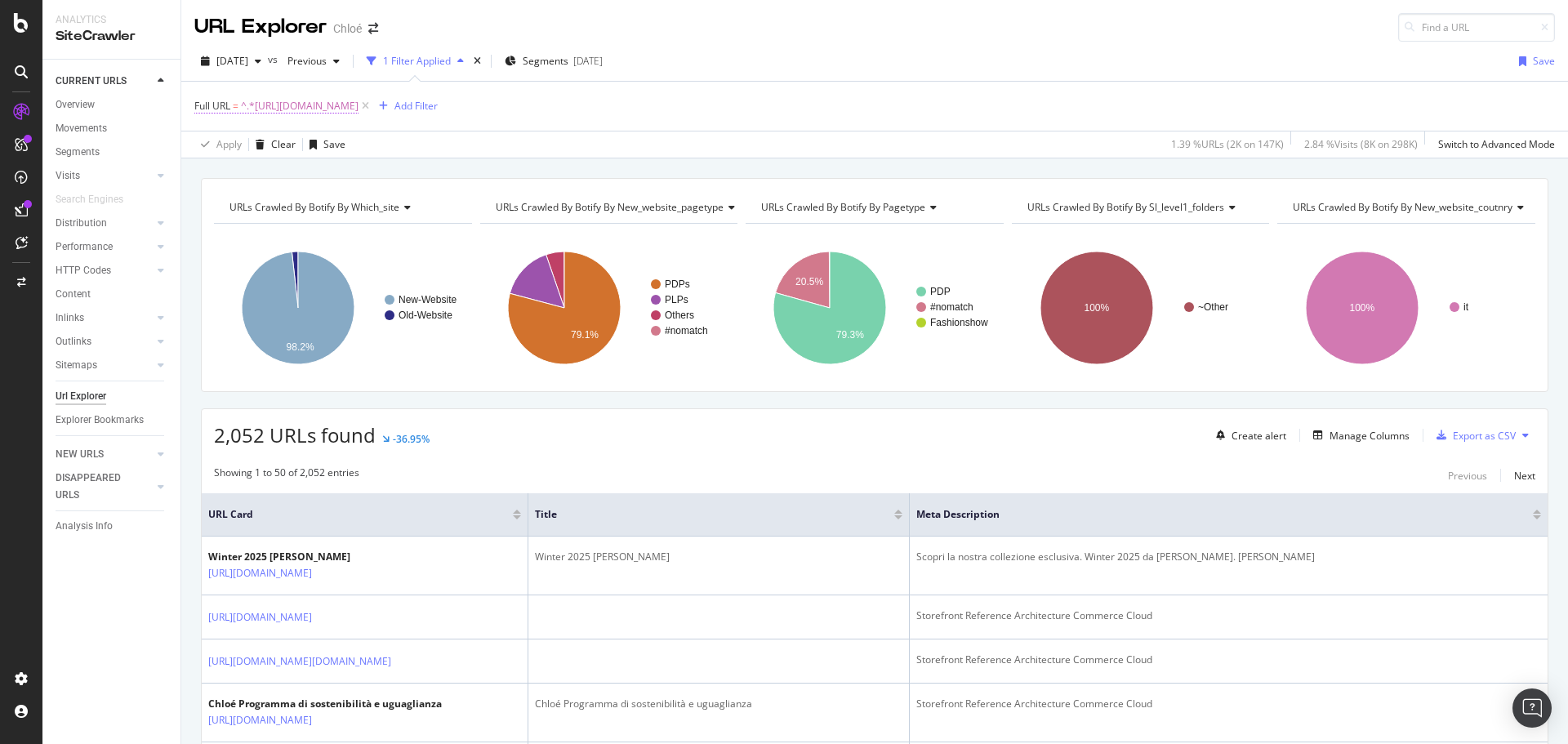
click at [297, 107] on span "^.*https://www.chloe.com/it-it/.*$" at bounding box center [300, 106] width 118 height 23
click at [336, 175] on input "https://www.chloe.com/it-it/" at bounding box center [286, 173] width 154 height 26
click at [341, 174] on input "https://www.chloe.com/it-it/" at bounding box center [286, 173] width 154 height 26
type input "https://www.chloe.com/ja-jp/"
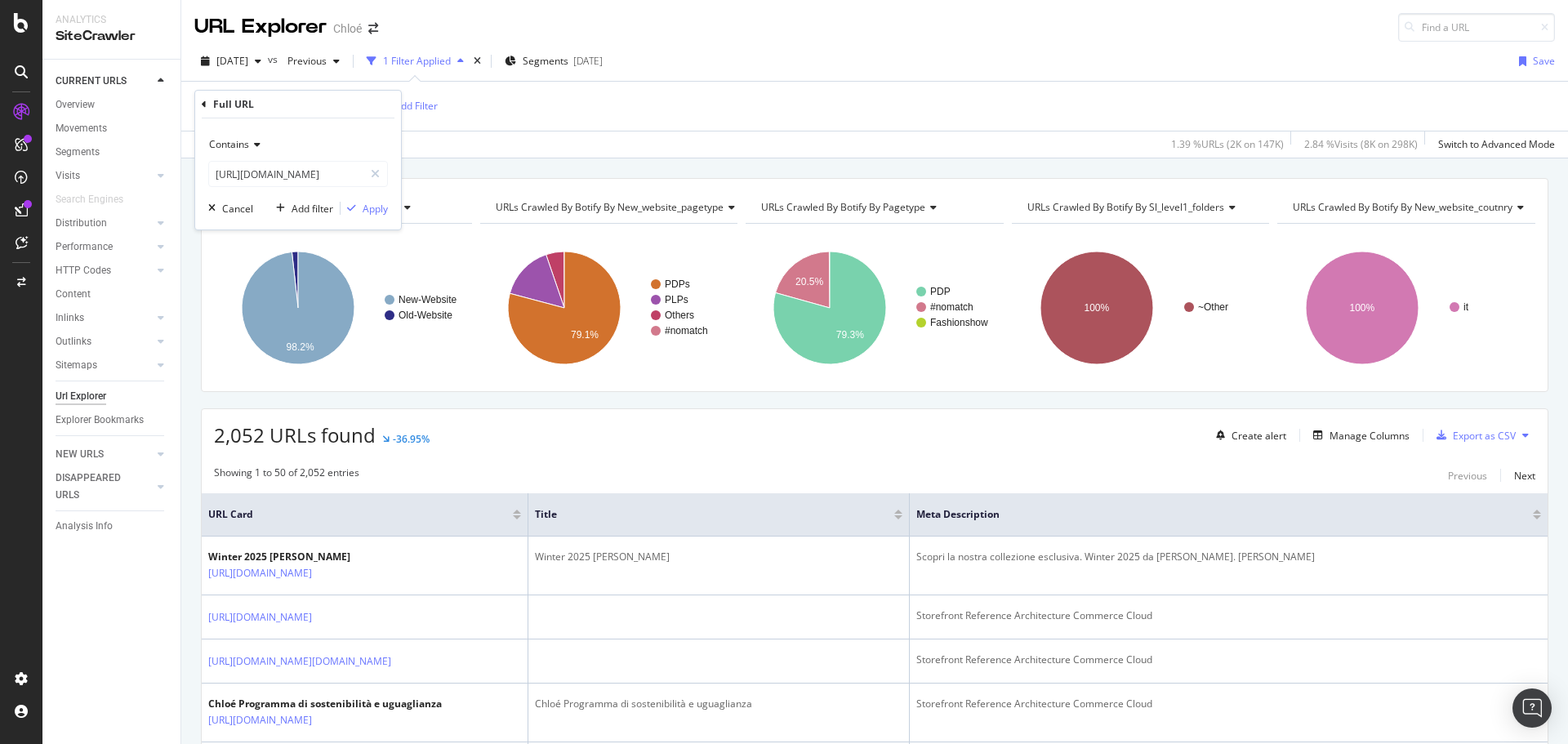
click at [373, 217] on div "Contains https://www.chloe.com/ja-jp/ Cancel Add filter Apply" at bounding box center [298, 174] width 206 height 111
click at [374, 214] on div "Apply" at bounding box center [375, 208] width 25 height 14
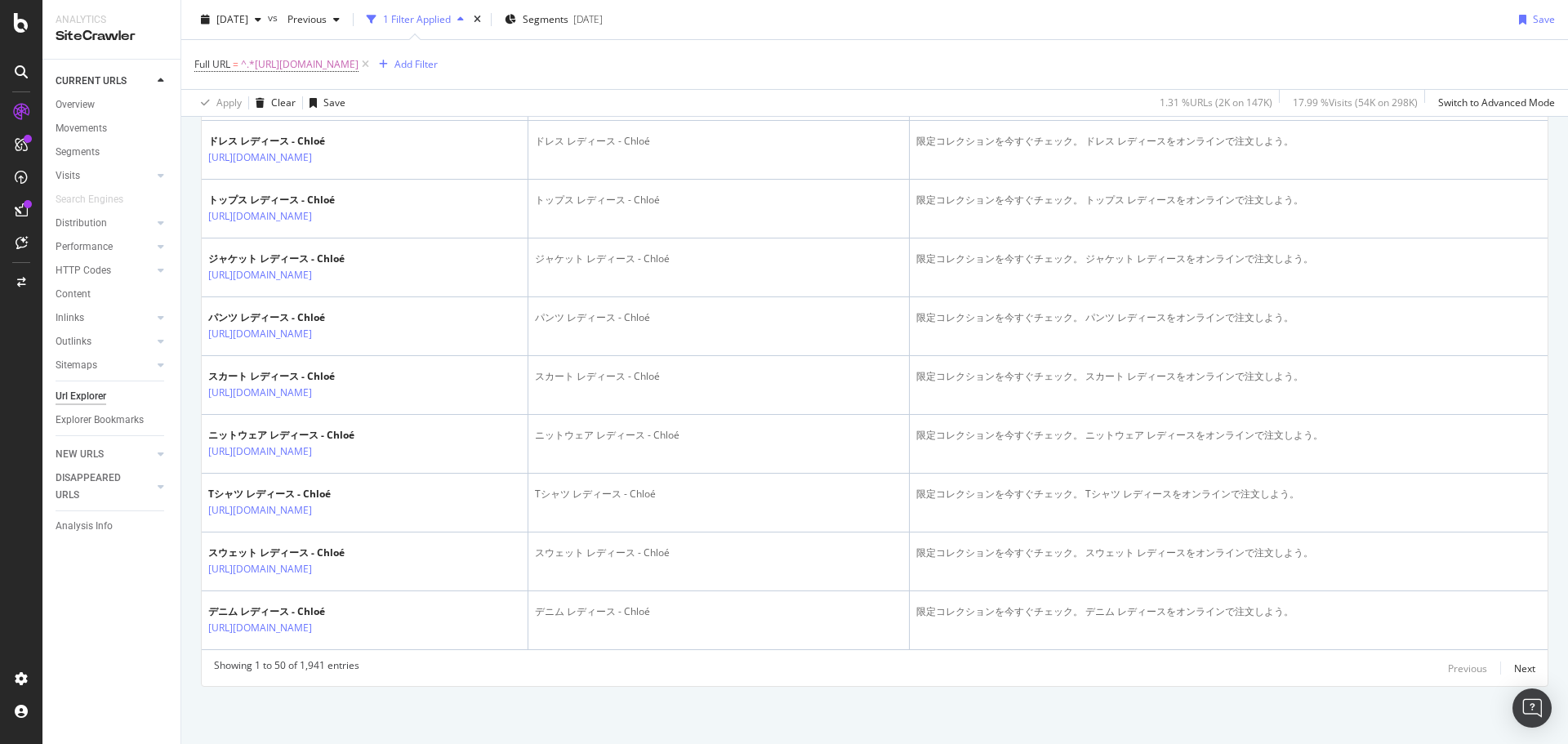
scroll to position [2952, 0]
click at [359, 65] on span "^.*https://www.chloe.com/ja-jp/.*$" at bounding box center [300, 64] width 118 height 23
click at [336, 132] on input "https://www.chloe.com/ja-jp/" at bounding box center [286, 133] width 154 height 26
click at [345, 132] on input "https://www.chloe.com/ja-jp/" at bounding box center [286, 133] width 154 height 26
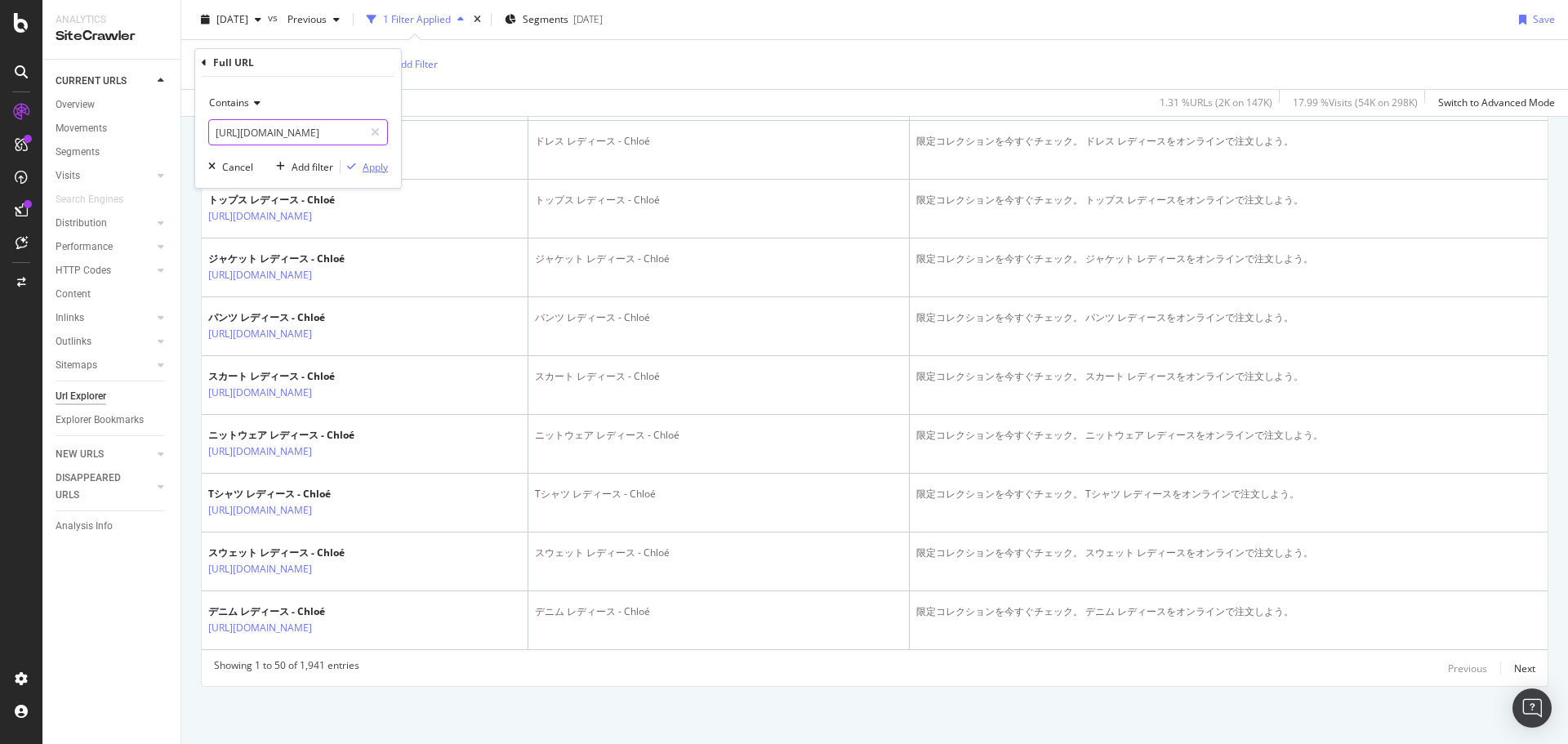
type input "https://www.chloe.com/ko-kr/"
click at [353, 172] on icon "button" at bounding box center [351, 166] width 9 height 10
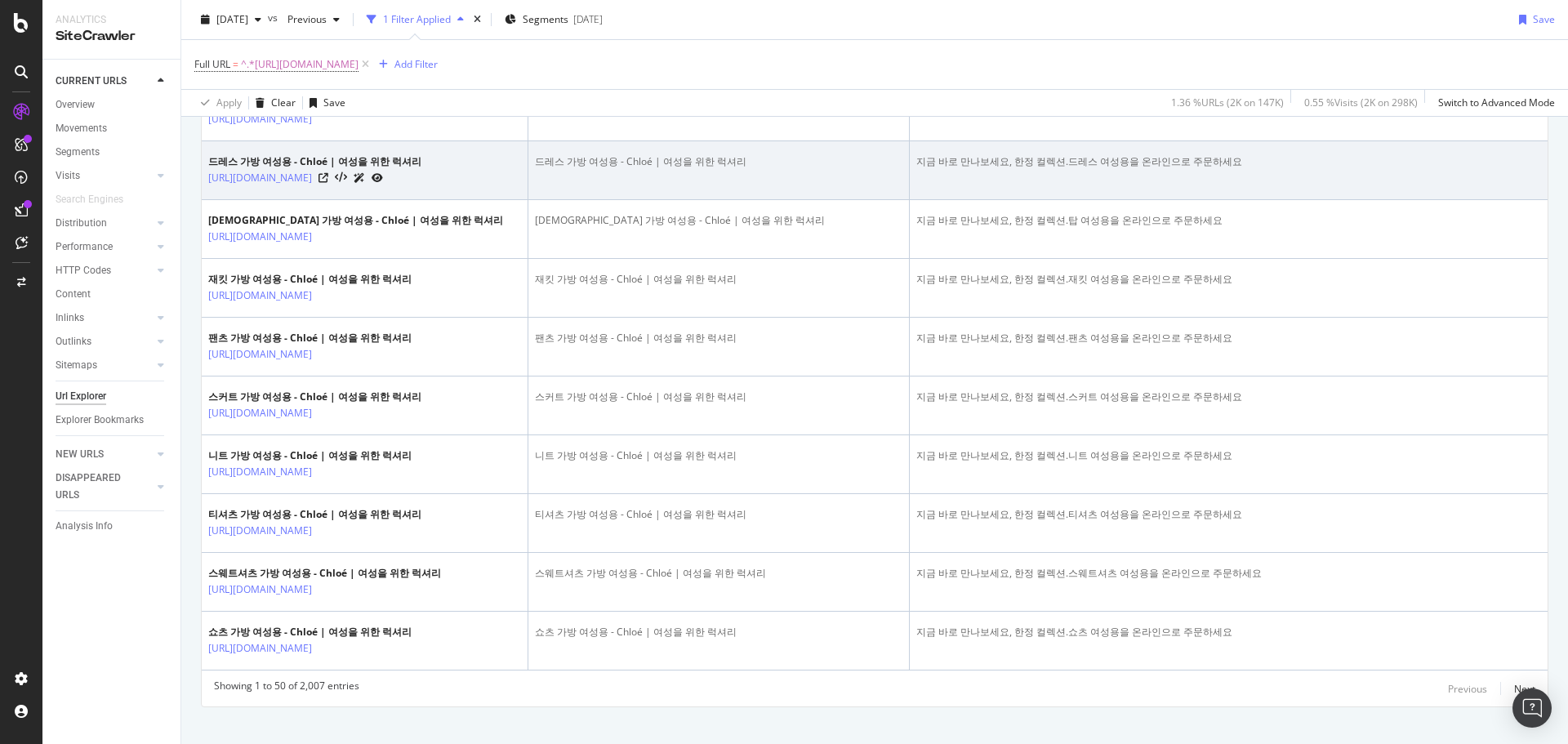
scroll to position [2953, 0]
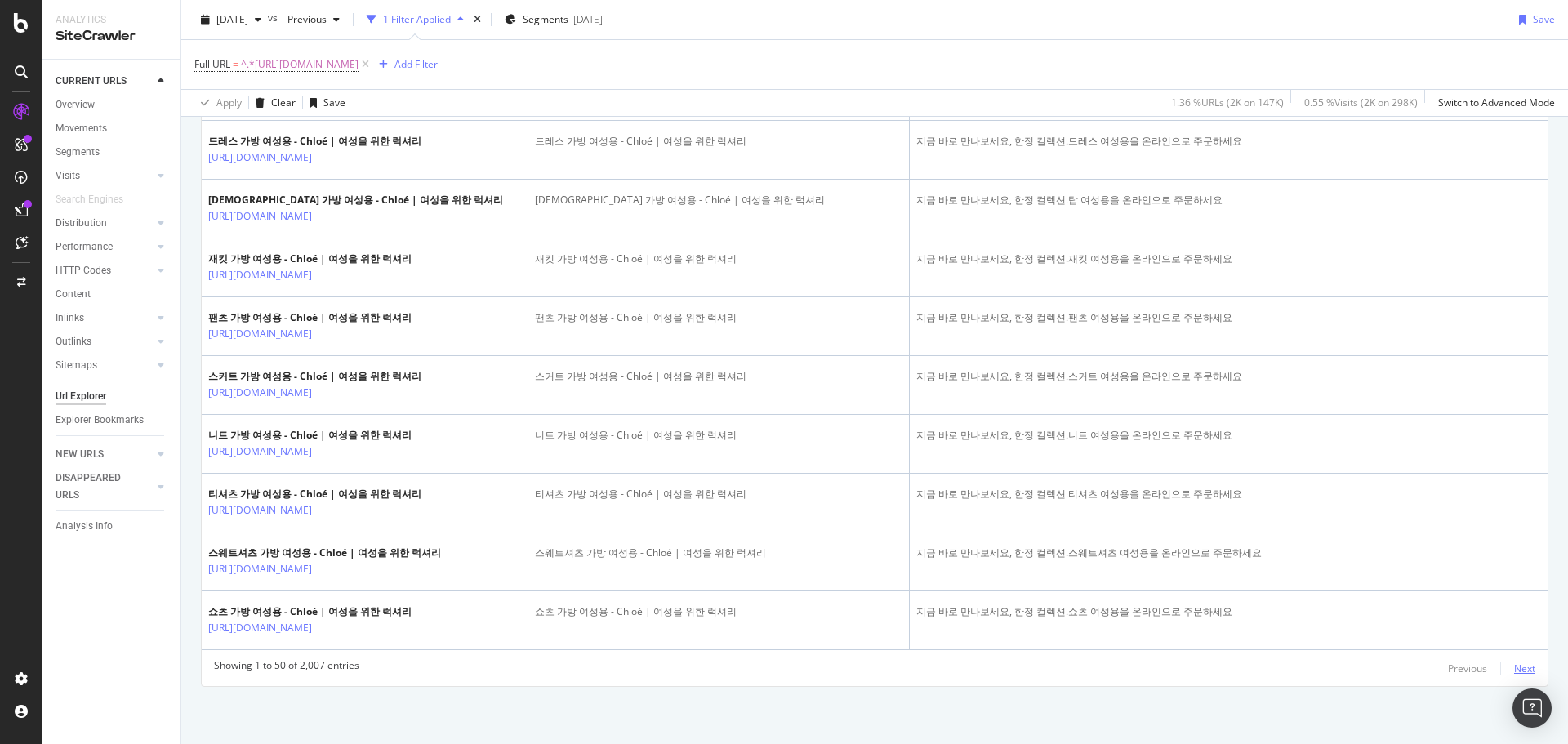
click at [1517, 673] on div "Next" at bounding box center [1524, 668] width 21 height 14
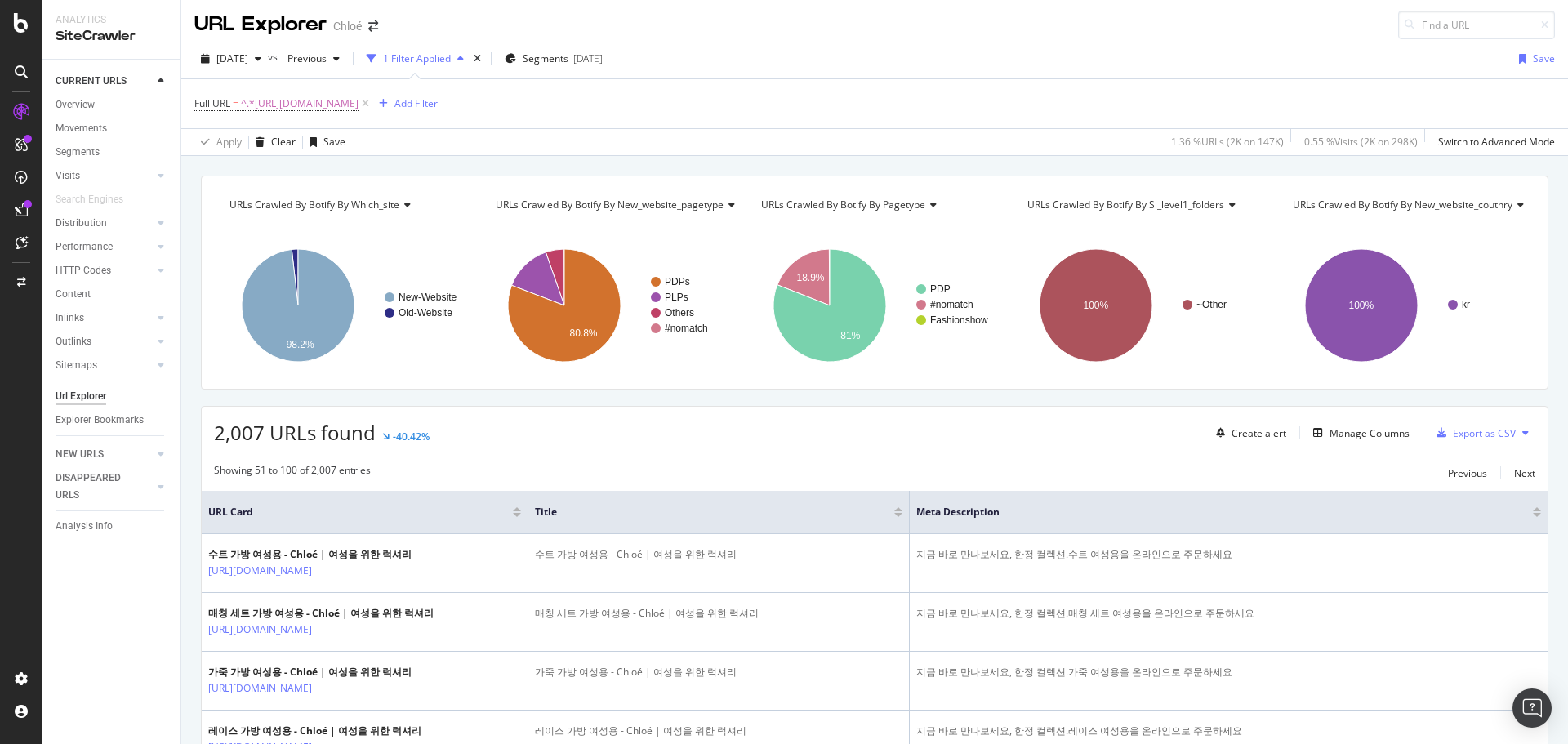
scroll to position [0, 0]
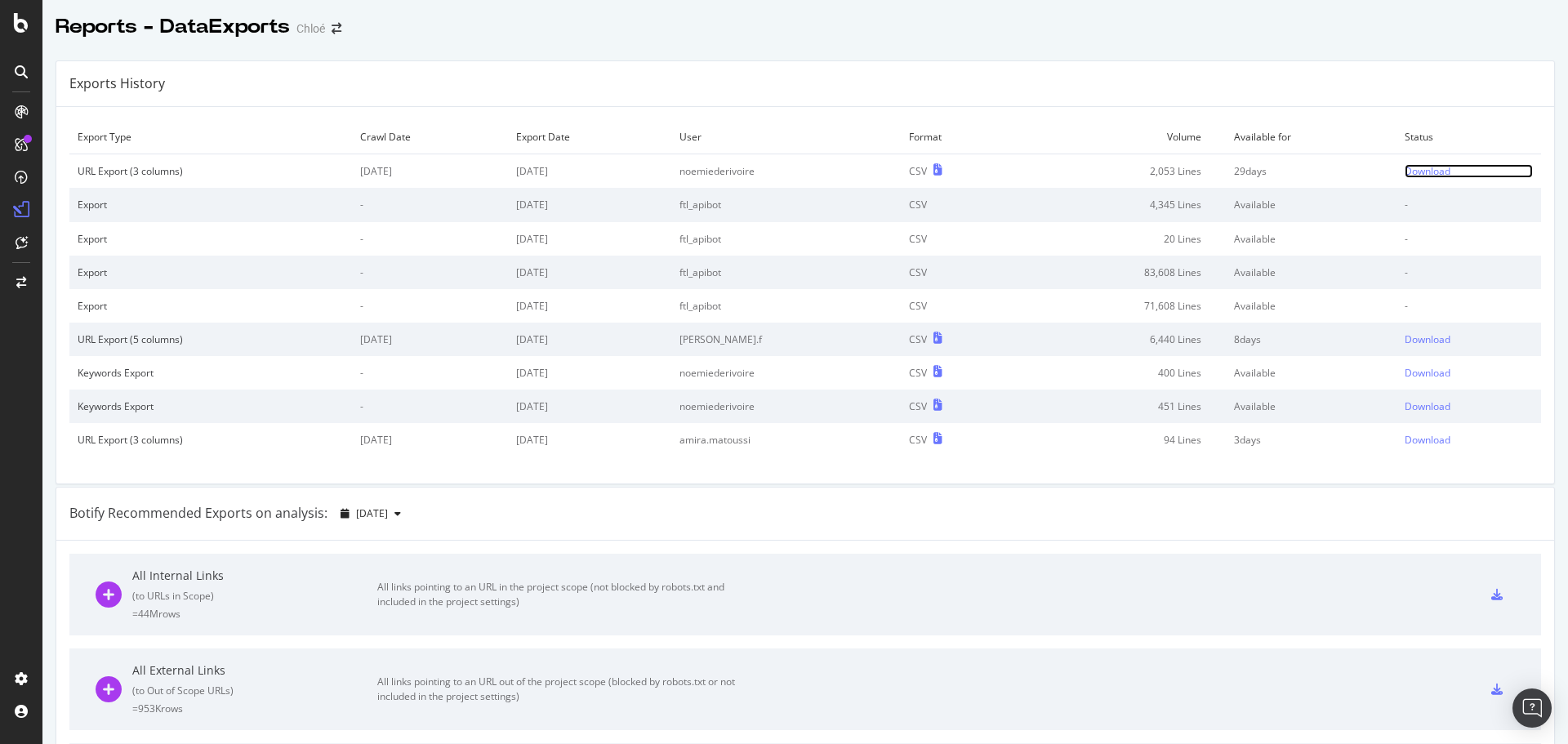
click at [1417, 173] on div "Download" at bounding box center [1427, 171] width 45 height 14
drag, startPoint x: 1019, startPoint y: 88, endPoint x: 1084, endPoint y: 93, distance: 65.2
click at [1019, 88] on div "Exports History" at bounding box center [805, 83] width 1498 height 45
click at [1405, 171] on div "Download" at bounding box center [1427, 171] width 45 height 14
